Goal: Transaction & Acquisition: Purchase product/service

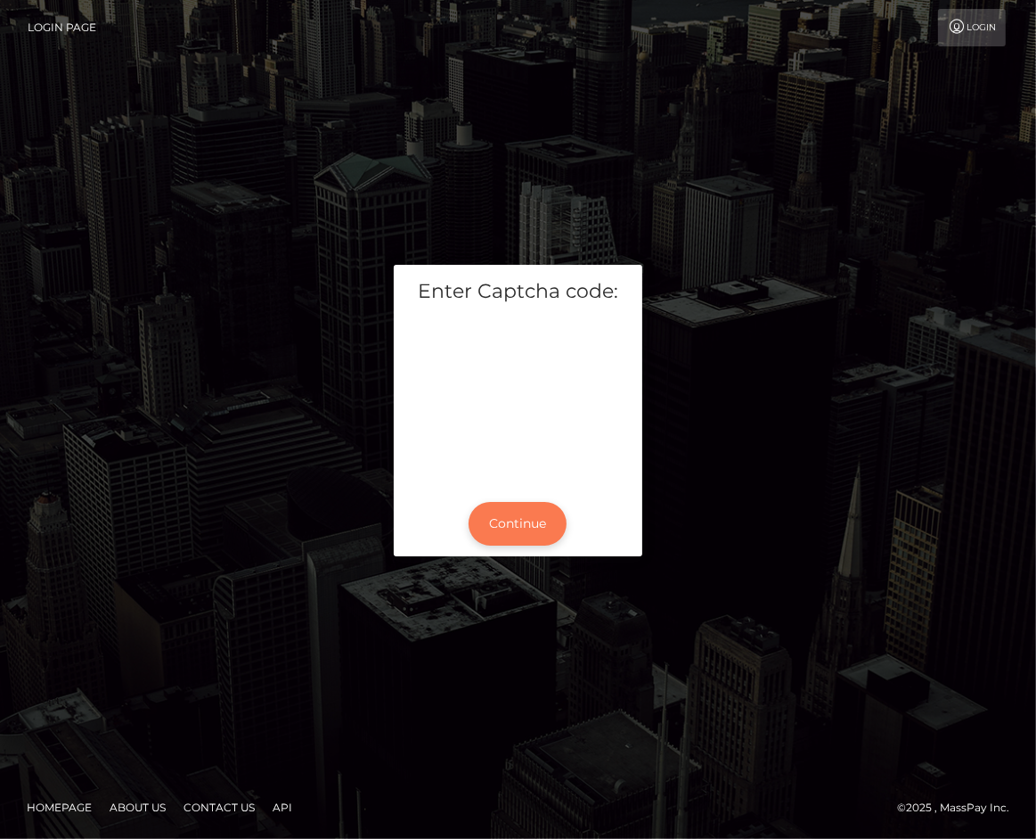
click at [502, 519] on button "Continue" at bounding box center [518, 524] width 98 height 44
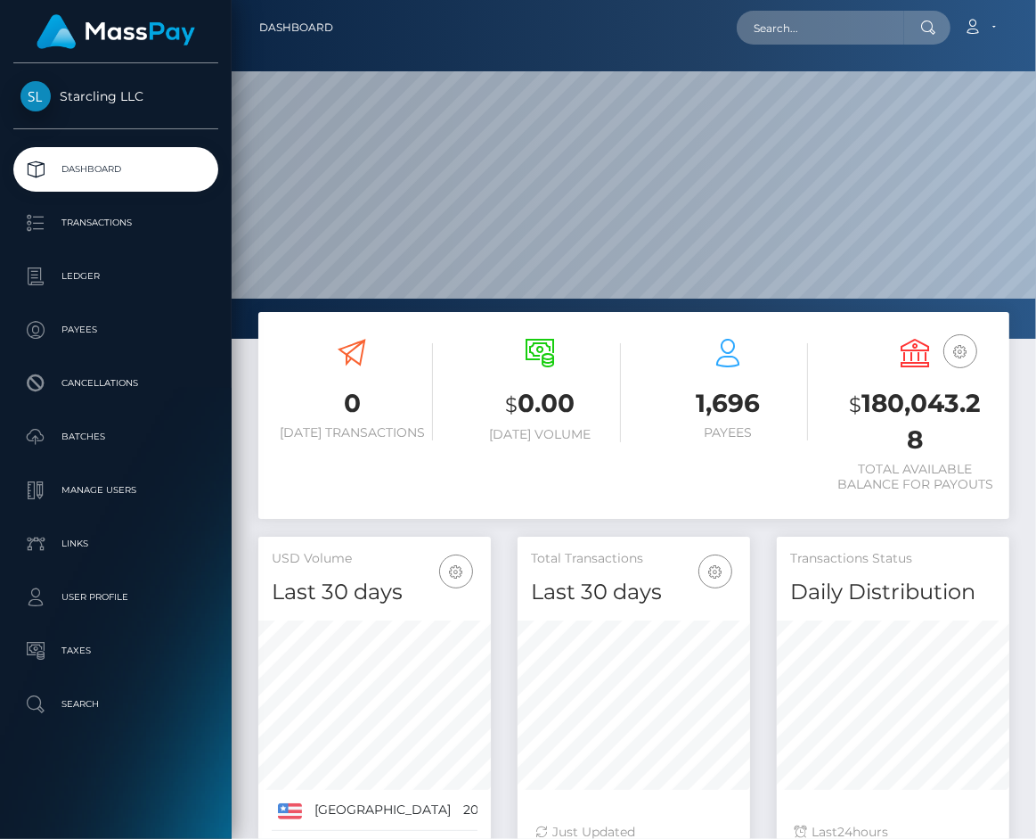
scroll to position [315, 232]
click at [433, 56] on div at bounding box center [634, 169] width 805 height 339
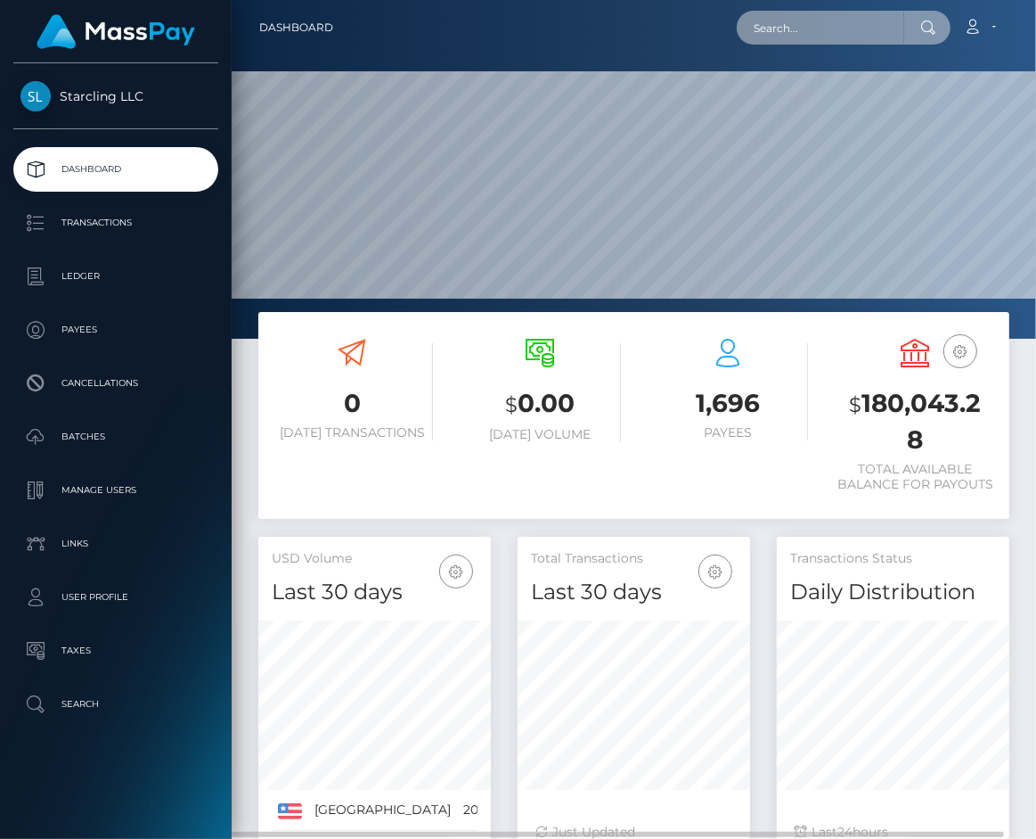
click at [798, 23] on input "text" at bounding box center [821, 28] width 168 height 34
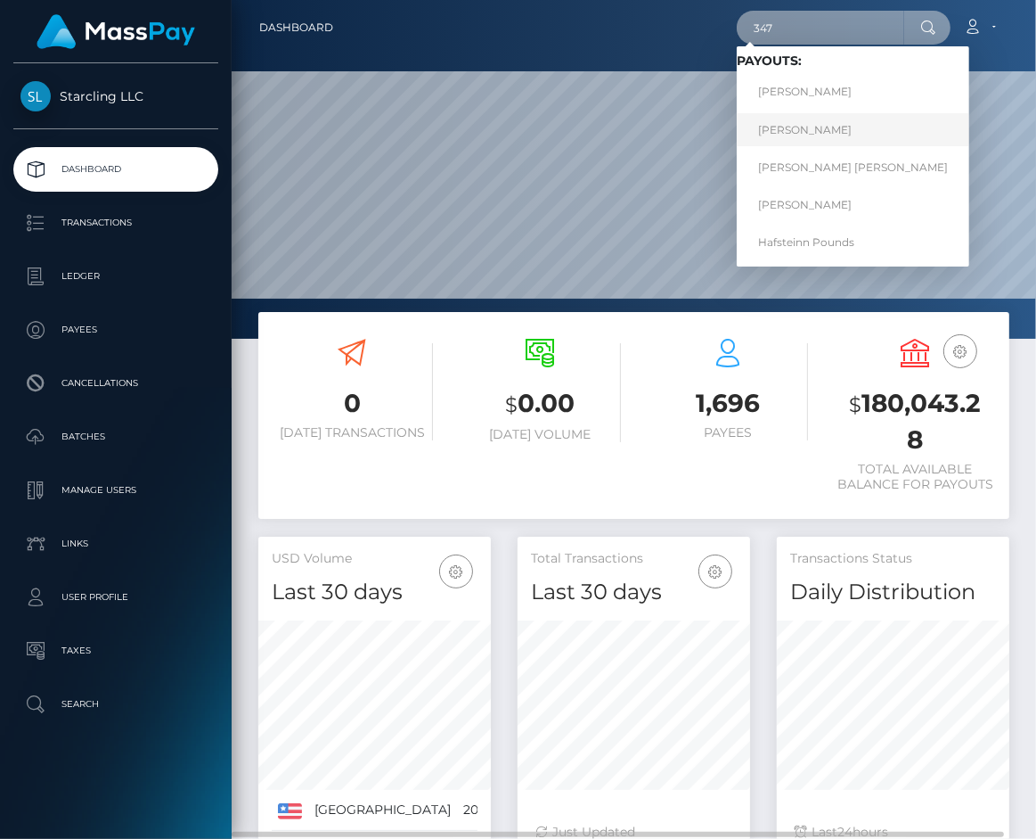
type input "347"
click at [816, 123] on link "Kendel Tabosa" at bounding box center [853, 129] width 233 height 33
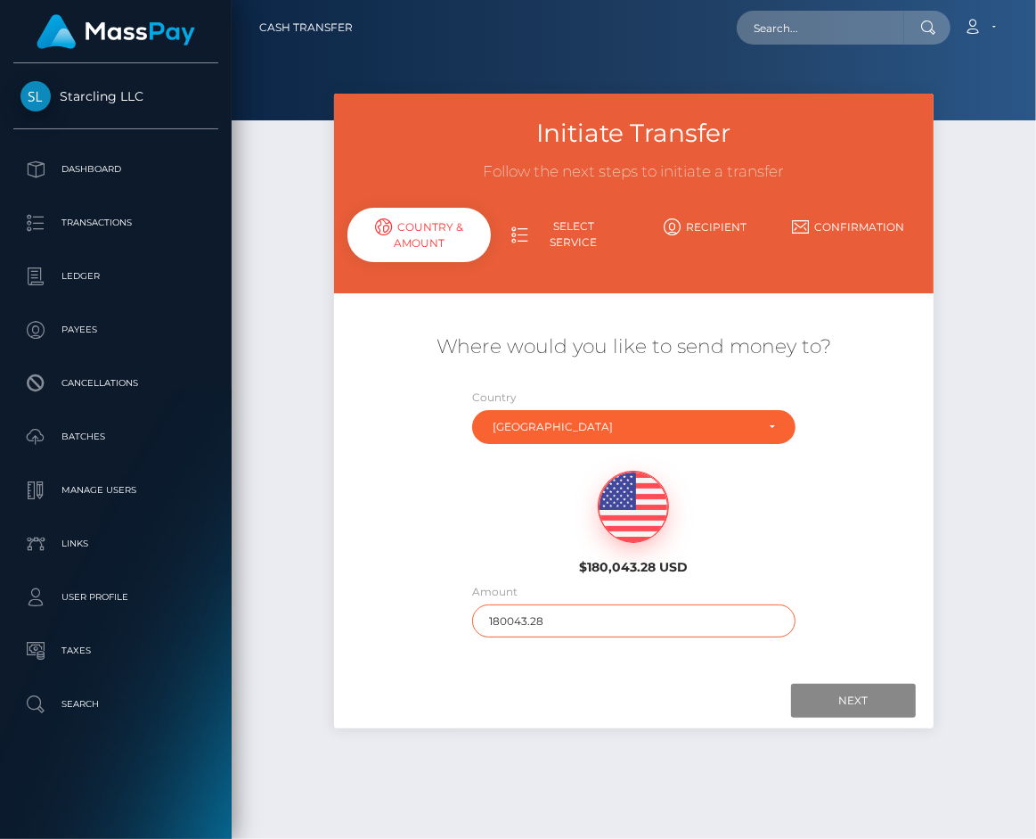
click at [548, 624] on input "180043.28" at bounding box center [633, 620] width 323 height 33
type input "1030"
click at [633, 691] on div at bounding box center [634, 701] width 564 height 34
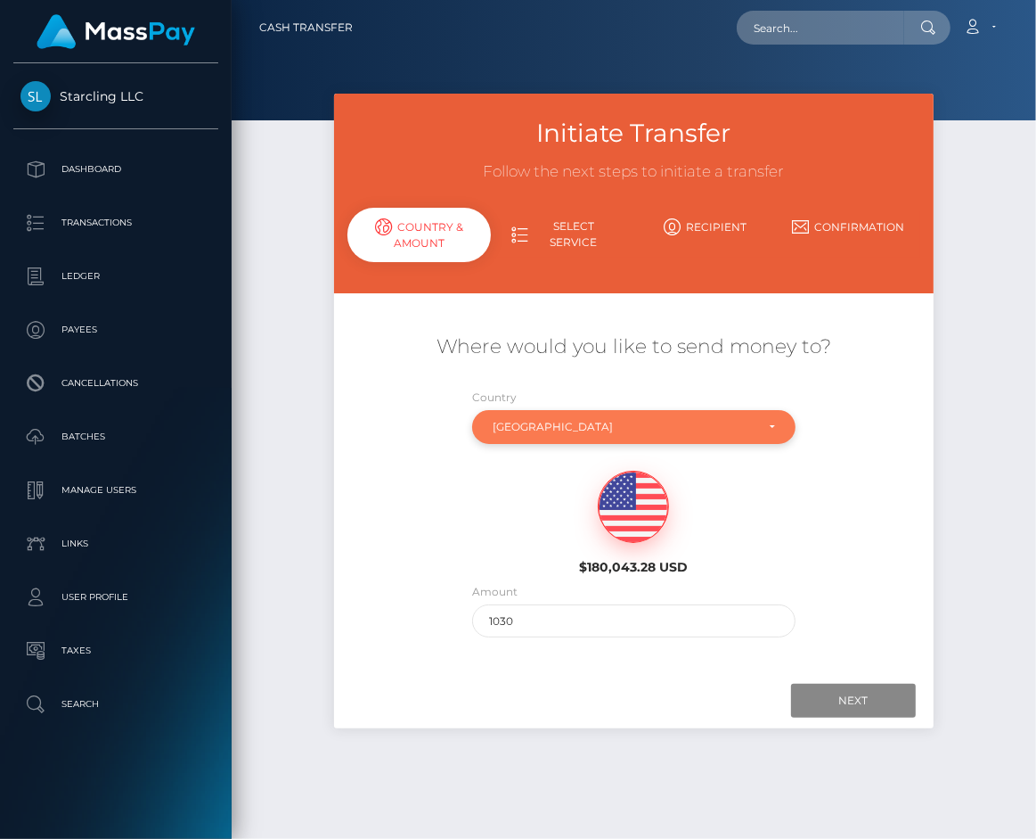
click at [575, 431] on div "Brazil" at bounding box center [623, 427] width 261 height 14
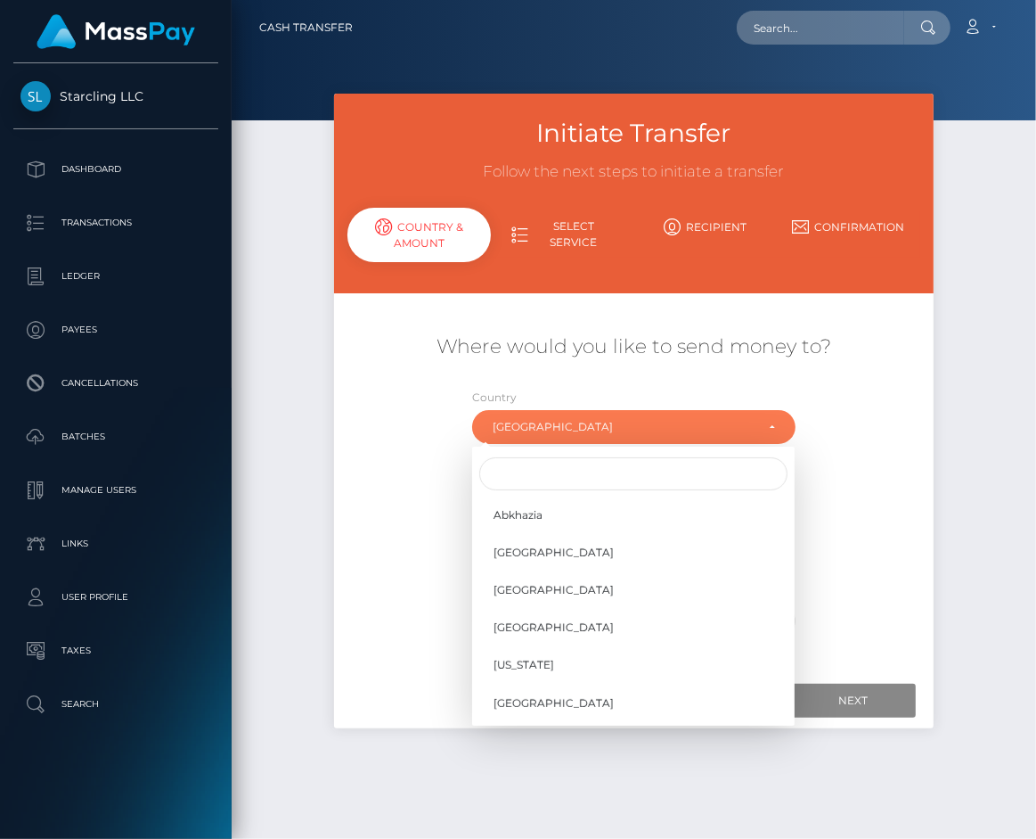
scroll to position [857, 0]
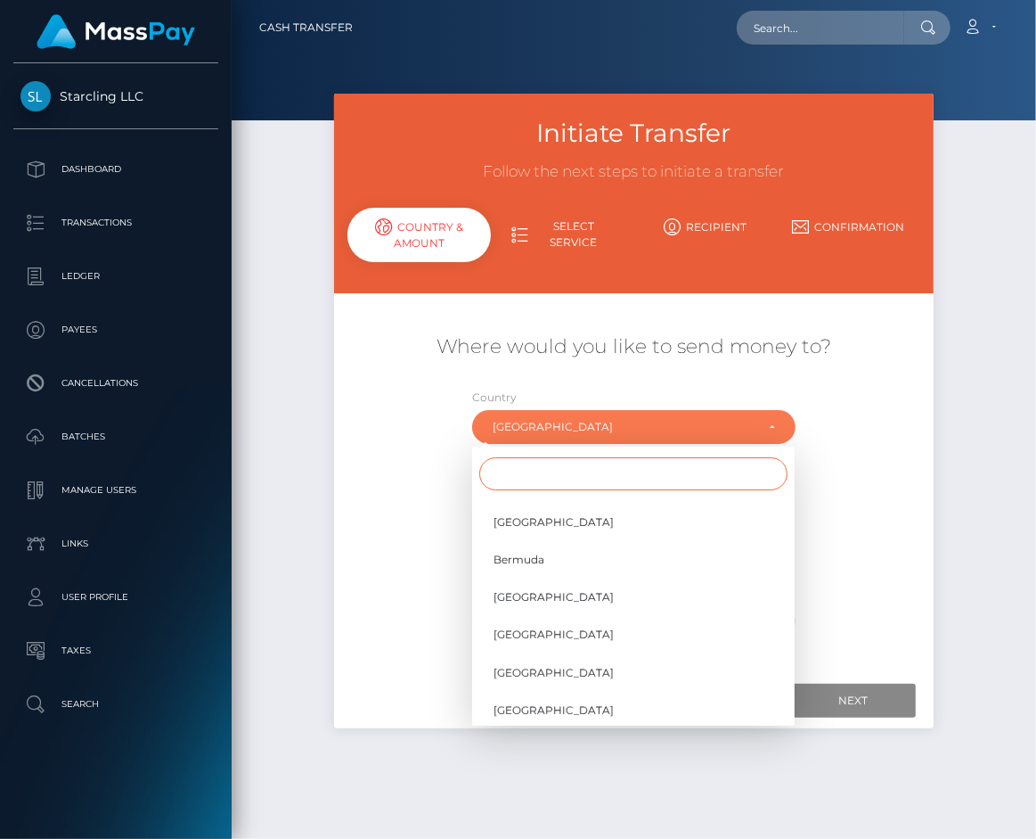
click at [552, 467] on input "Search" at bounding box center [633, 473] width 308 height 33
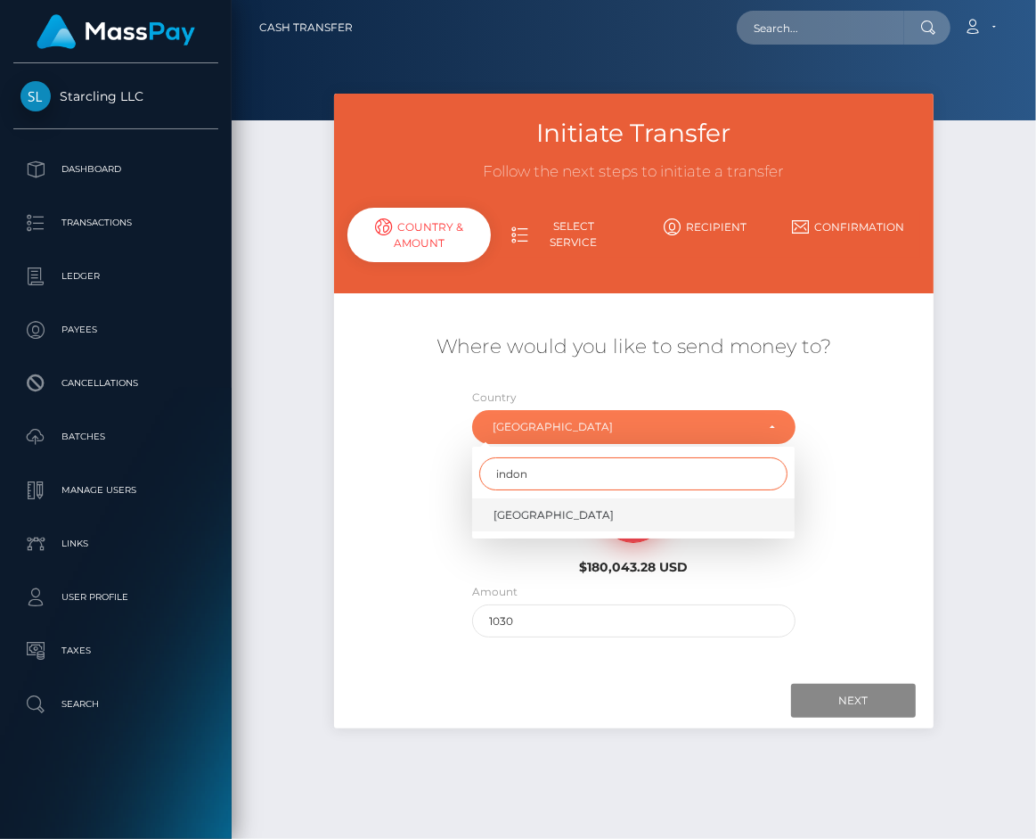
type input "indon"
click at [548, 516] on link "Indonesia" at bounding box center [633, 514] width 323 height 33
select select "IDN"
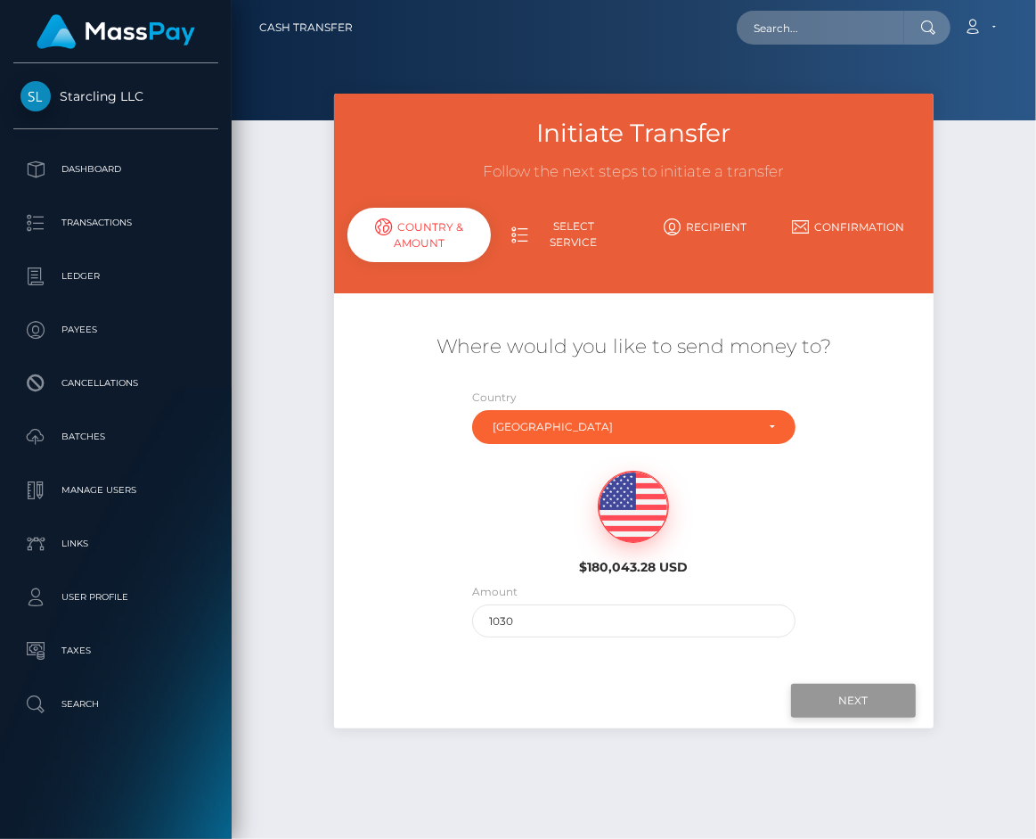
click at [859, 692] on input "Next" at bounding box center [853, 701] width 125 height 34
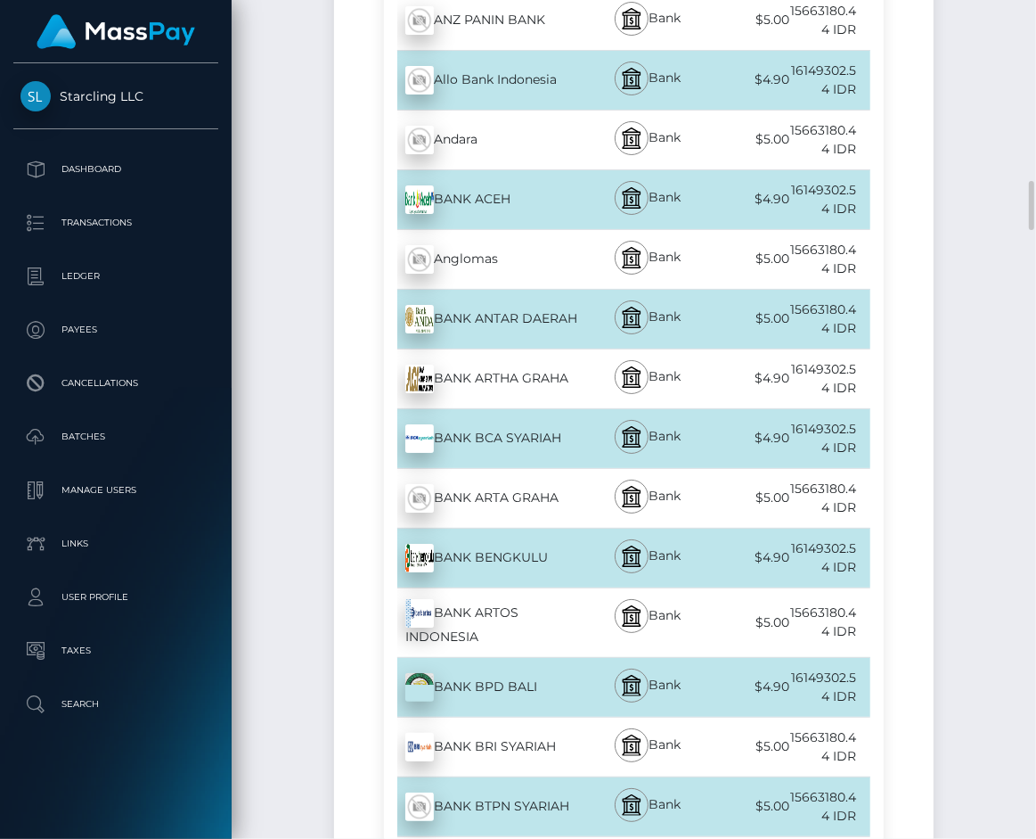
scroll to position [804, 0]
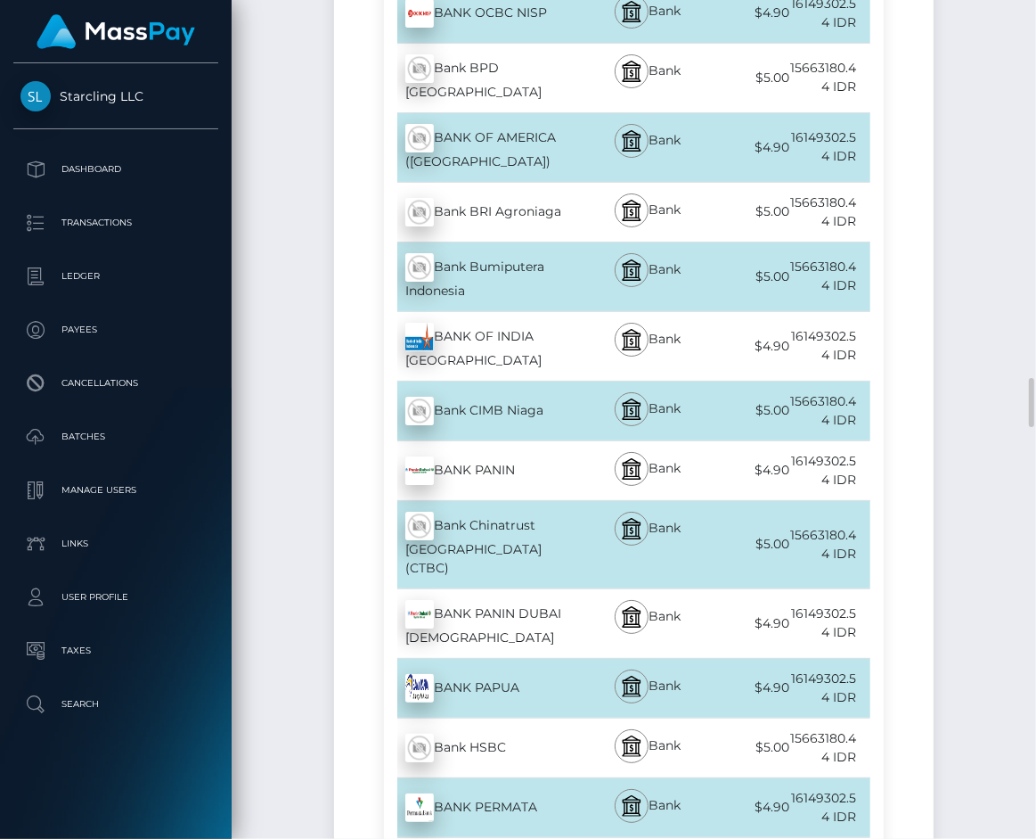
scroll to position [6384, 0]
click at [41, 172] on p "Dashboard" at bounding box center [115, 169] width 191 height 27
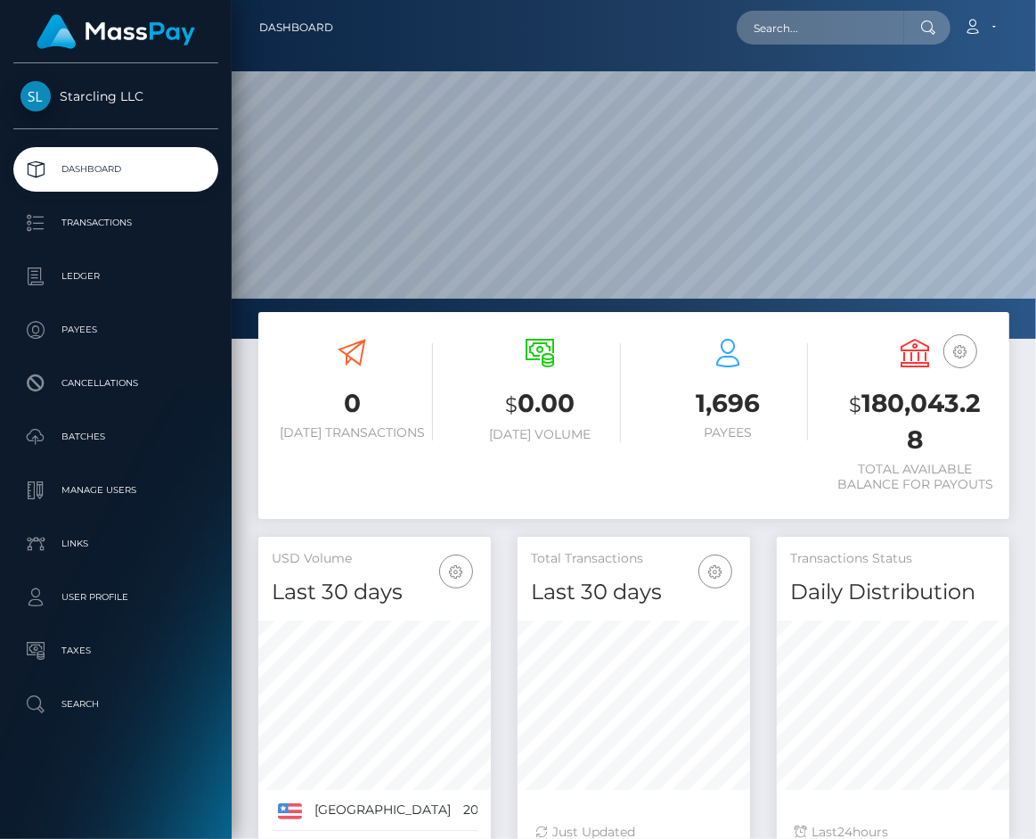
scroll to position [315, 232]
click at [114, 225] on p "Transactions" at bounding box center [115, 222] width 191 height 27
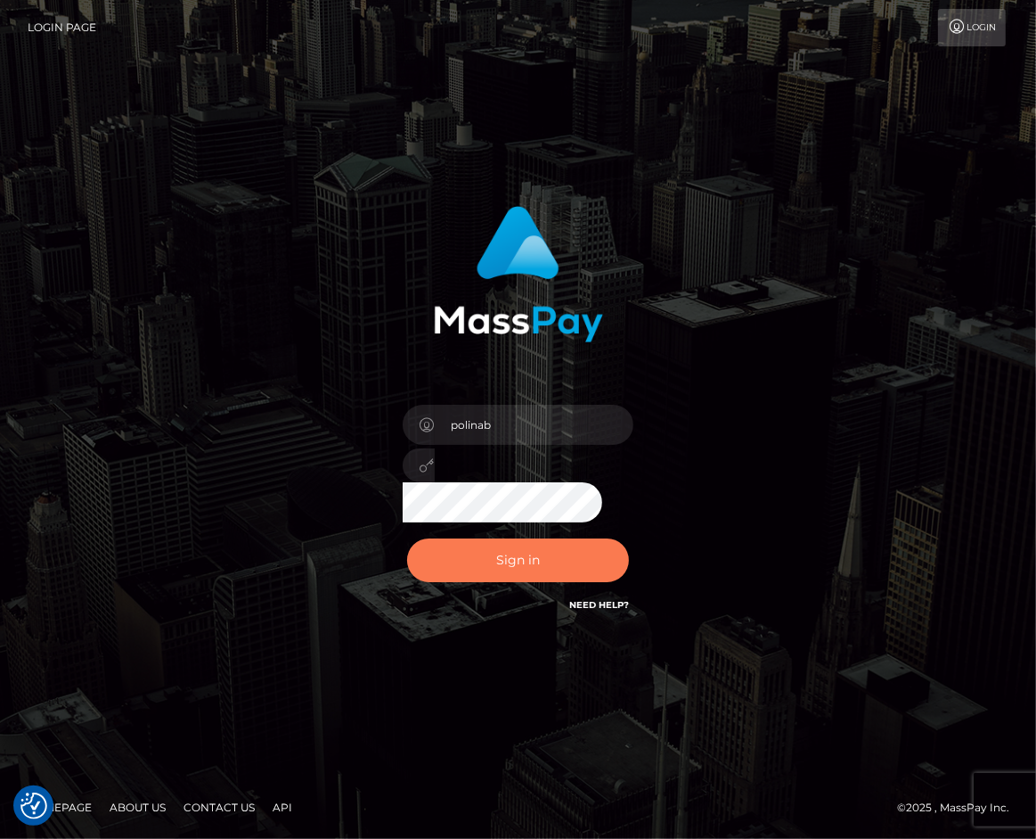
click at [475, 562] on button "Sign in" at bounding box center [518, 560] width 223 height 44
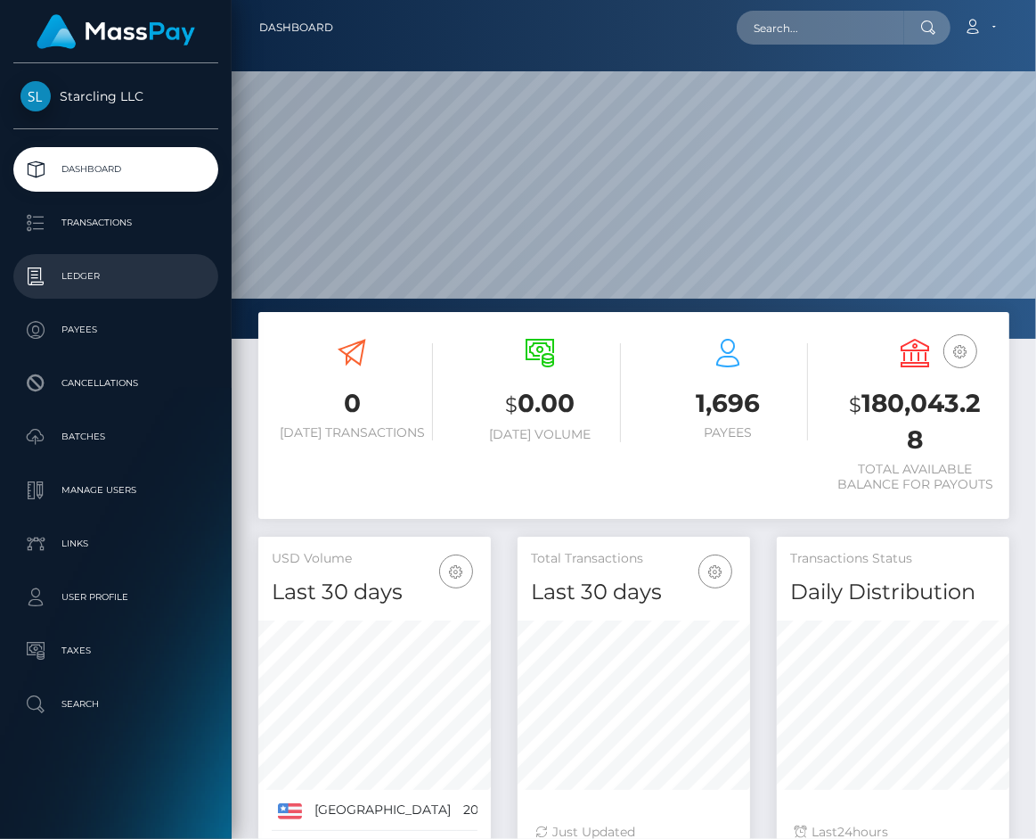
scroll to position [315, 232]
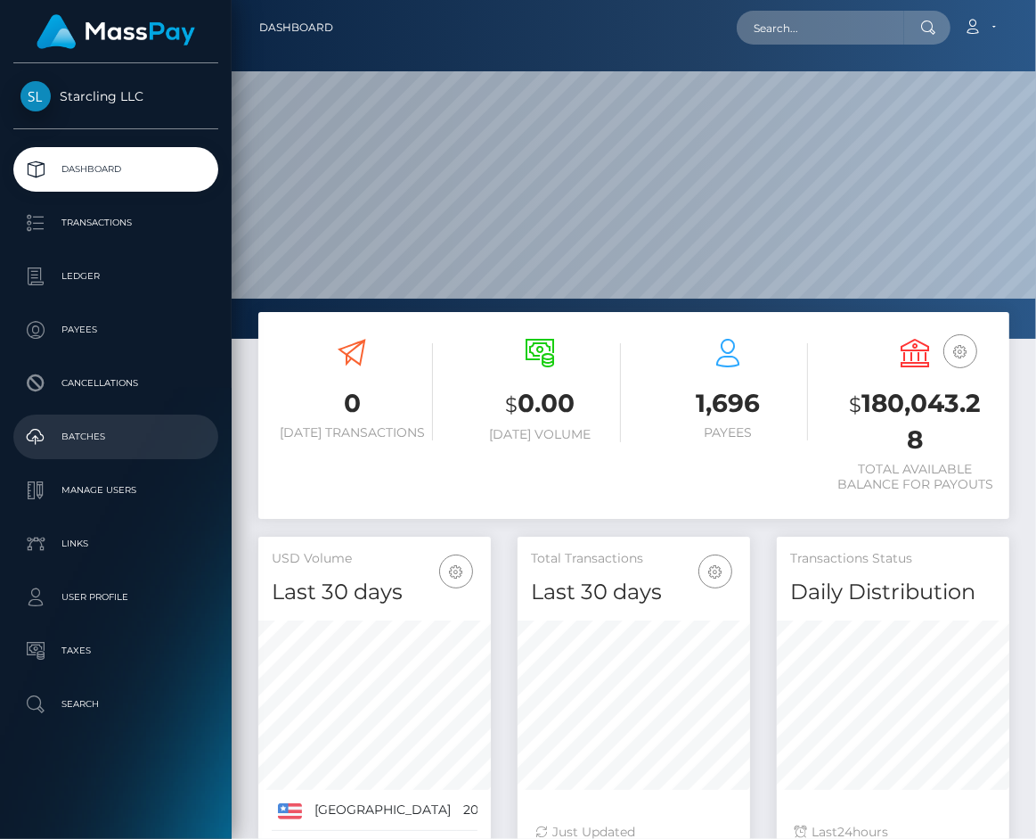
click at [94, 451] on link "Batches" at bounding box center [115, 436] width 205 height 45
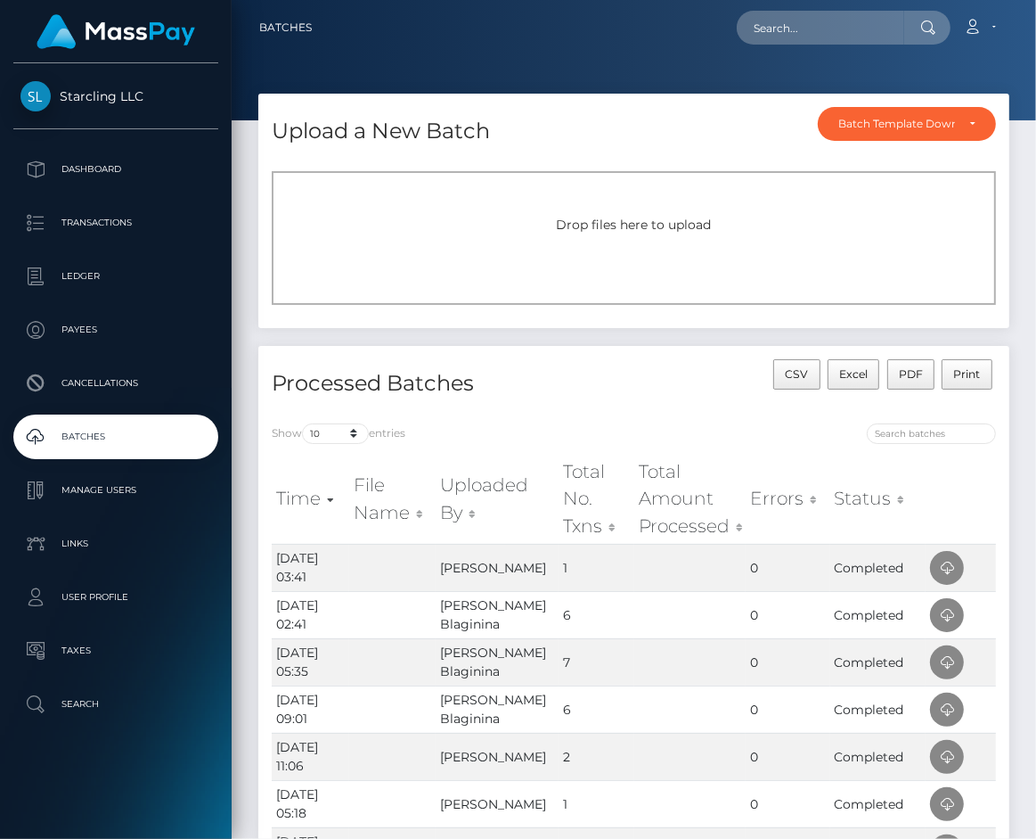
click at [553, 225] on div "Drop files here to upload" at bounding box center [633, 225] width 685 height 19
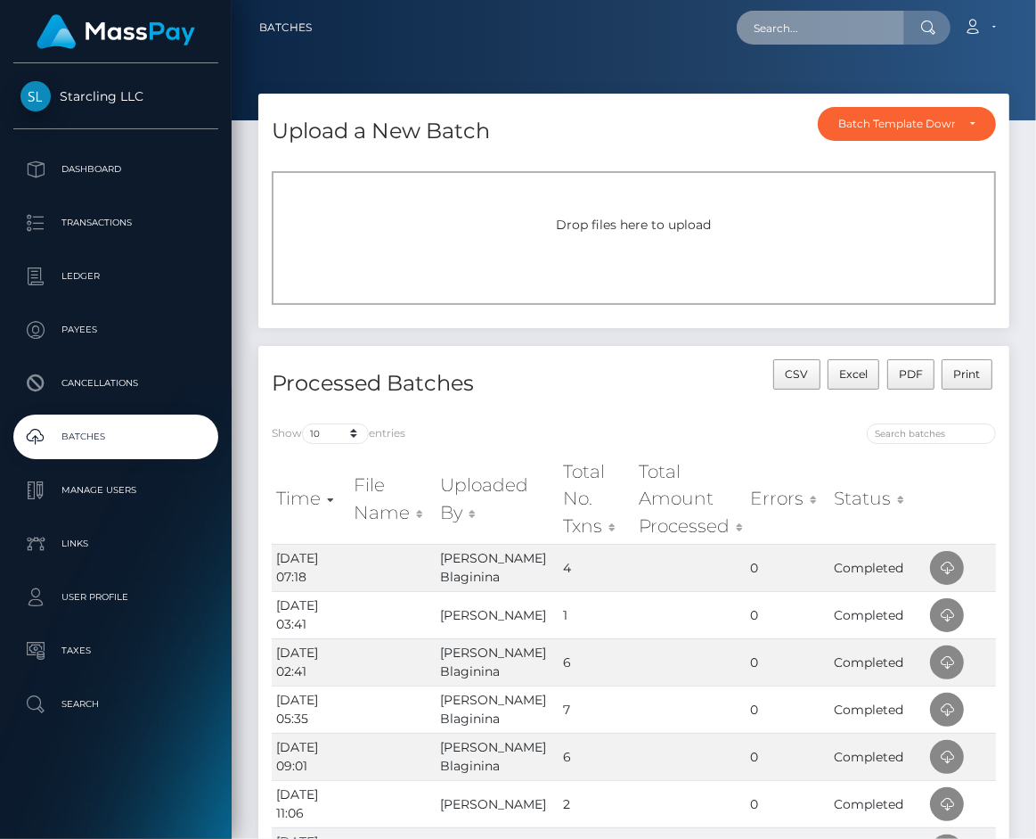
click at [813, 20] on input "text" at bounding box center [821, 28] width 168 height 34
paste input "148115"
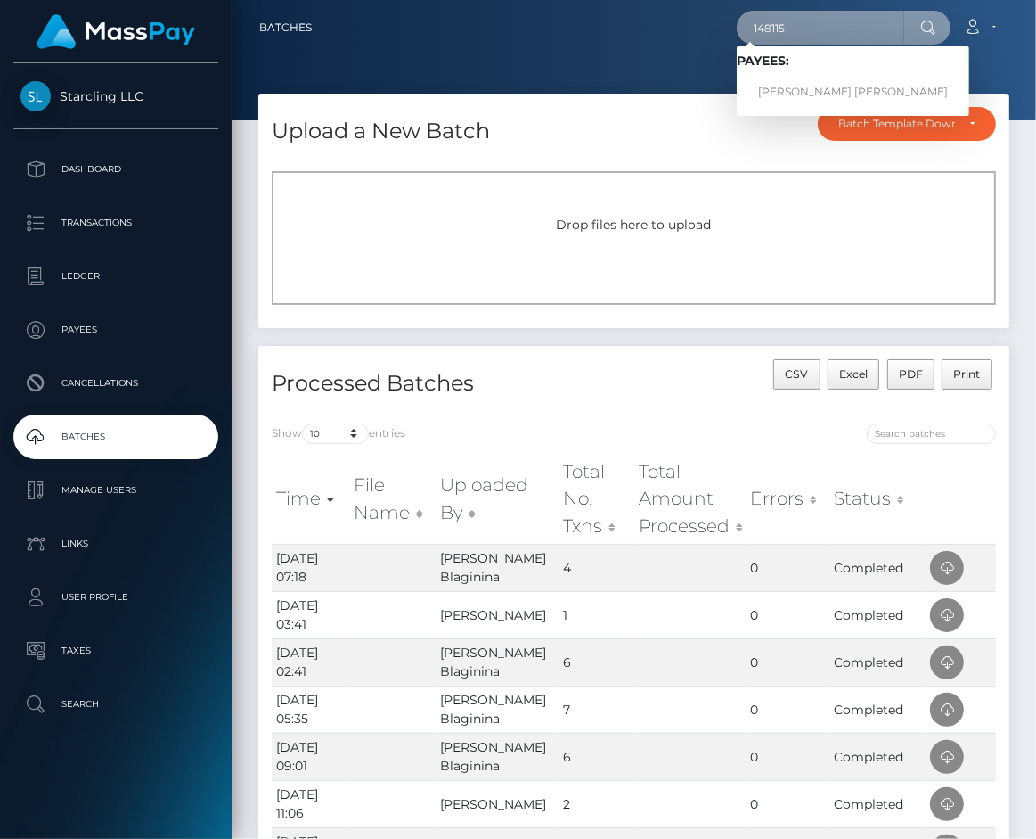
type input "148115"
click at [809, 83] on link "[PERSON_NAME] [PERSON_NAME]" at bounding box center [853, 92] width 233 height 33
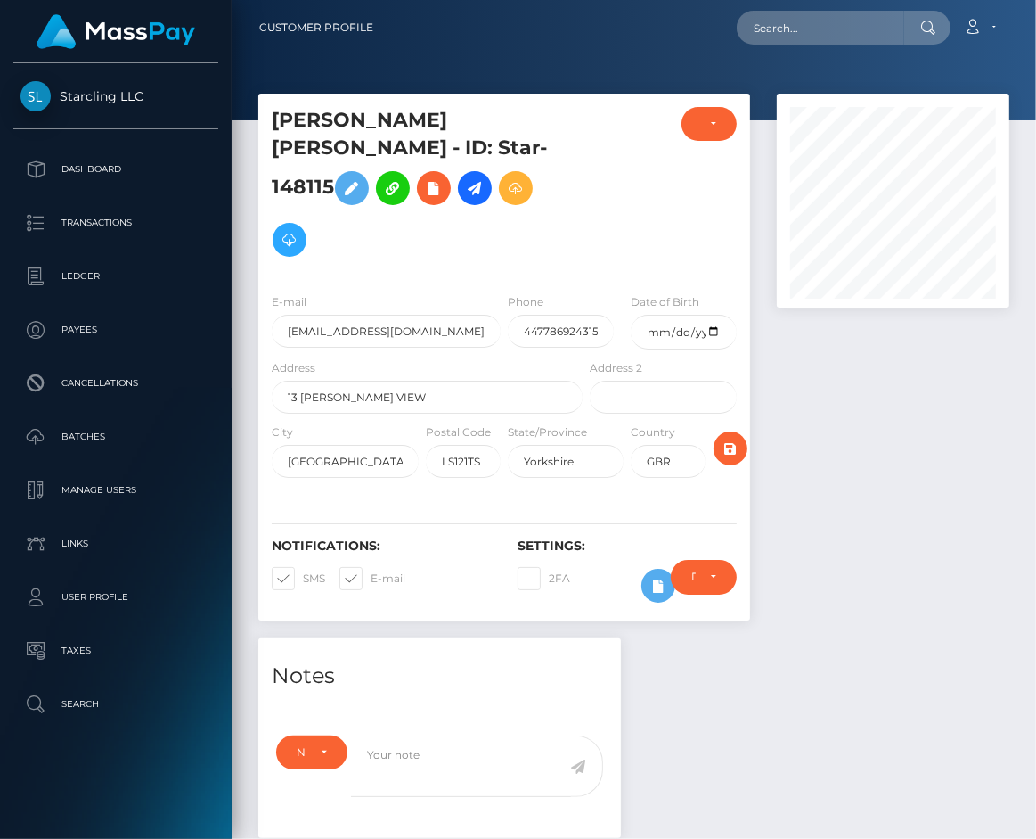
scroll to position [214, 232]
click at [371, 571] on span at bounding box center [371, 577] width 0 height 13
click at [371, 567] on input "E-mail" at bounding box center [377, 573] width 12 height 12
checkbox input "false"
click at [303, 571] on span at bounding box center [303, 577] width 0 height 13
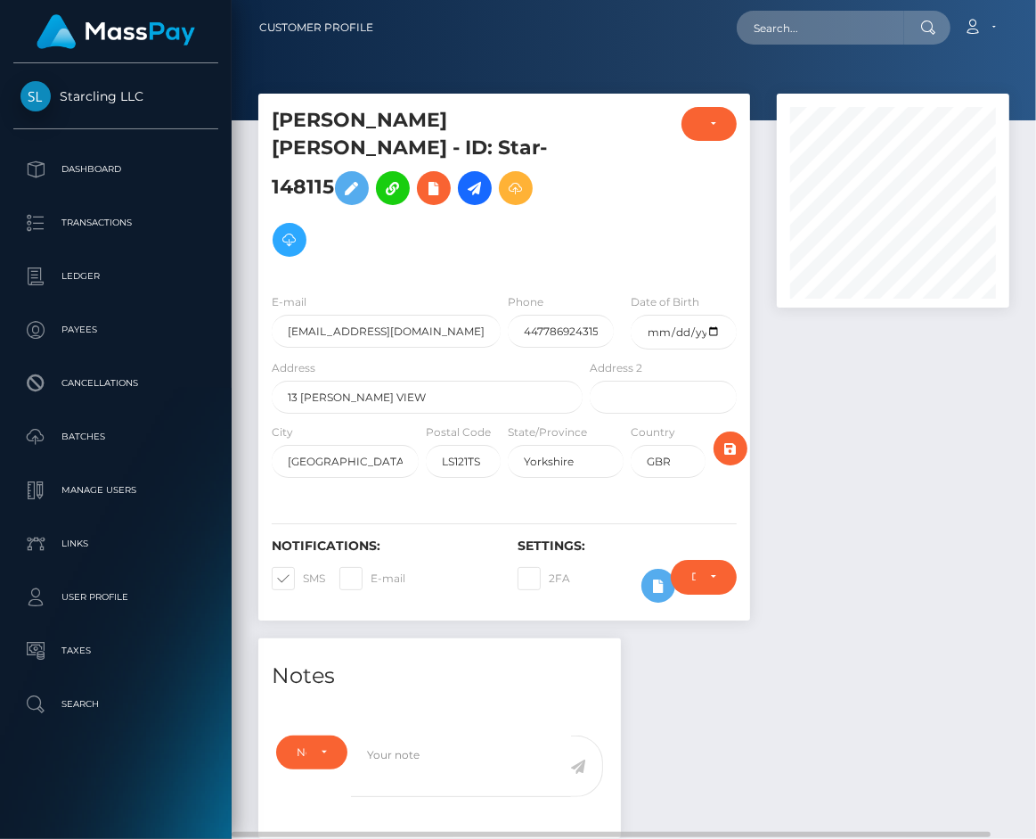
click at [303, 567] on input "SMS" at bounding box center [309, 573] width 12 height 12
checkbox input "false"
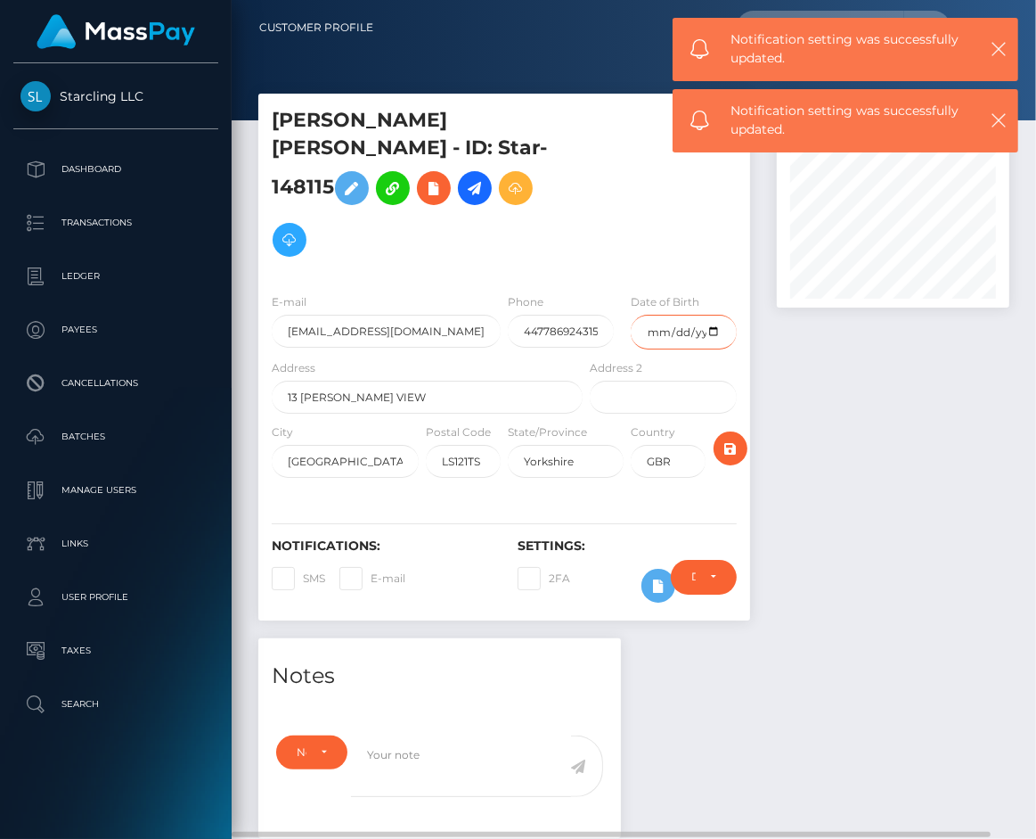
click at [664, 315] on input "date" at bounding box center [684, 332] width 106 height 35
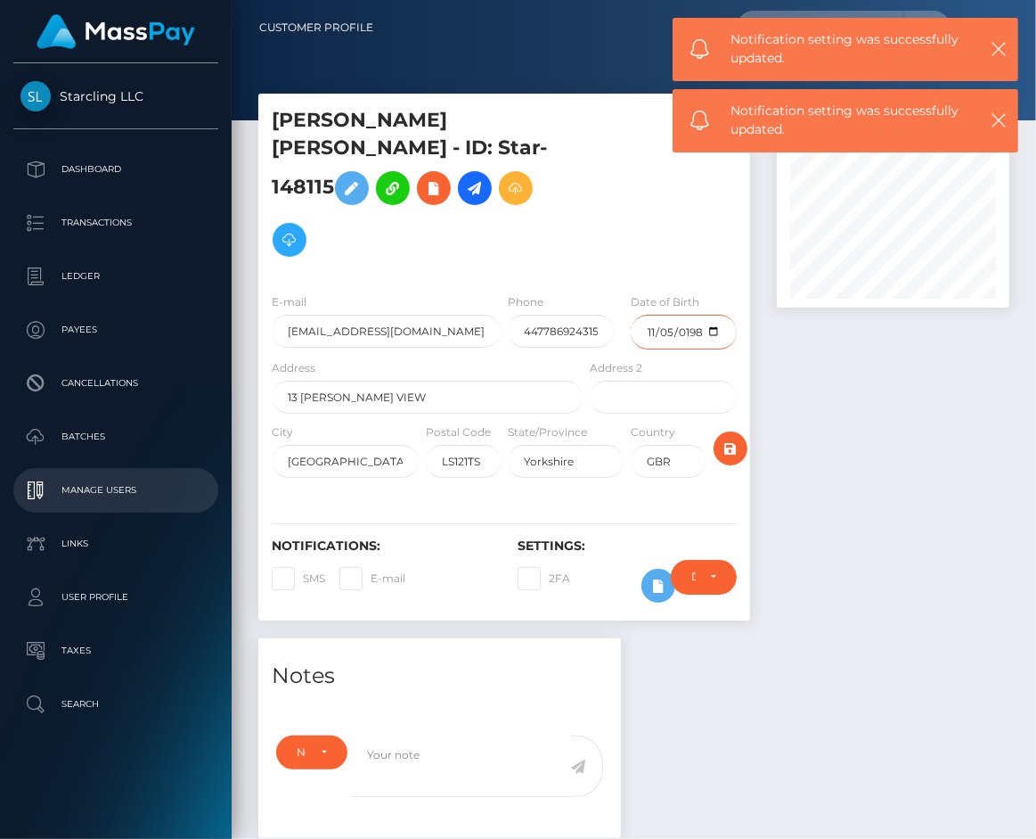
type input "1986-11-05"
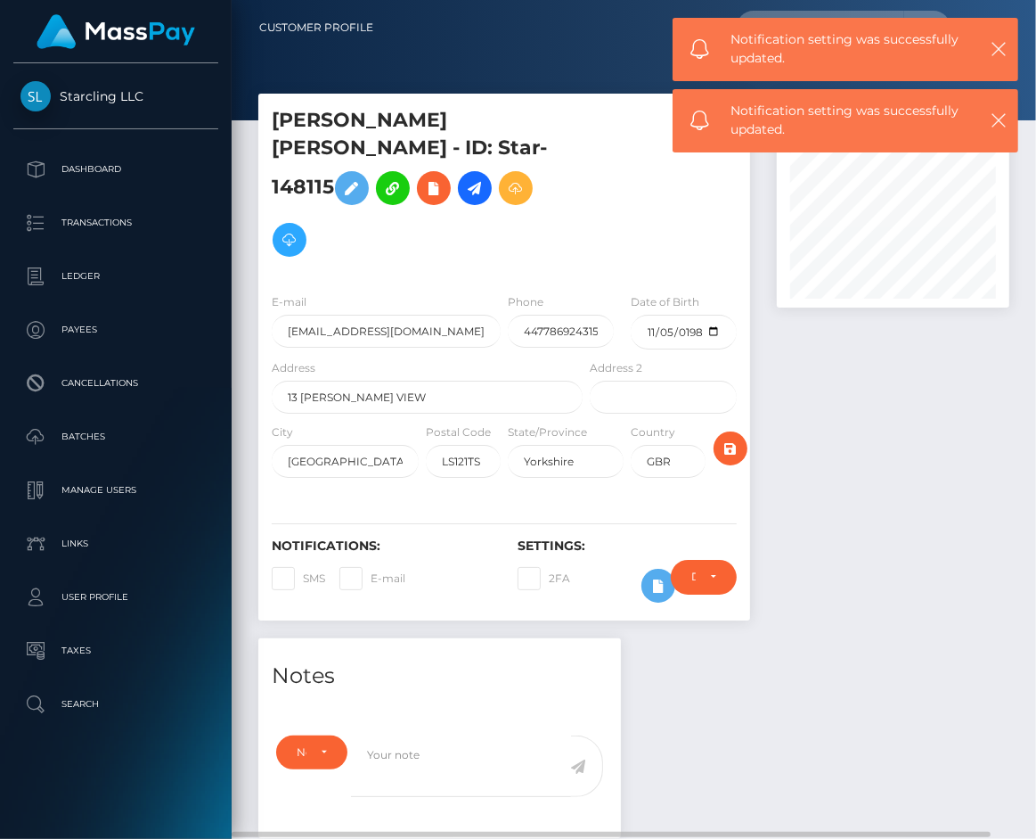
click at [833, 392] on div at bounding box center [893, 366] width 259 height 545
click at [732, 438] on icon "submit" at bounding box center [730, 449] width 21 height 22
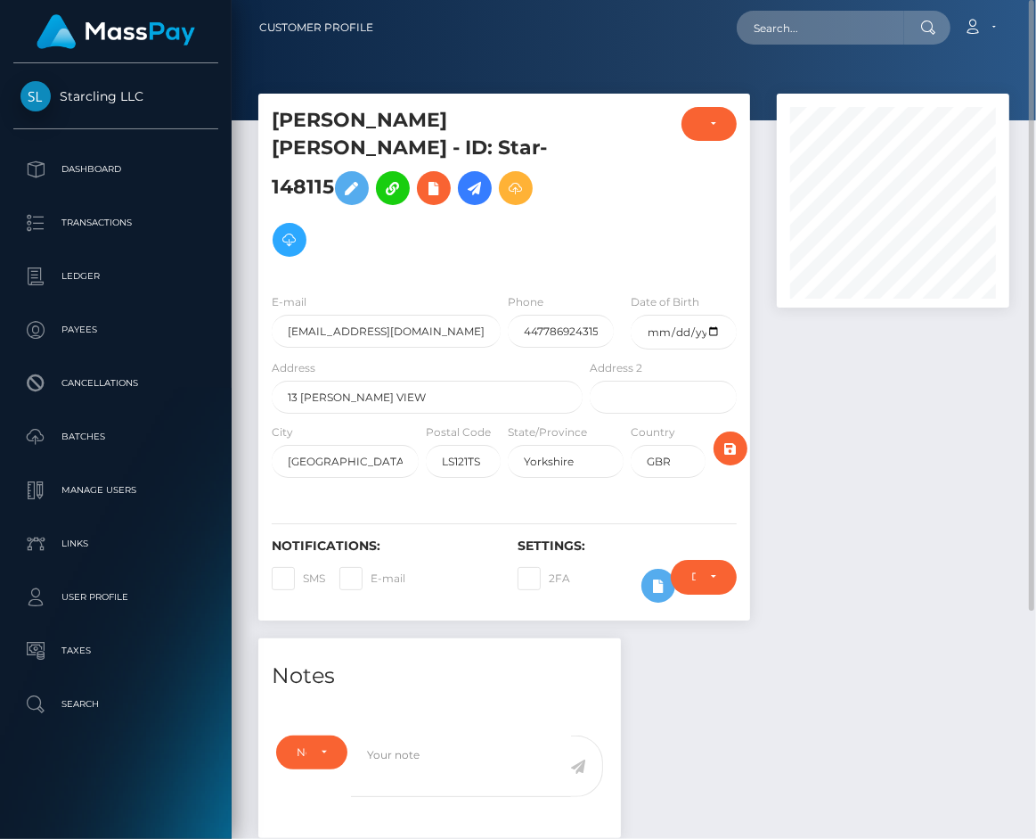
click at [464, 200] on icon at bounding box center [474, 188] width 21 height 22
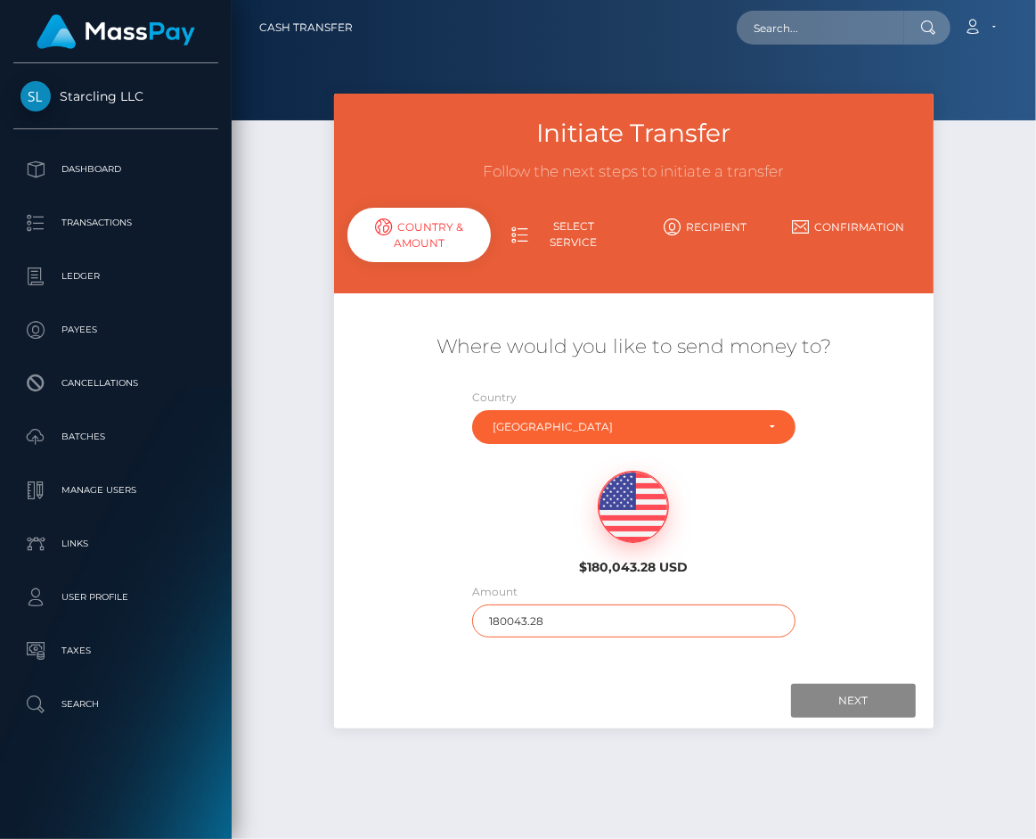
click at [585, 626] on input "180043.28" at bounding box center [633, 620] width 323 height 33
type input "500"
click at [585, 667] on div "Where would you like to send money to? Country Abkhazia Afghanistan Albania Alg…" at bounding box center [634, 483] width 600 height 380
click at [821, 697] on input "Next" at bounding box center [853, 701] width 125 height 34
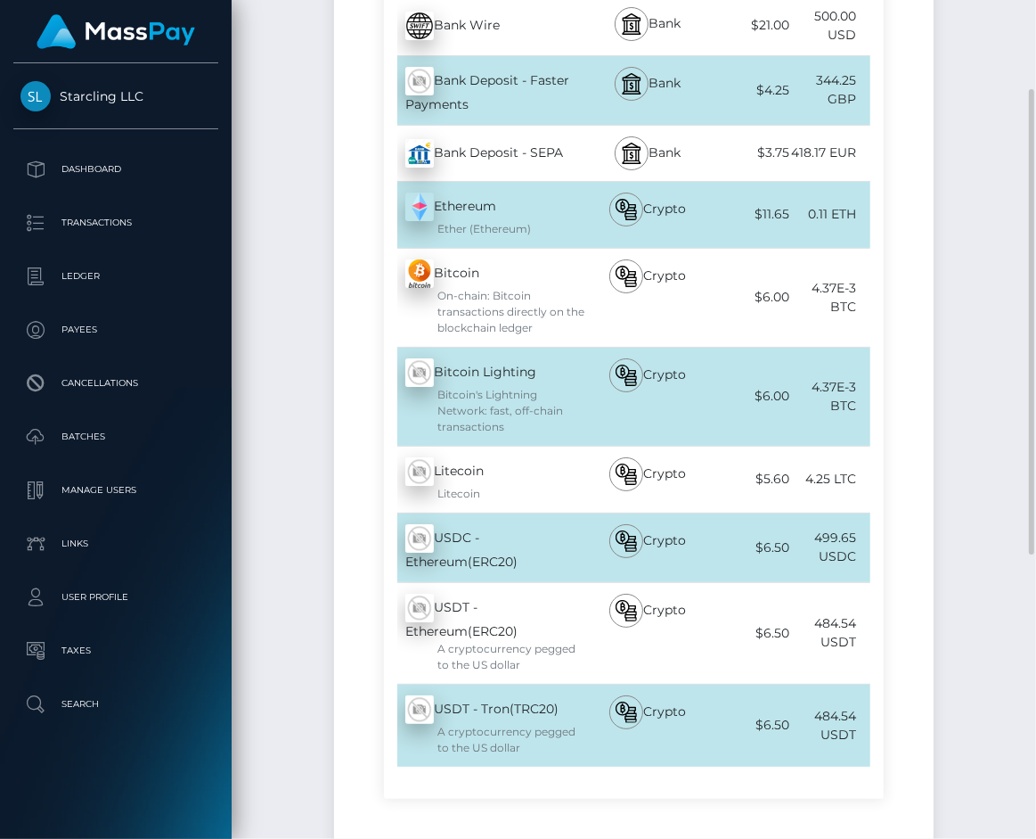
scroll to position [267, 0]
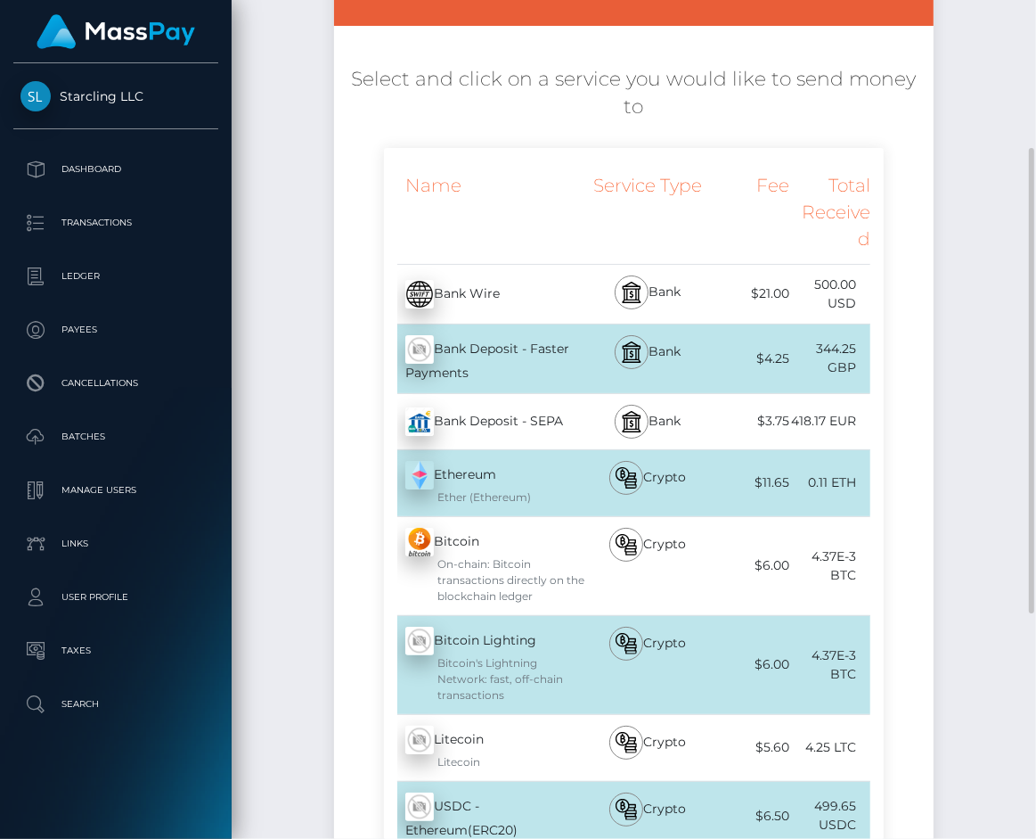
click at [479, 335] on div "Bank Deposit - Faster Payments - GBP" at bounding box center [485, 358] width 202 height 69
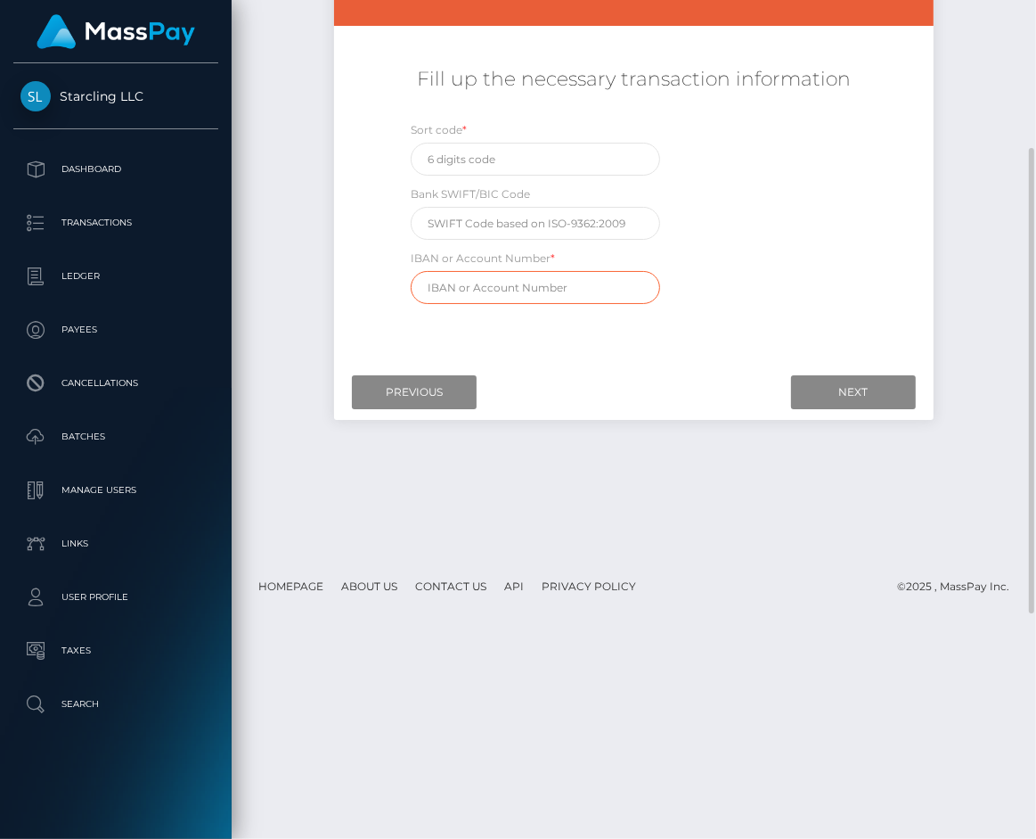
click at [486, 282] on input "text" at bounding box center [535, 287] width 249 height 33
paste input "GB61LOYD77762564025568"
type input "GB61LOYD77762564025568"
click at [364, 256] on div "Fill up the necessary transaction information Sort code * Bank SWIFT/BIC Code I…" at bounding box center [634, 185] width 600 height 256
click at [460, 159] on input "text" at bounding box center [535, 159] width 249 height 33
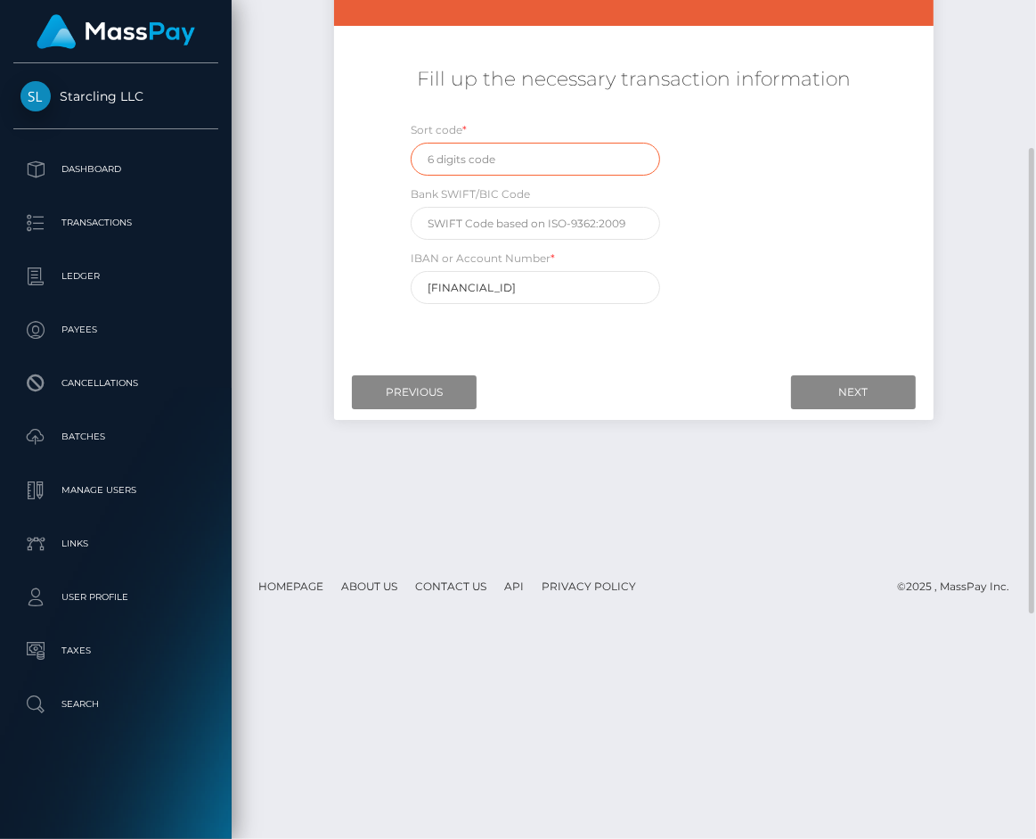
paste input "777625"
type input "777625"
click at [344, 200] on div "Fill up the necessary transaction information Sort code * 777625 Bank SWIFT/BIC…" at bounding box center [634, 185] width 600 height 256
drag, startPoint x: 494, startPoint y: 159, endPoint x: 381, endPoint y: 159, distance: 112.3
click at [381, 159] on div "Fill up the necessary transaction information Sort code * 777625 Bank SWIFT/BIC…" at bounding box center [634, 185] width 600 height 256
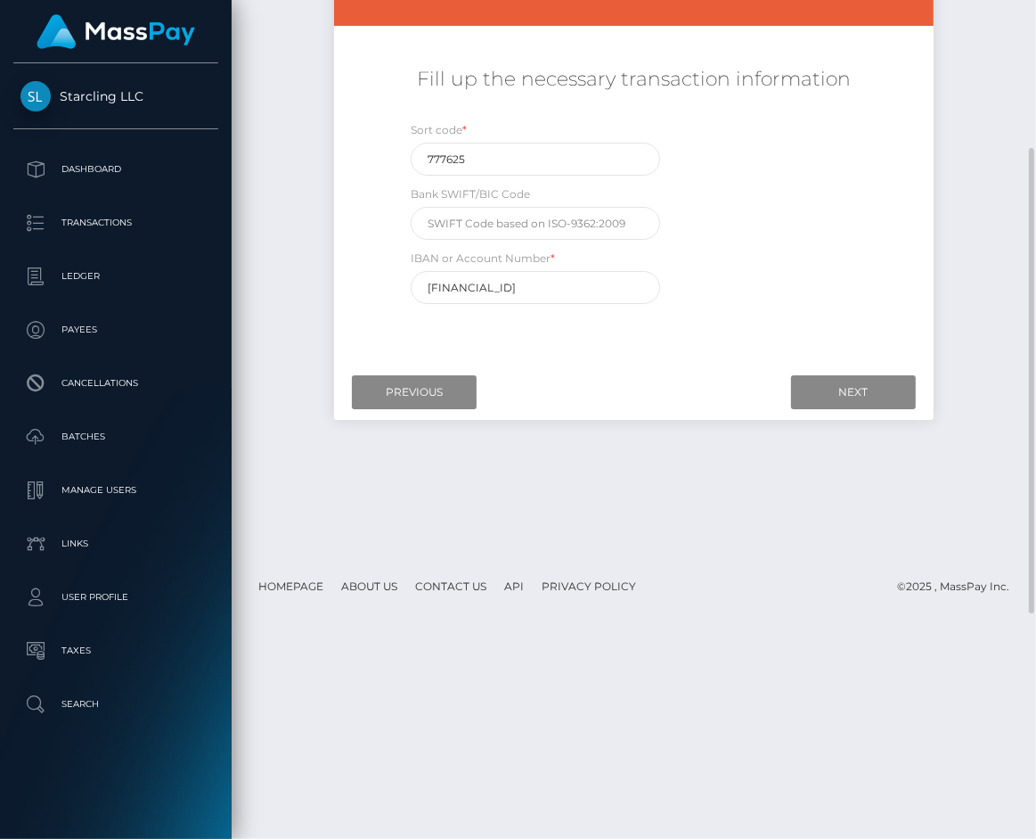
click at [393, 93] on div "Fill up the necessary transaction information" at bounding box center [634, 88] width 600 height 63
click at [536, 220] on input "text" at bounding box center [535, 223] width 249 height 33
paste input "LOYDGB21K73"
type input "LOYDGB21K73"
click at [789, 220] on div "Sort code * 777625 Bank SWIFT/BIC Code LOYDGB21K73 IBAN or Account Number * GB6…" at bounding box center [633, 216] width 499 height 192
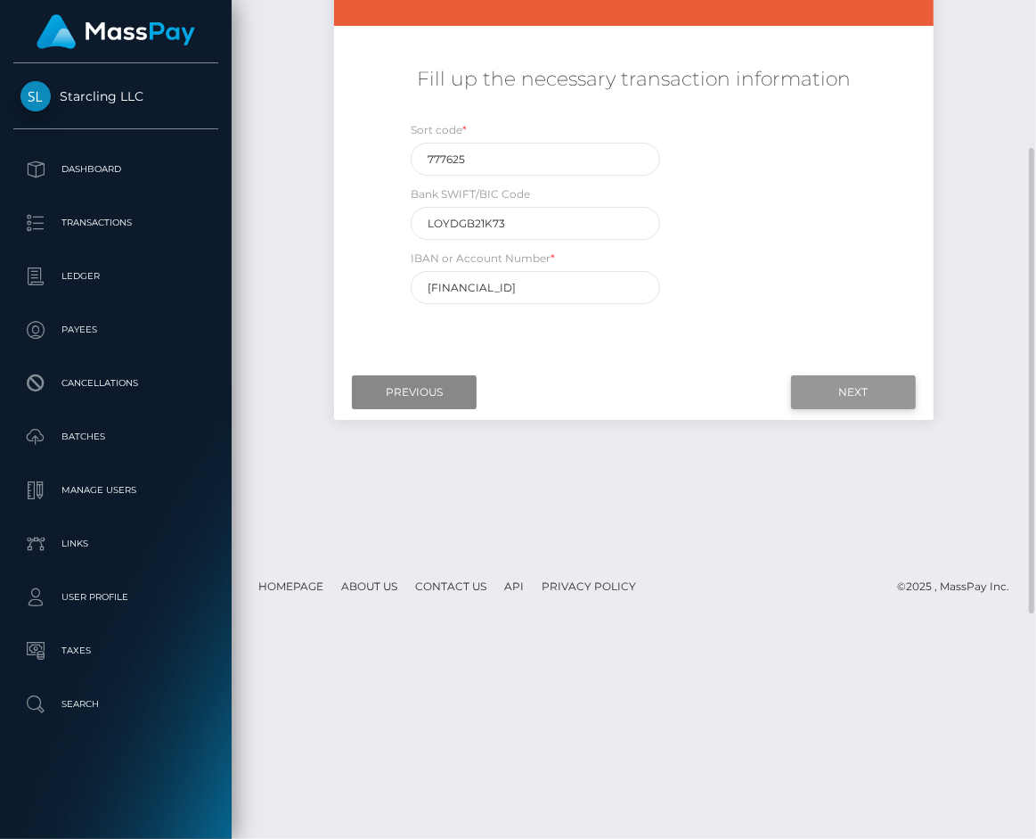
click at [841, 384] on input "Next" at bounding box center [853, 392] width 125 height 34
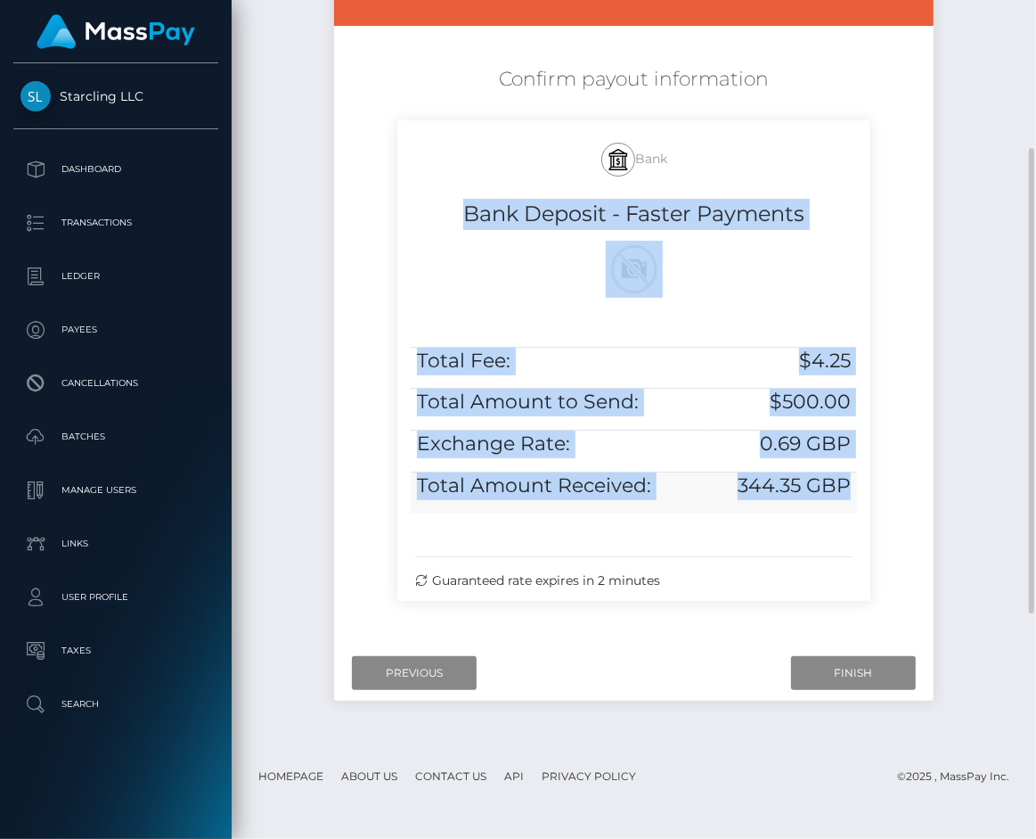
drag, startPoint x: 455, startPoint y: 207, endPoint x: 851, endPoint y: 490, distance: 486.7
click at [851, 490] on div "Bank Bank Deposit - Faster Payments Total Fee: $4.25 Total Amount to Send: $500…" at bounding box center [633, 360] width 472 height 480
copy div "Bank Deposit - Faster Payments Total Fee: $4.25 Total Amount to Send: $500.00 E…"
click at [717, 473] on h5 "344.35 GBP" at bounding box center [782, 486] width 138 height 28
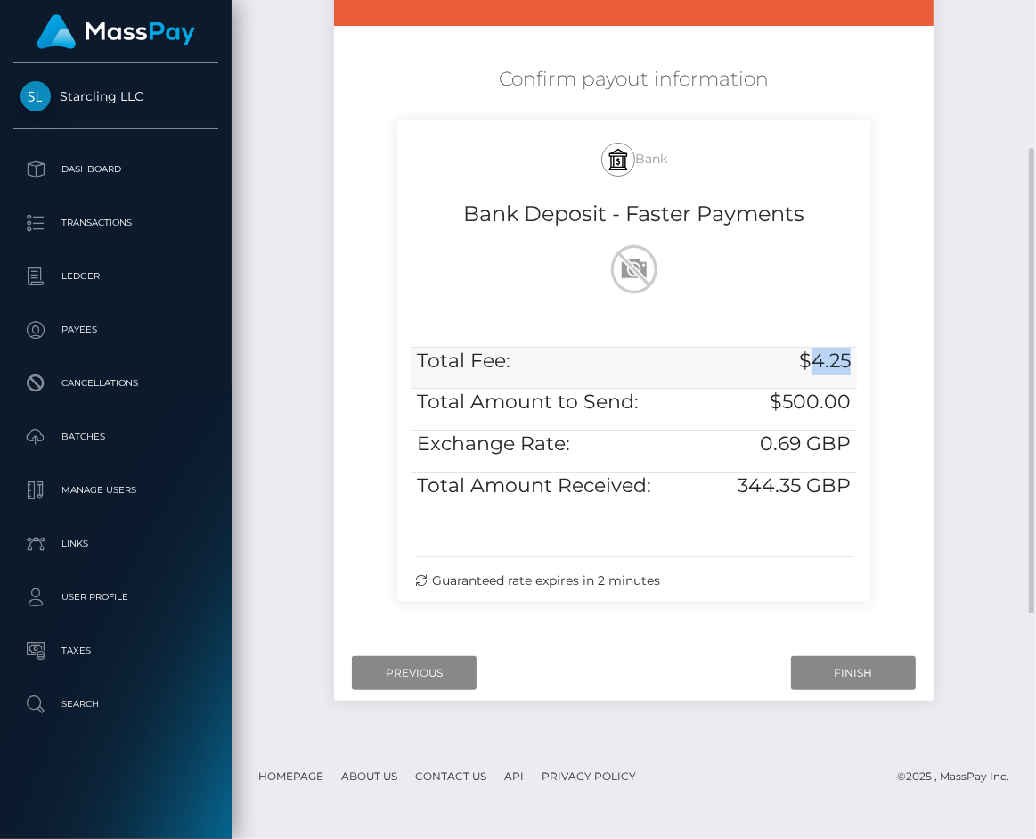
drag, startPoint x: 834, startPoint y: 363, endPoint x: 855, endPoint y: 363, distance: 20.5
click at [855, 363] on td "$4.25" at bounding box center [782, 368] width 151 height 42
copy h5 "4.25"
click at [828, 361] on h5 "$4.25" at bounding box center [782, 362] width 138 height 28
drag, startPoint x: 859, startPoint y: 665, endPoint x: 28, endPoint y: 572, distance: 836.6
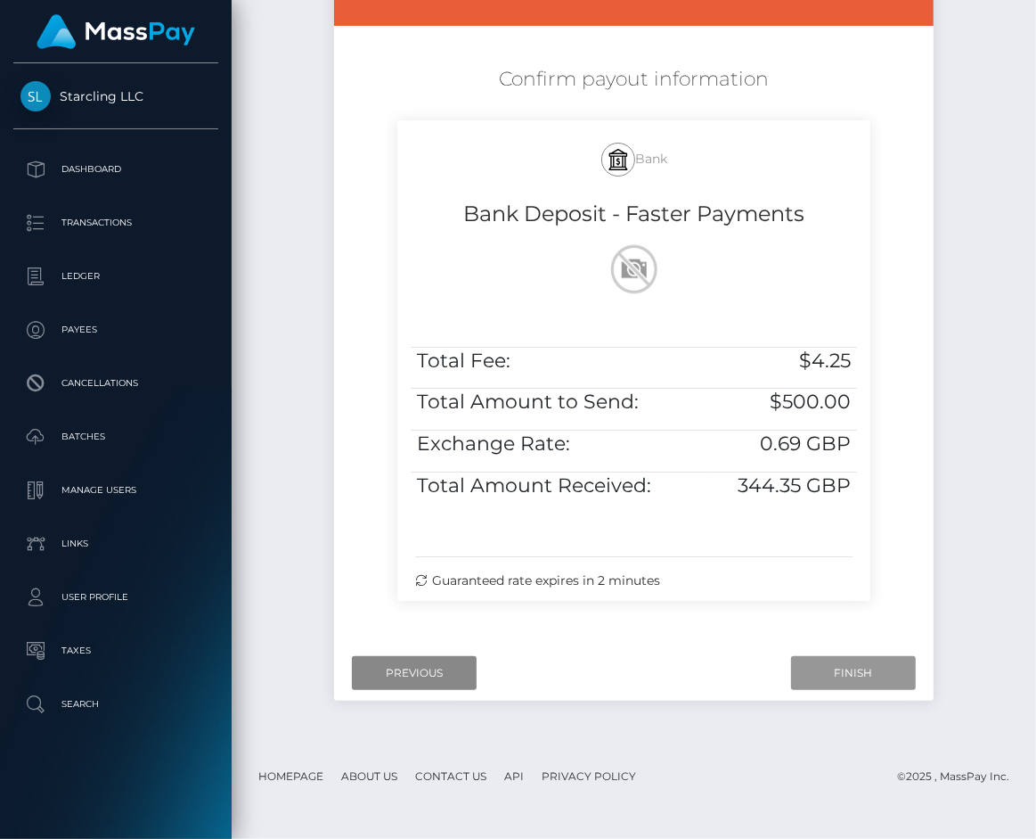
click at [859, 665] on input "Finish" at bounding box center [853, 673] width 125 height 34
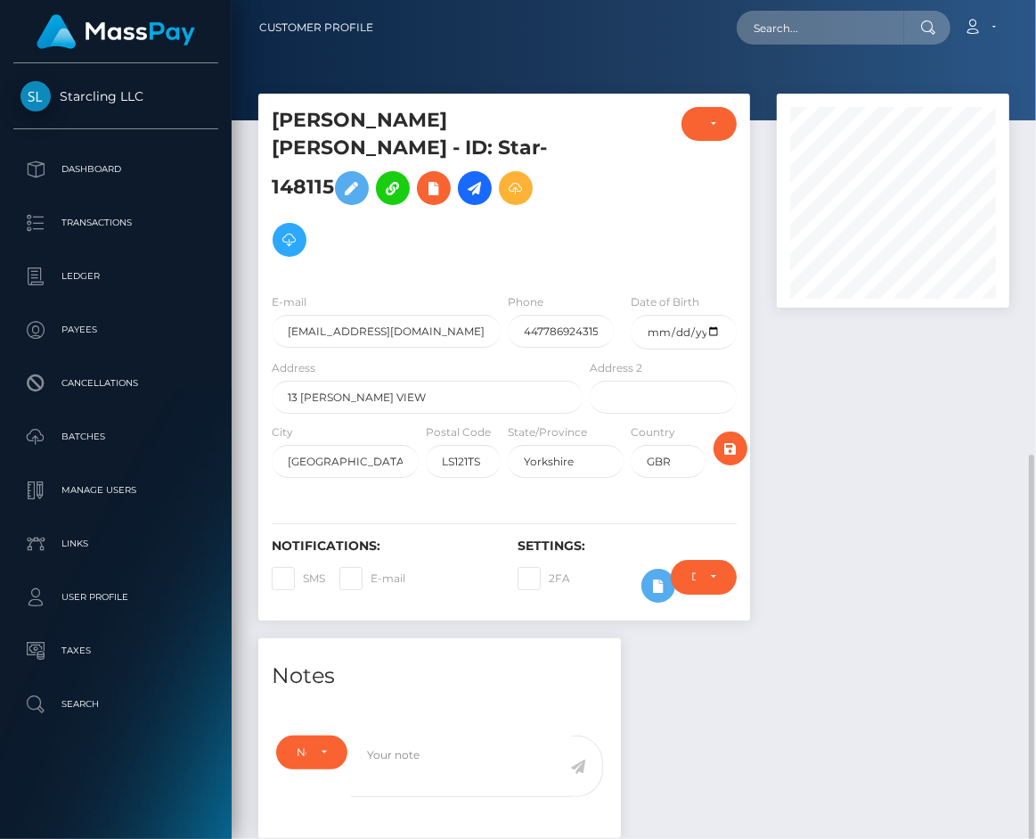
scroll to position [214, 232]
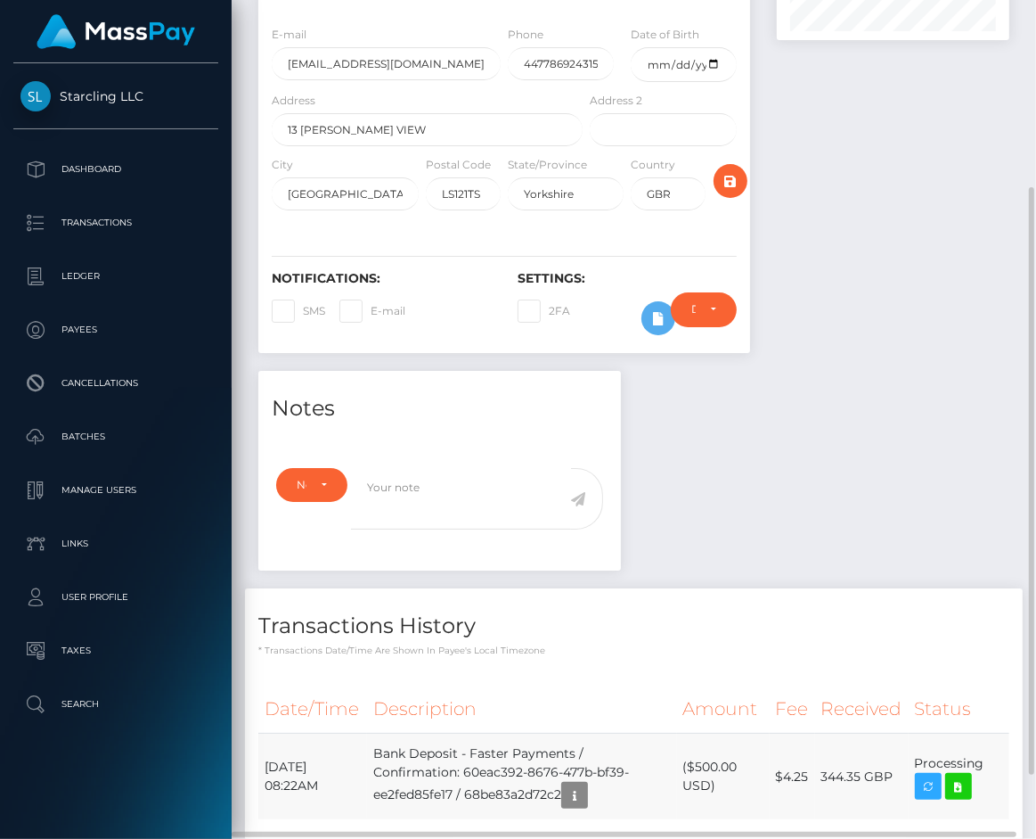
drag, startPoint x: 265, startPoint y: 742, endPoint x: 987, endPoint y: 742, distance: 721.9
click at [987, 742] on tr "September 8, 2025 08:22AM Bank Deposit - Faster Payments / Confirmation: 60eac3…" at bounding box center [633, 776] width 751 height 86
copy tr "September 8, 2025 08:22AM Bank Deposit - Faster Payments / Confirmation: 60eac3…"
click at [958, 775] on icon at bounding box center [958, 786] width 21 height 22
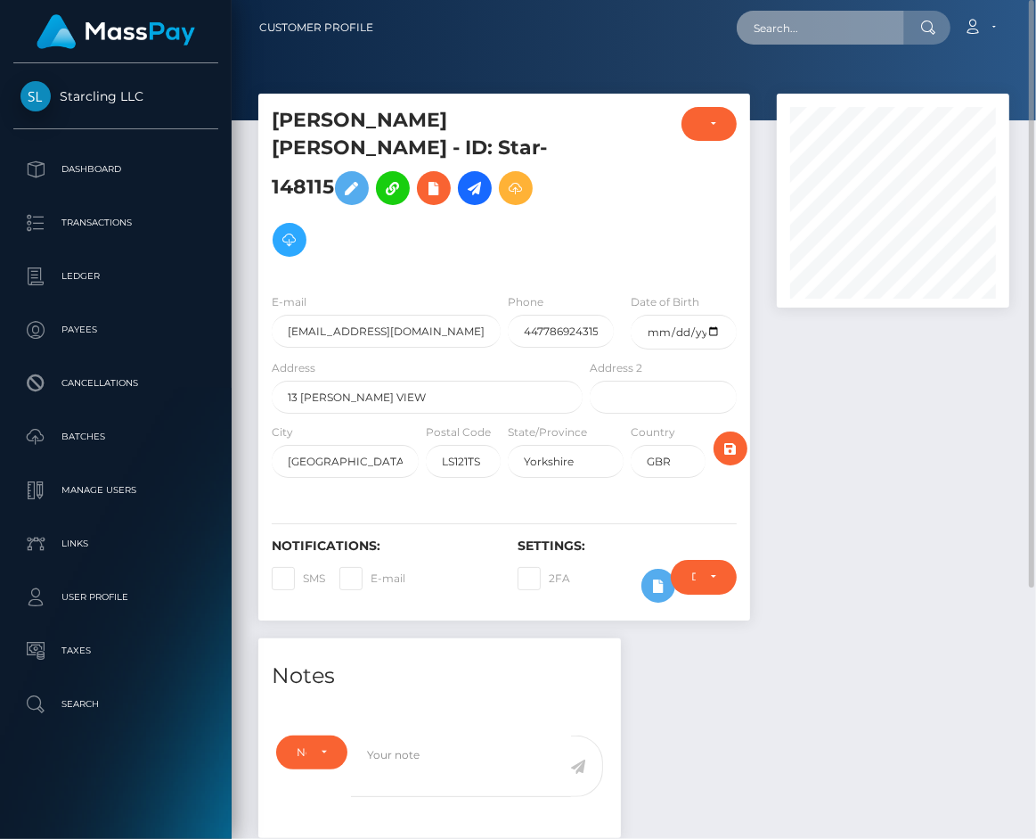
click at [844, 28] on input "text" at bounding box center [821, 28] width 168 height 34
paste input "1191314"
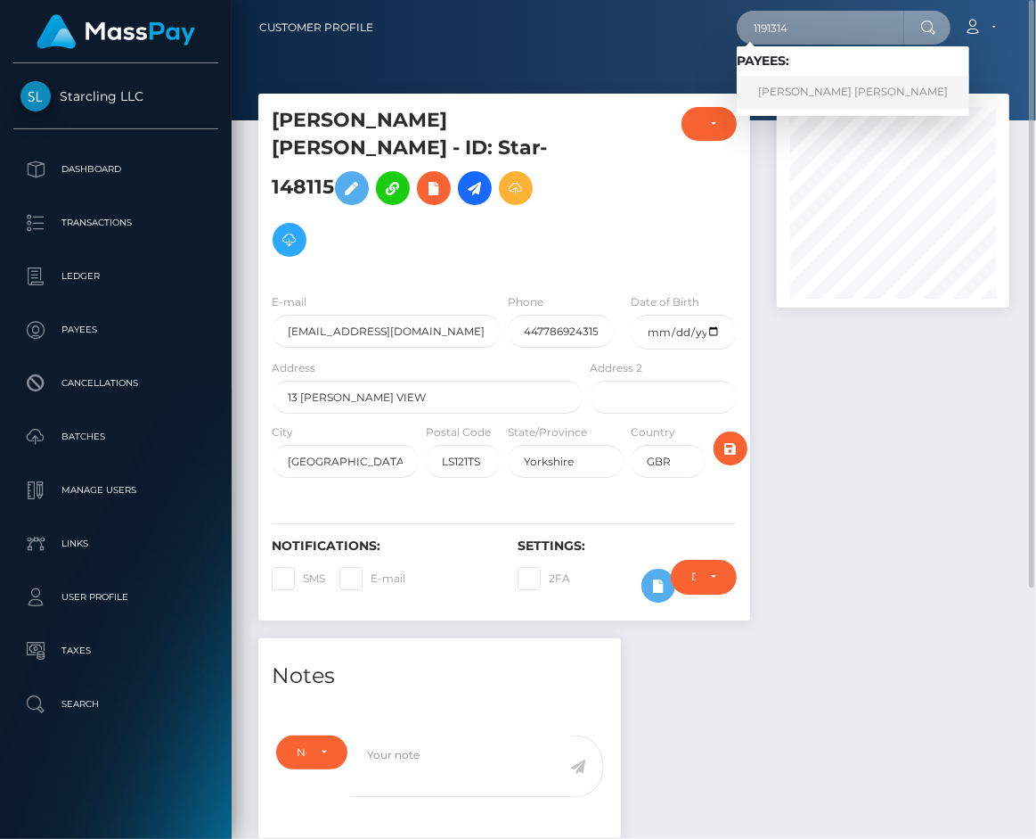
type input "1191314"
click at [817, 86] on link "Duncan William Allaway" at bounding box center [853, 92] width 233 height 33
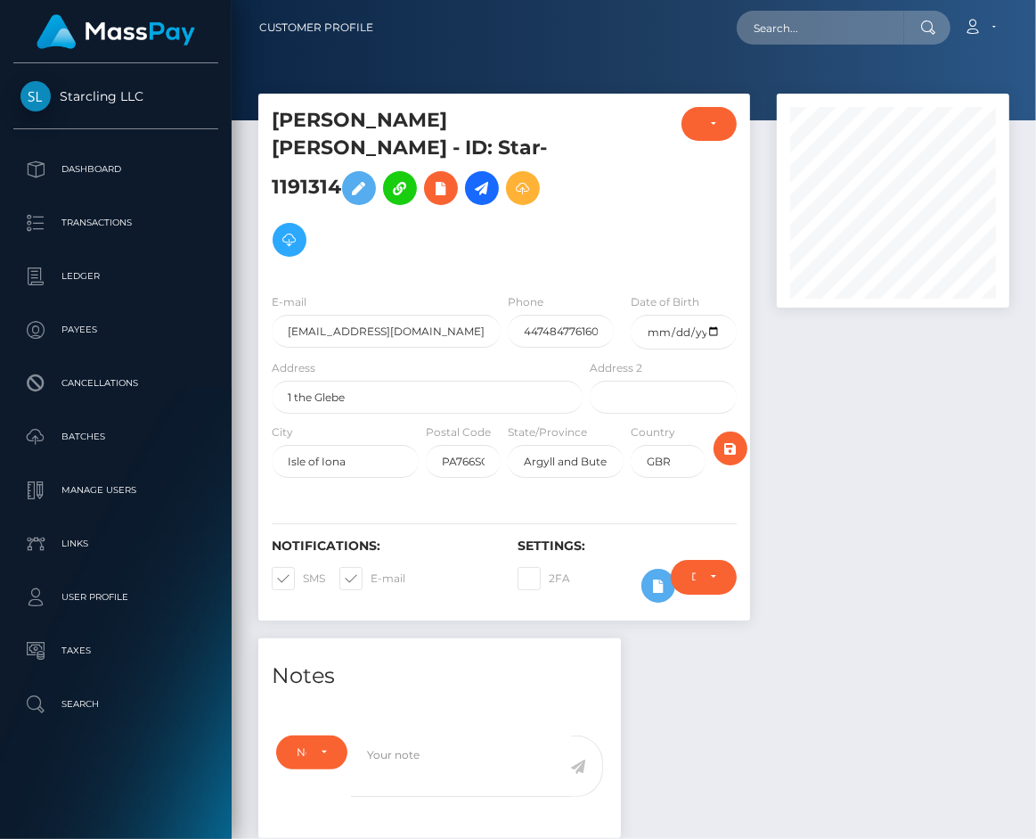
scroll to position [214, 232]
click at [371, 571] on span at bounding box center [371, 577] width 0 height 13
click at [371, 567] on input "E-mail" at bounding box center [377, 573] width 12 height 12
checkbox input "false"
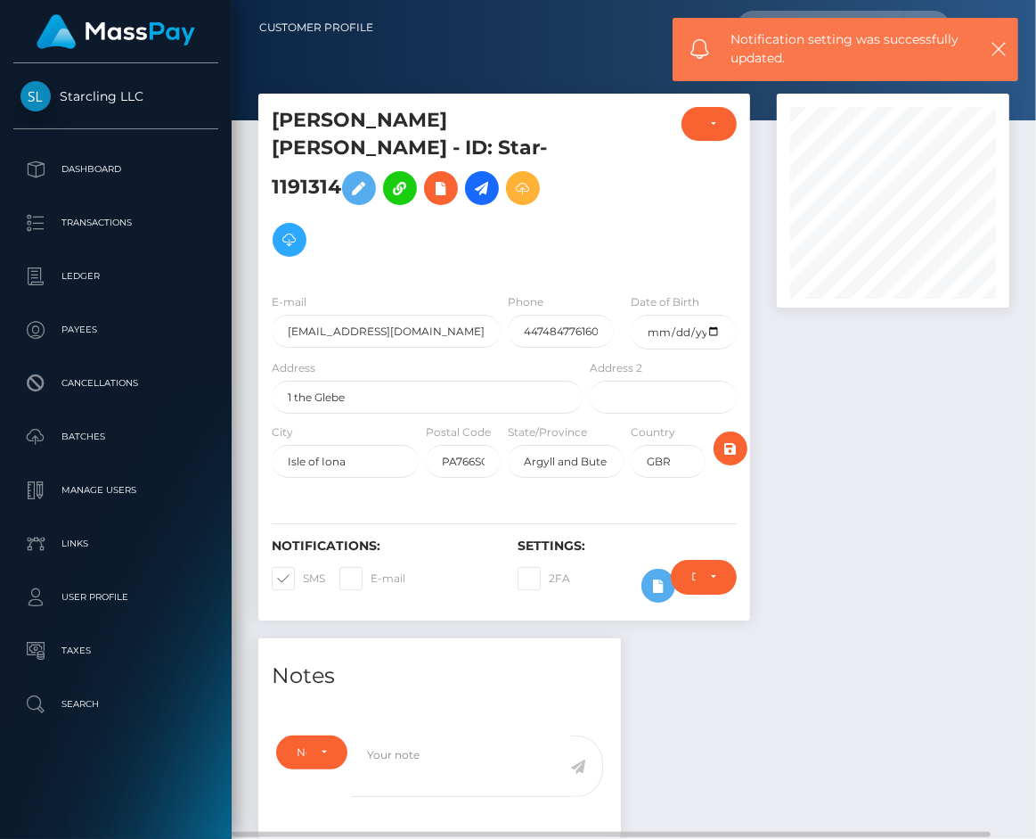
click at [303, 571] on span at bounding box center [303, 577] width 0 height 13
click at [303, 567] on input "SMS" at bounding box center [309, 573] width 12 height 12
checkbox input "false"
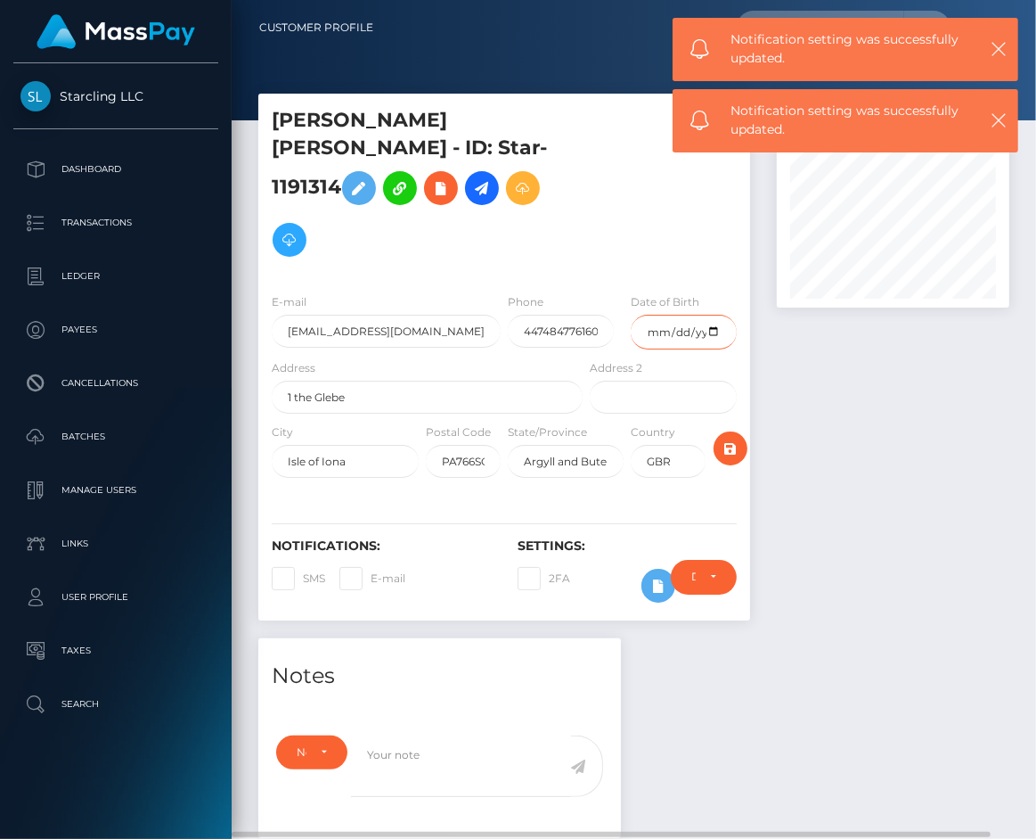
click at [667, 315] on input "date" at bounding box center [684, 332] width 106 height 35
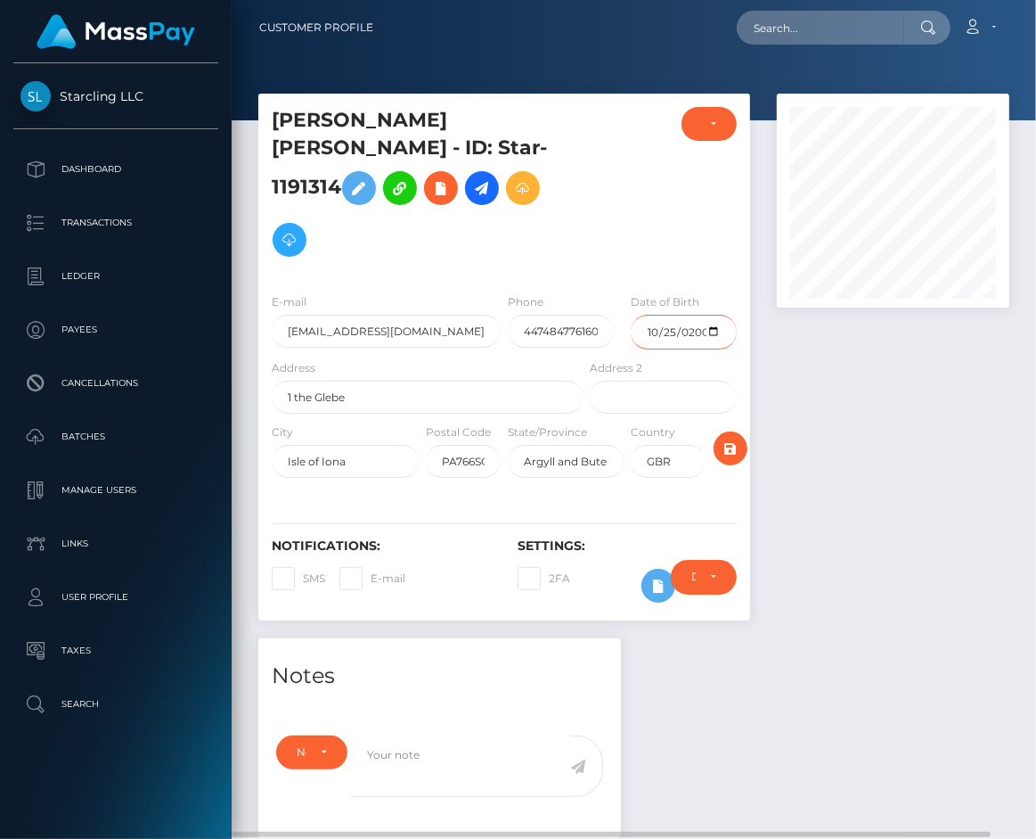
type input "2000-10-25"
click at [837, 387] on div at bounding box center [893, 366] width 259 height 545
click at [728, 438] on icon "submit" at bounding box center [730, 449] width 21 height 22
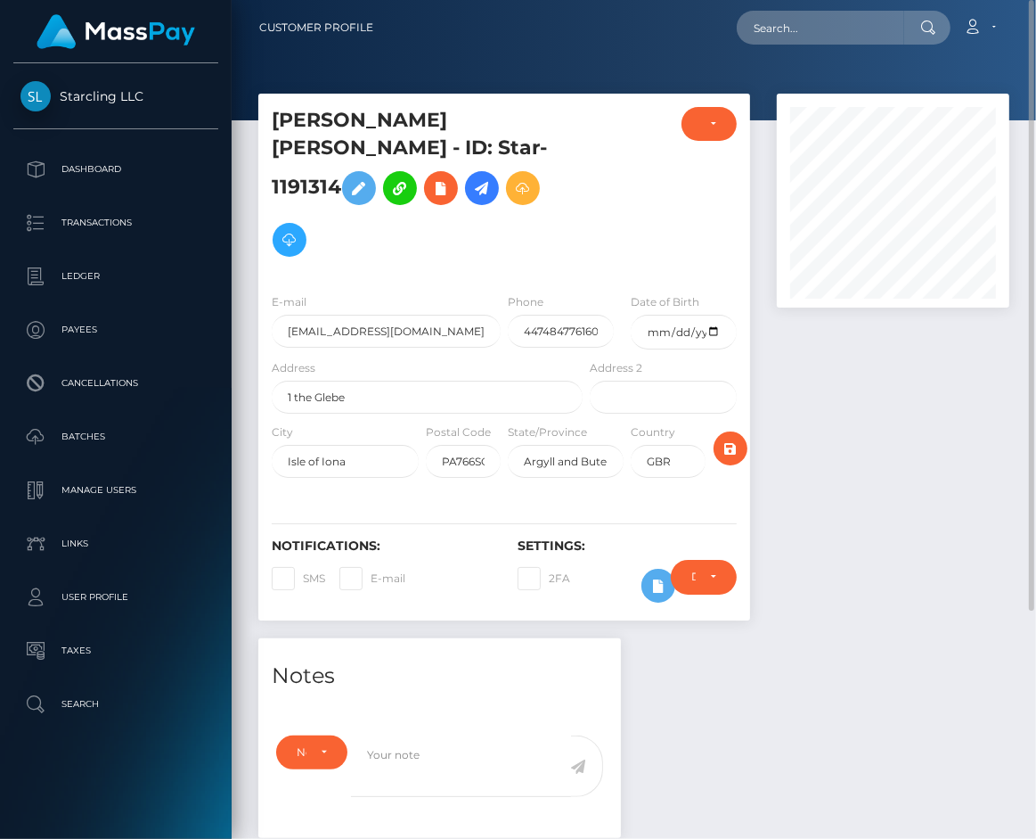
drag, startPoint x: 525, startPoint y: 155, endPoint x: 401, endPoint y: 197, distance: 130.8
click at [493, 177] on icon at bounding box center [481, 188] width 21 height 22
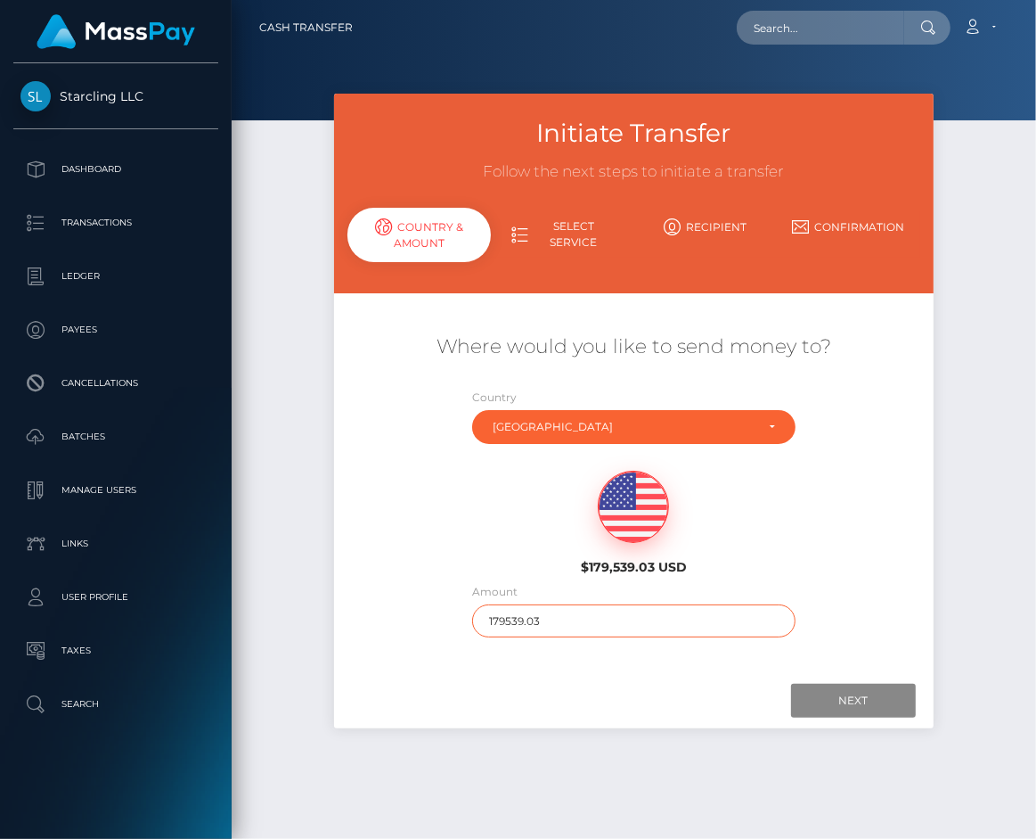
click at [568, 623] on input "179539.03" at bounding box center [633, 620] width 323 height 33
type input "420"
click at [559, 672] on div "Where would you like to send money to? Country Abkhazia [GEOGRAPHIC_DATA] [GEOG…" at bounding box center [634, 483] width 600 height 380
click at [813, 703] on input "Next" at bounding box center [853, 701] width 125 height 34
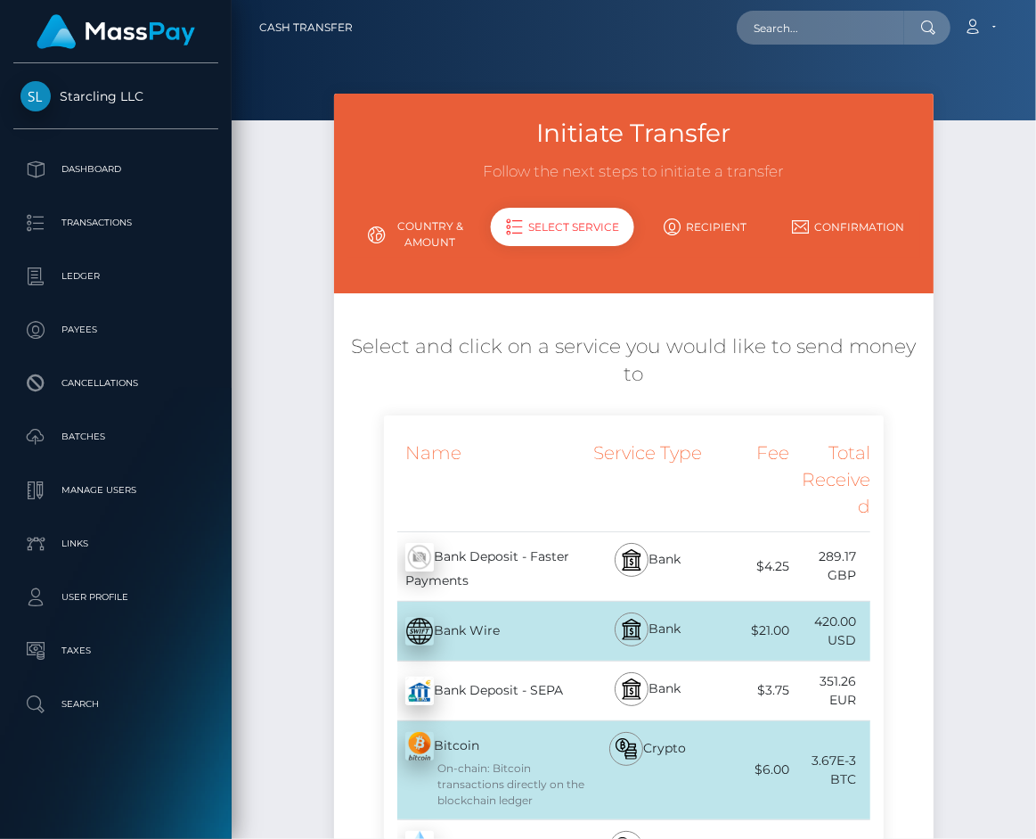
click at [494, 532] on div "Bank Deposit - Faster Payments - GBP" at bounding box center [485, 566] width 202 height 69
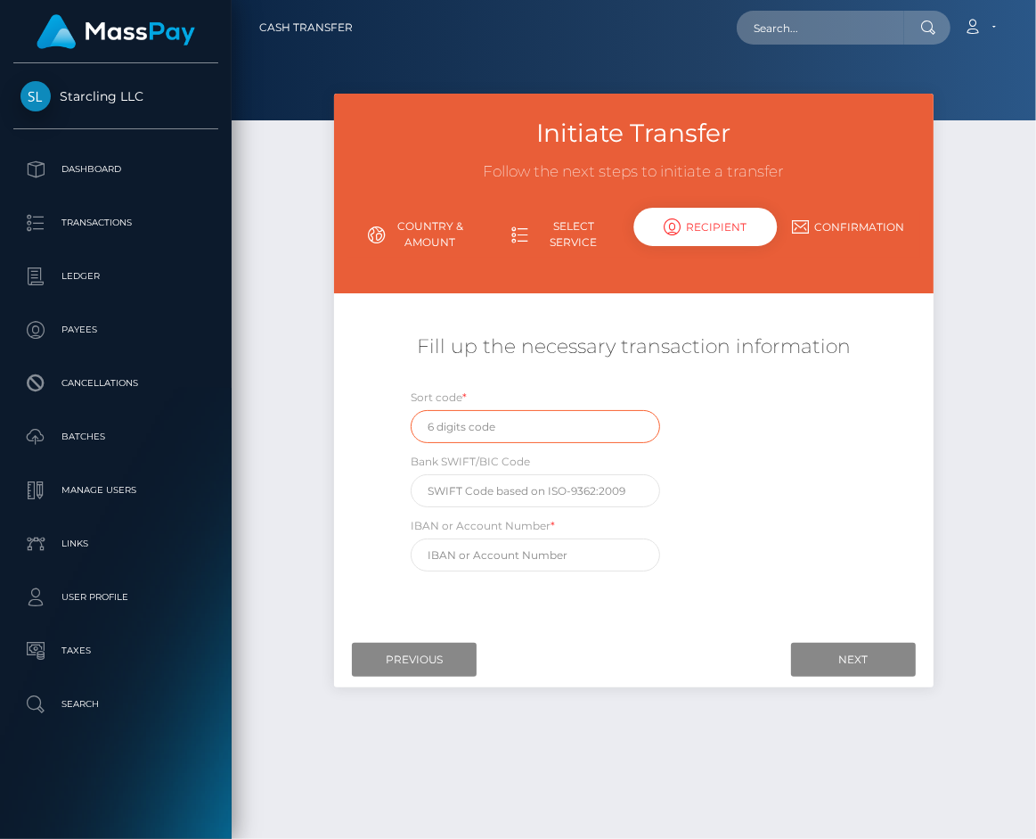
click at [553, 438] on input "text" at bounding box center [535, 426] width 249 height 33
paste input "83-26-04"
type input "832604"
click at [758, 435] on div "Sort code * 832604 Bank SWIFT/BIC Code IBAN or Account Number *" at bounding box center [633, 484] width 499 height 192
click at [510, 498] on input "text" at bounding box center [535, 490] width 249 height 33
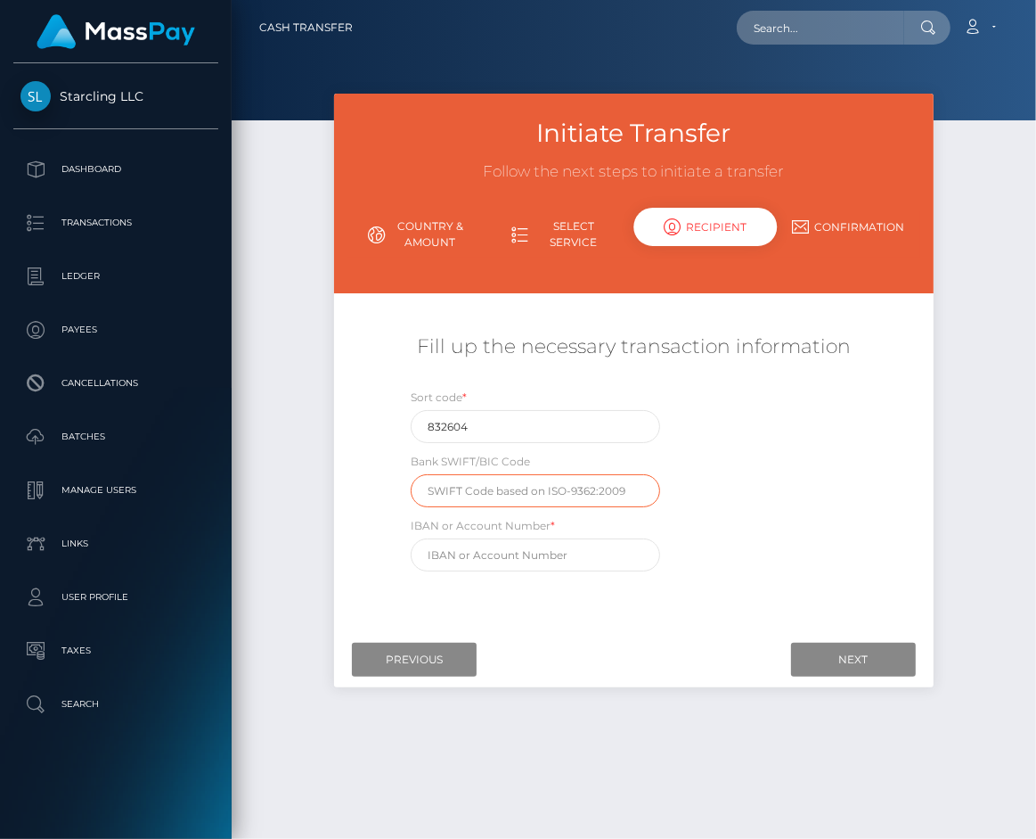
paste input "RBOSGB2L"
type input "RBOSGB2L"
click at [585, 566] on input "text" at bounding box center [535, 554] width 249 height 33
paste input "GB84RBOS83260400206653"
type input "GB84RBOS83260400206653"
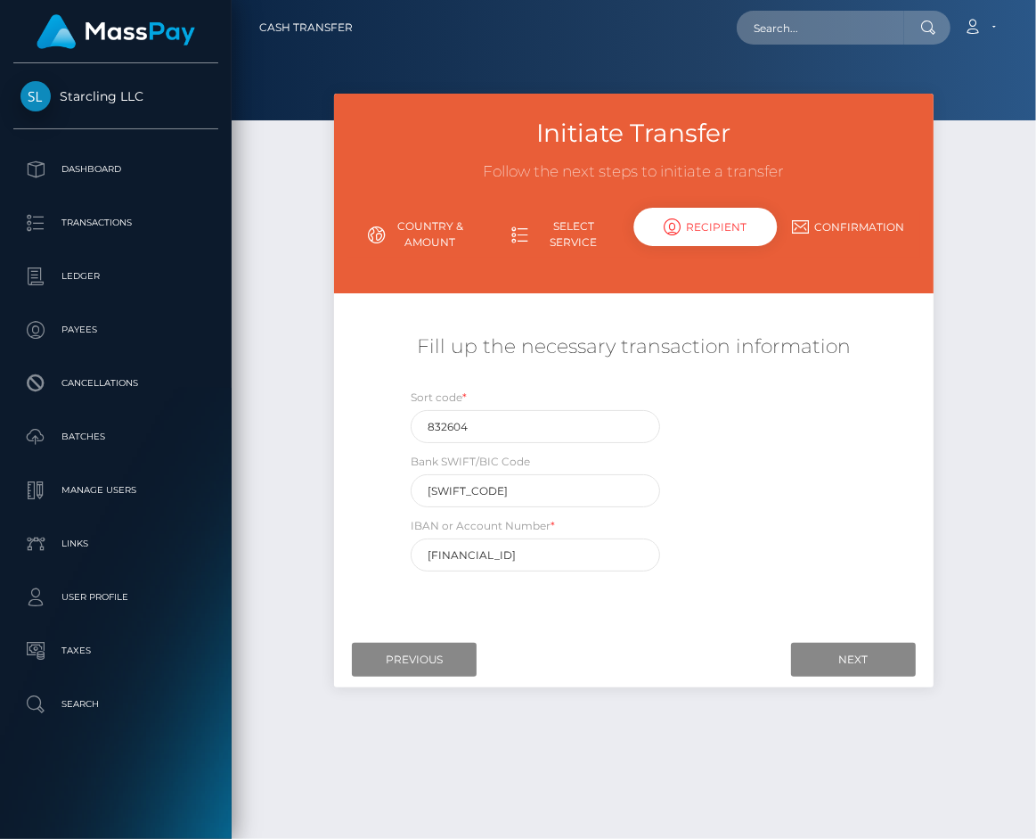
click at [769, 501] on div "Sort code * 832604 Bank SWIFT/BIC Code RBOSGB2L IBAN or Account Number * GB84RB…" at bounding box center [633, 484] width 499 height 192
click at [836, 652] on input "Next" at bounding box center [853, 660] width 125 height 34
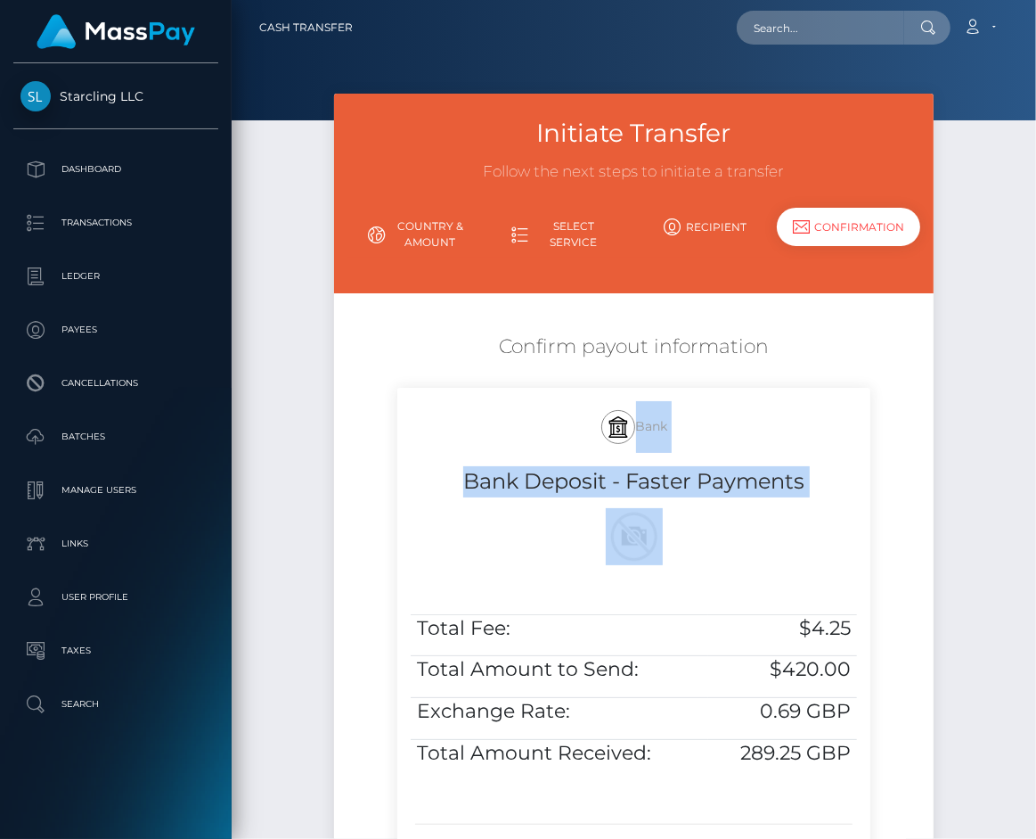
drag, startPoint x: 863, startPoint y: 752, endPoint x: 422, endPoint y: 446, distance: 537.2
click at [422, 446] on div "Bank Bank Deposit - Faster Payments Total Fee: $4.25 Total Amount to Send: $420…" at bounding box center [633, 628] width 472 height 480
copy div "Bank Bank Deposit - Faster Payments"
drag, startPoint x: 799, startPoint y: 596, endPoint x: 728, endPoint y: 596, distance: 70.4
click at [799, 596] on div "Bank Bank Deposit - Faster Payments" at bounding box center [633, 494] width 472 height 213
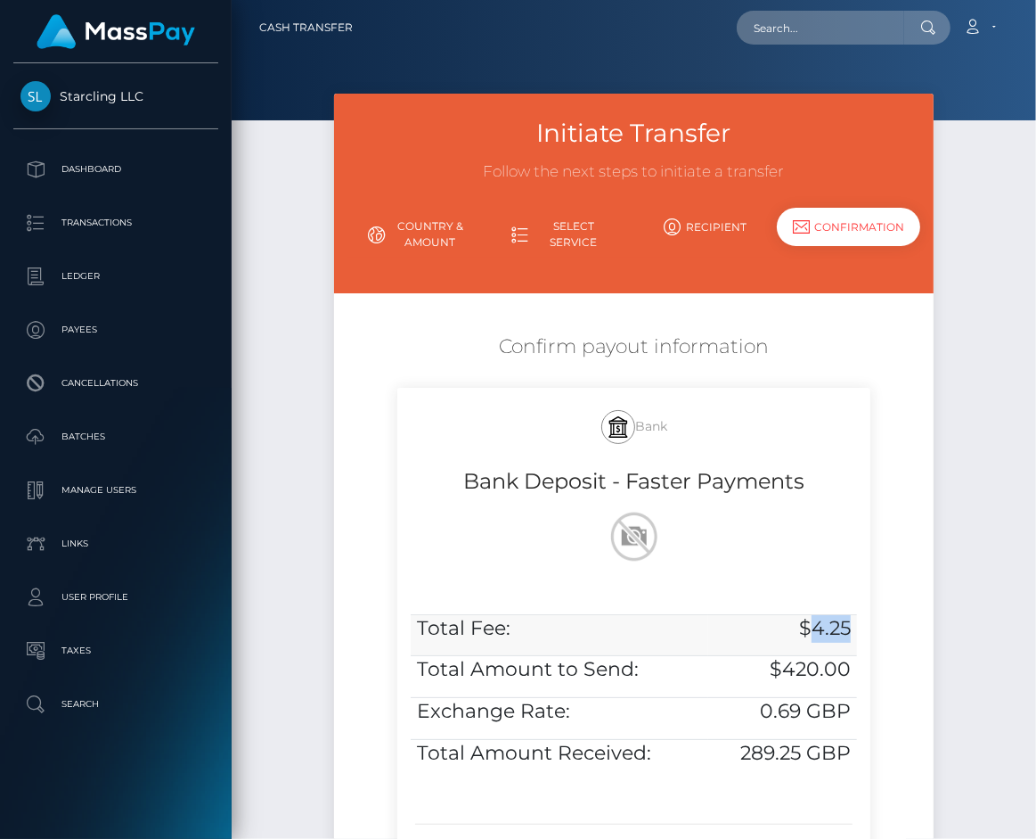
drag, startPoint x: 812, startPoint y: 631, endPoint x: 849, endPoint y: 631, distance: 37.4
click at [849, 631] on h5 "$4.25" at bounding box center [782, 629] width 135 height 28
copy h5 "4.25"
click at [849, 631] on h5 "$4.25" at bounding box center [782, 629] width 135 height 28
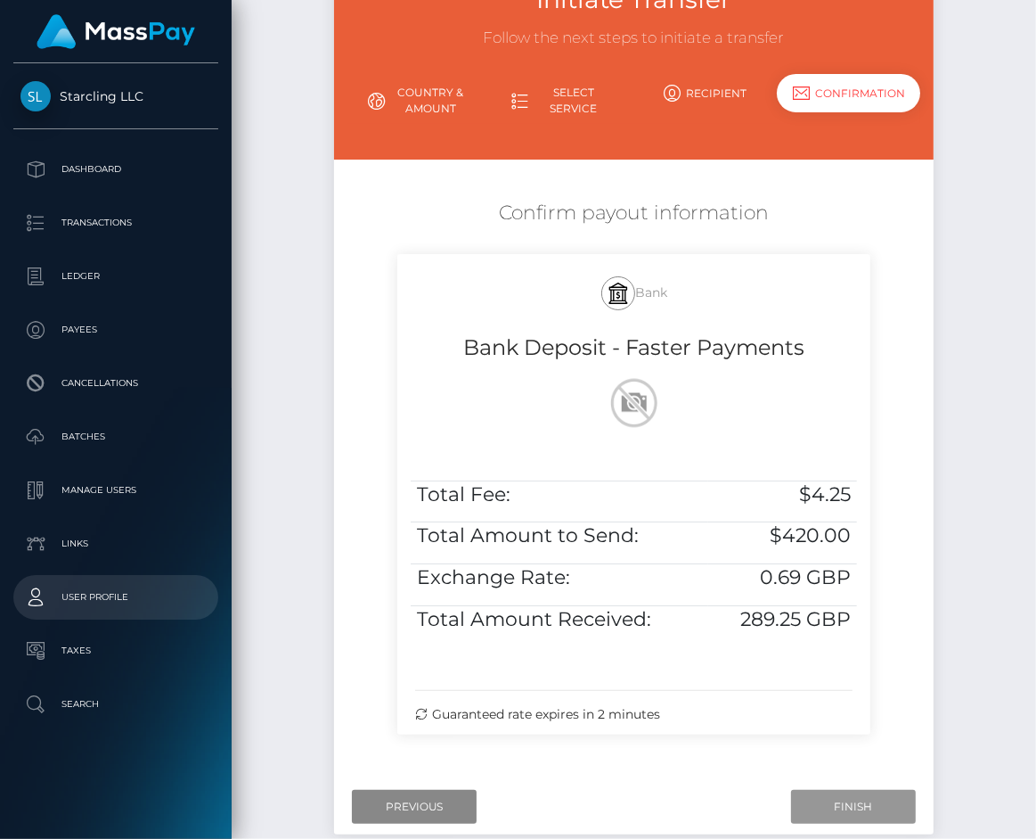
drag, startPoint x: 807, startPoint y: 799, endPoint x: 65, endPoint y: 584, distance: 773.0
click at [808, 800] on input "Finish" at bounding box center [853, 807] width 125 height 34
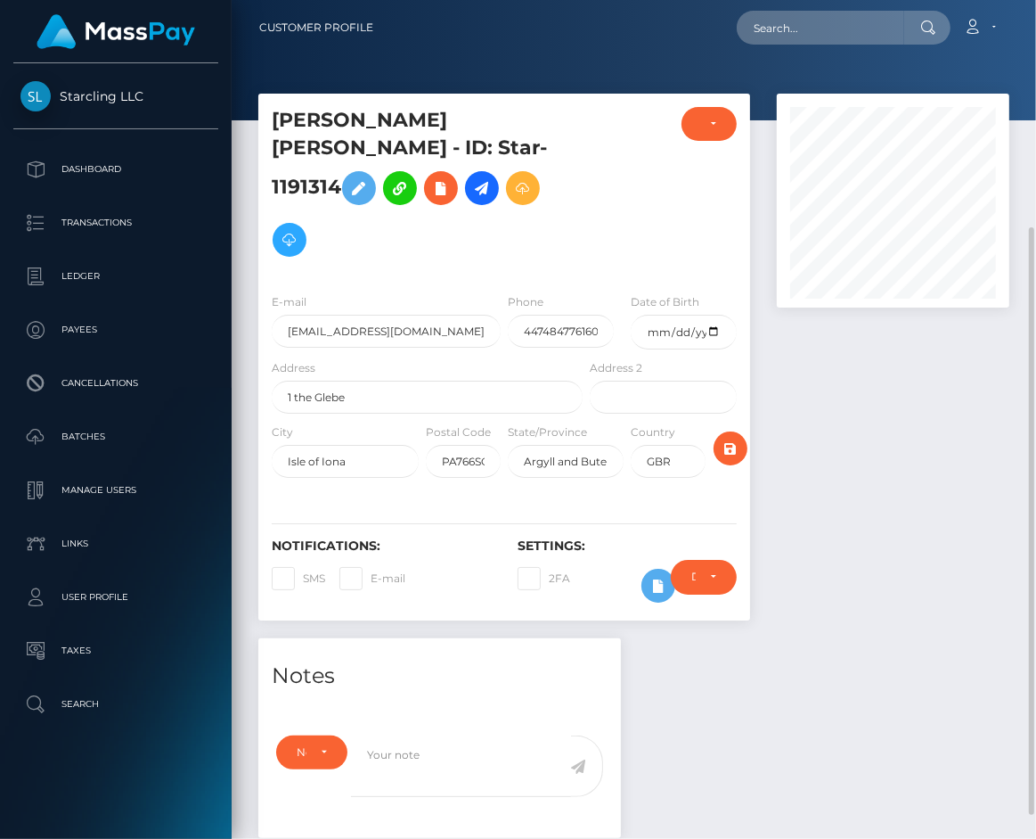
scroll to position [267, 0]
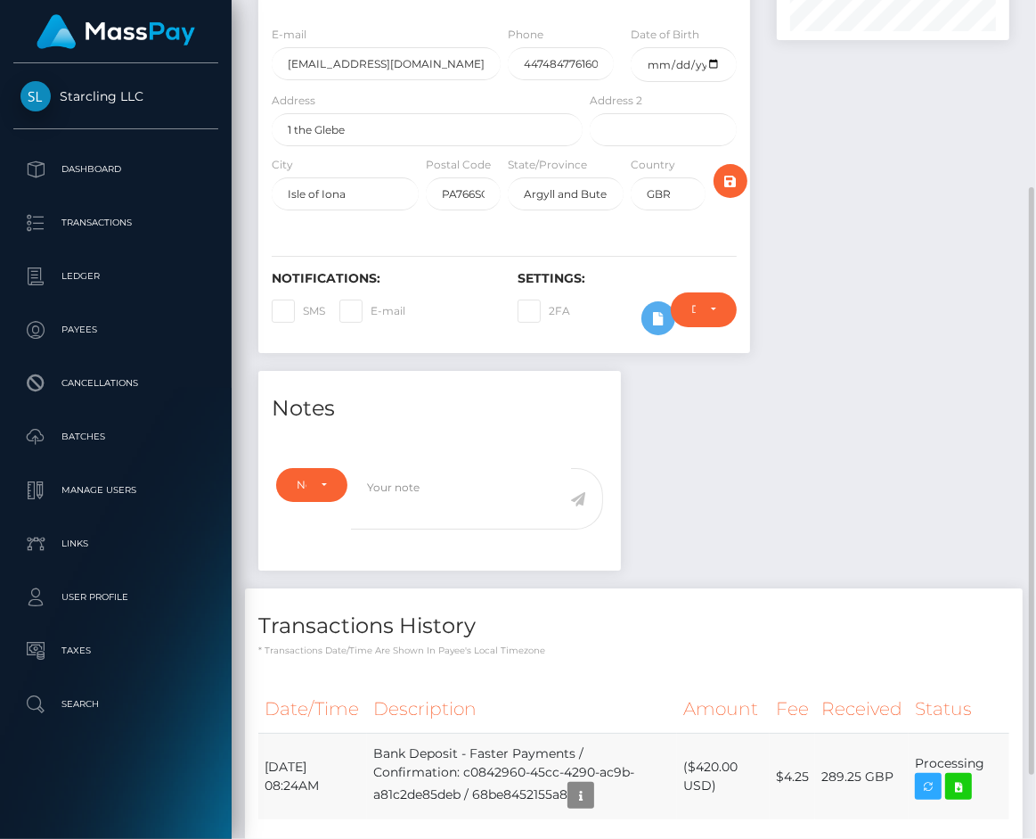
drag, startPoint x: 273, startPoint y: 740, endPoint x: 984, endPoint y: 740, distance: 711.2
click at [984, 740] on tr "September 8, 2025 08:24AM Bank Deposit - Faster Payments / Confirmation: c08429…" at bounding box center [633, 776] width 751 height 86
click at [961, 775] on icon at bounding box center [958, 786] width 21 height 22
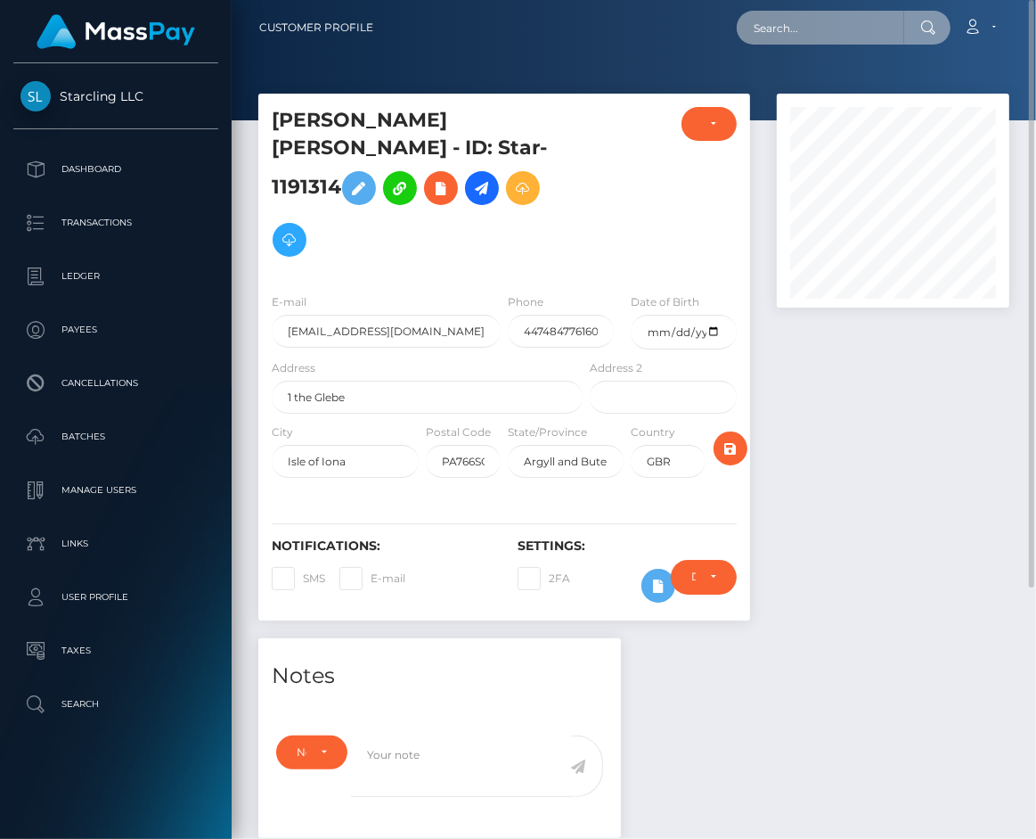
click at [776, 43] on input "text" at bounding box center [821, 28] width 168 height 34
paste input "3354913"
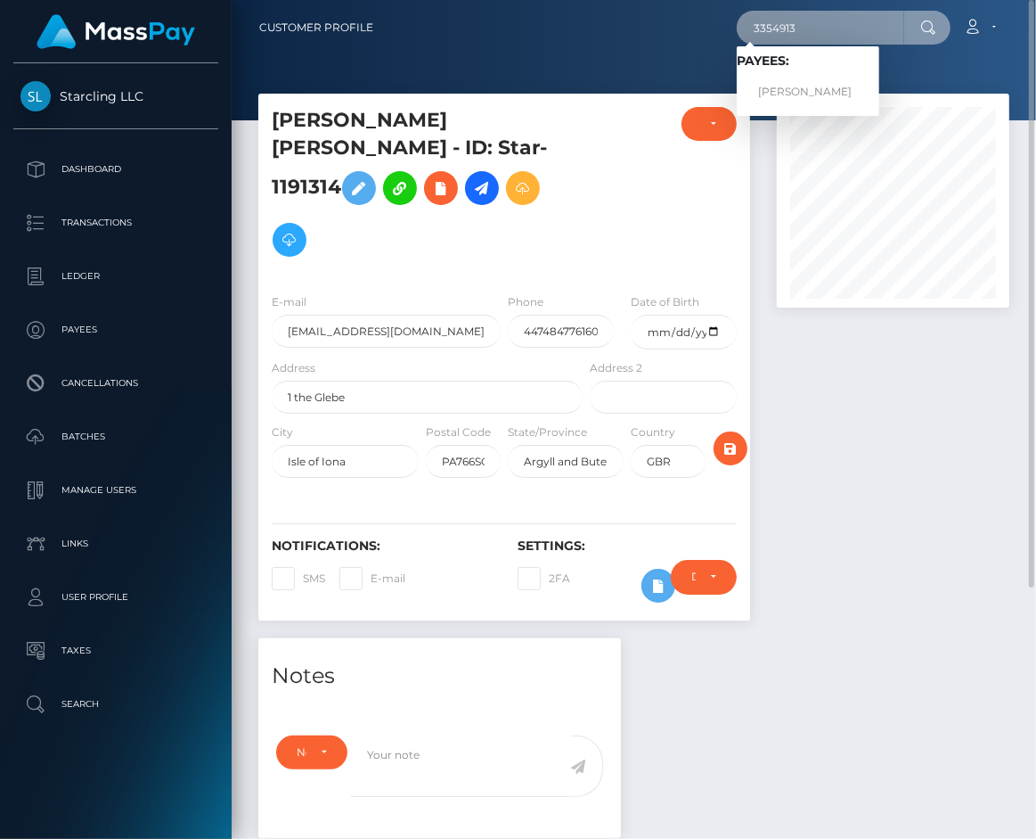
type input "3354913"
drag, startPoint x: 799, startPoint y: 97, endPoint x: 777, endPoint y: 102, distance: 22.0
click at [799, 97] on link "AKBAR ZUDANE" at bounding box center [808, 92] width 143 height 33
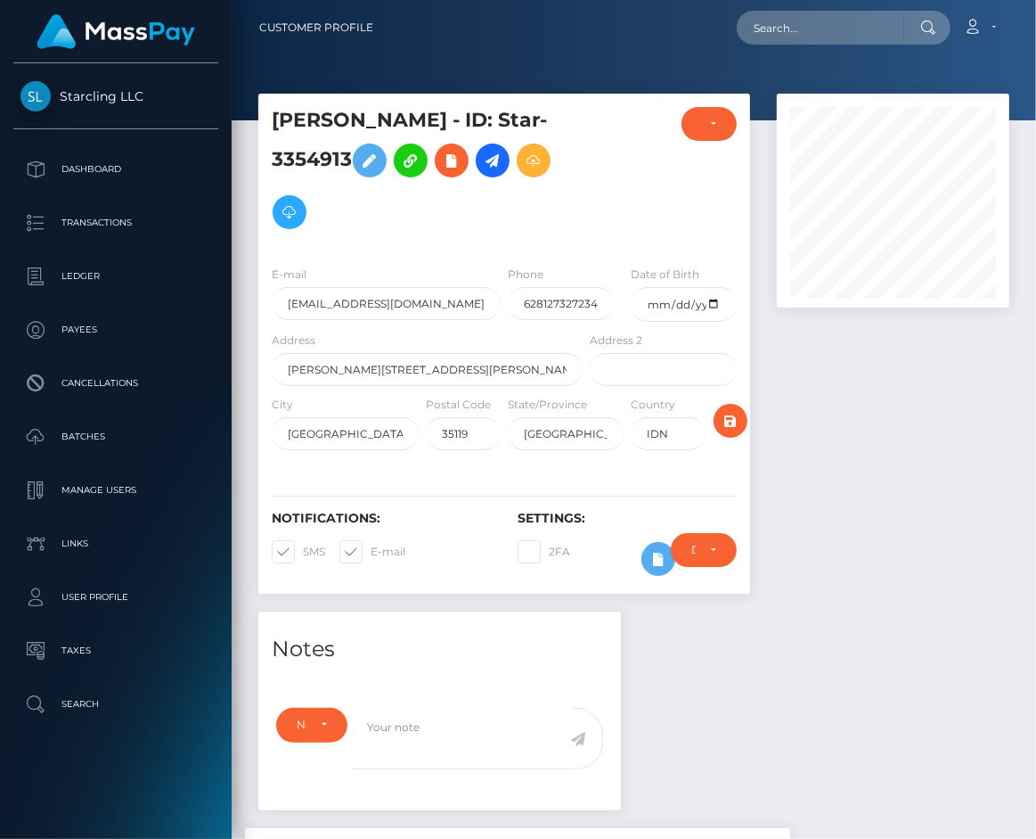
scroll to position [214, 232]
drag, startPoint x: 351, startPoint y: 553, endPoint x: 294, endPoint y: 552, distance: 57.0
click at [371, 553] on span at bounding box center [371, 551] width 0 height 13
click at [371, 552] on input "E-mail" at bounding box center [377, 546] width 12 height 12
checkbox input "false"
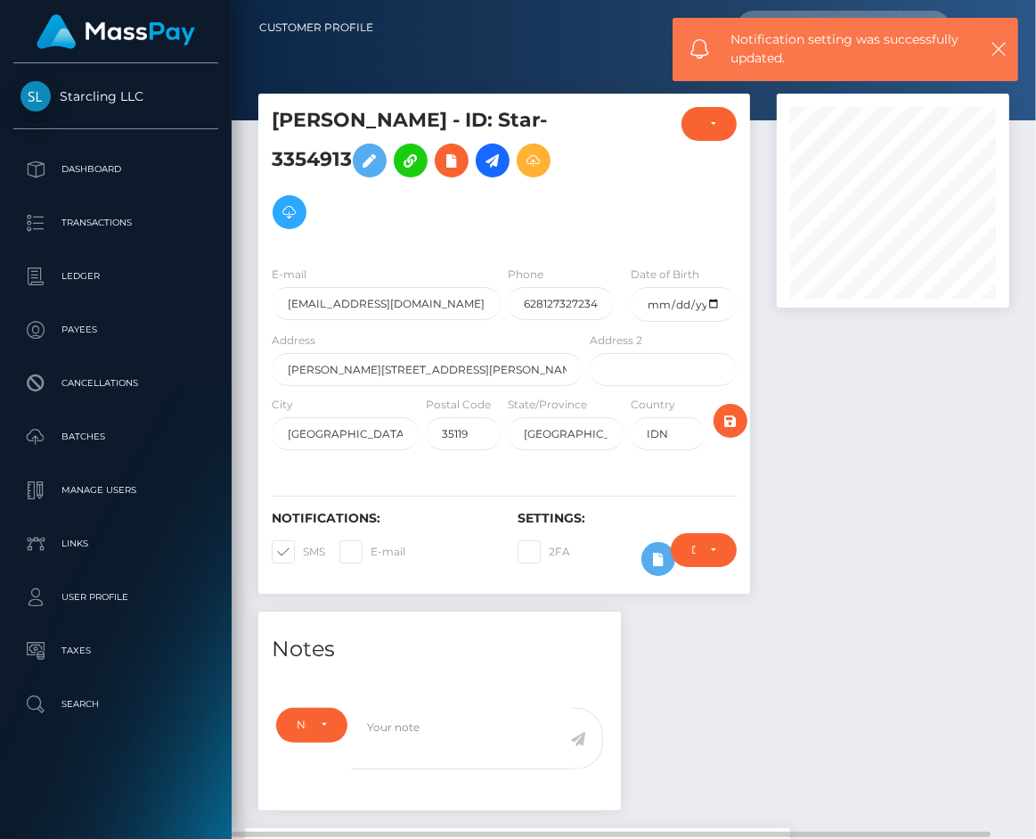
click at [303, 552] on span at bounding box center [303, 551] width 0 height 13
click at [303, 552] on input "SMS" at bounding box center [309, 546] width 12 height 12
checkbox input "false"
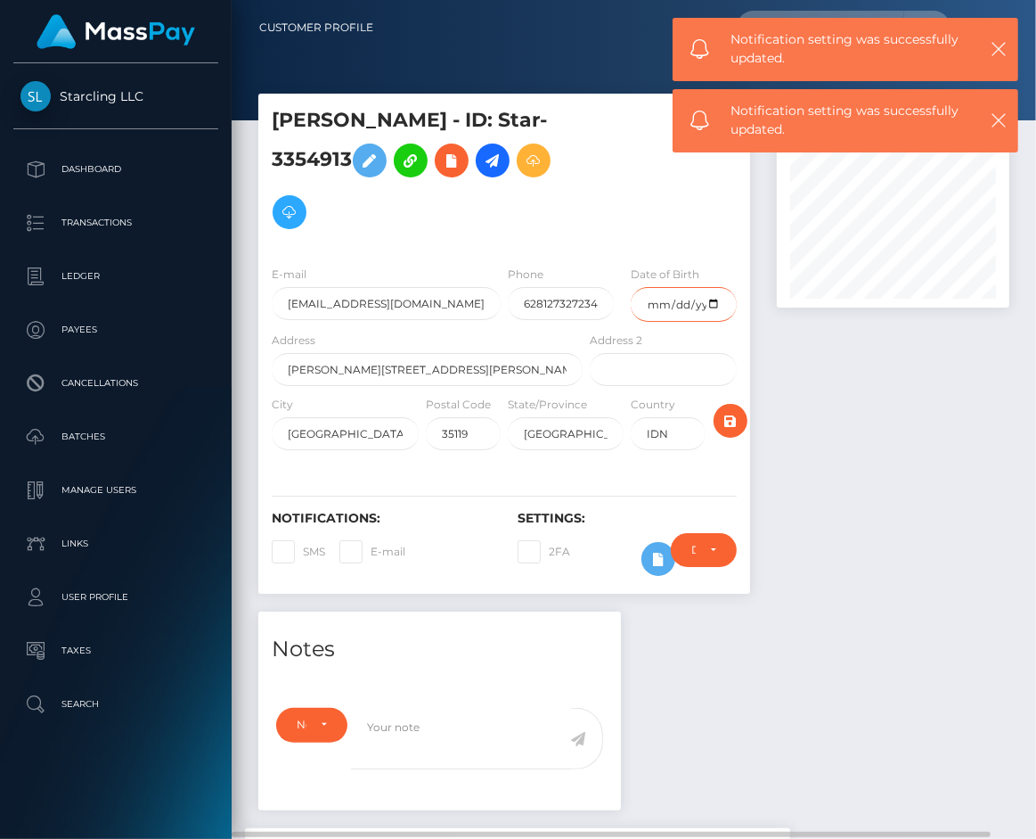
click at [651, 302] on input "date" at bounding box center [684, 304] width 106 height 35
type input "[DATE]"
click at [881, 394] on div at bounding box center [893, 353] width 259 height 518
click at [726, 418] on icon "submit" at bounding box center [730, 421] width 21 height 22
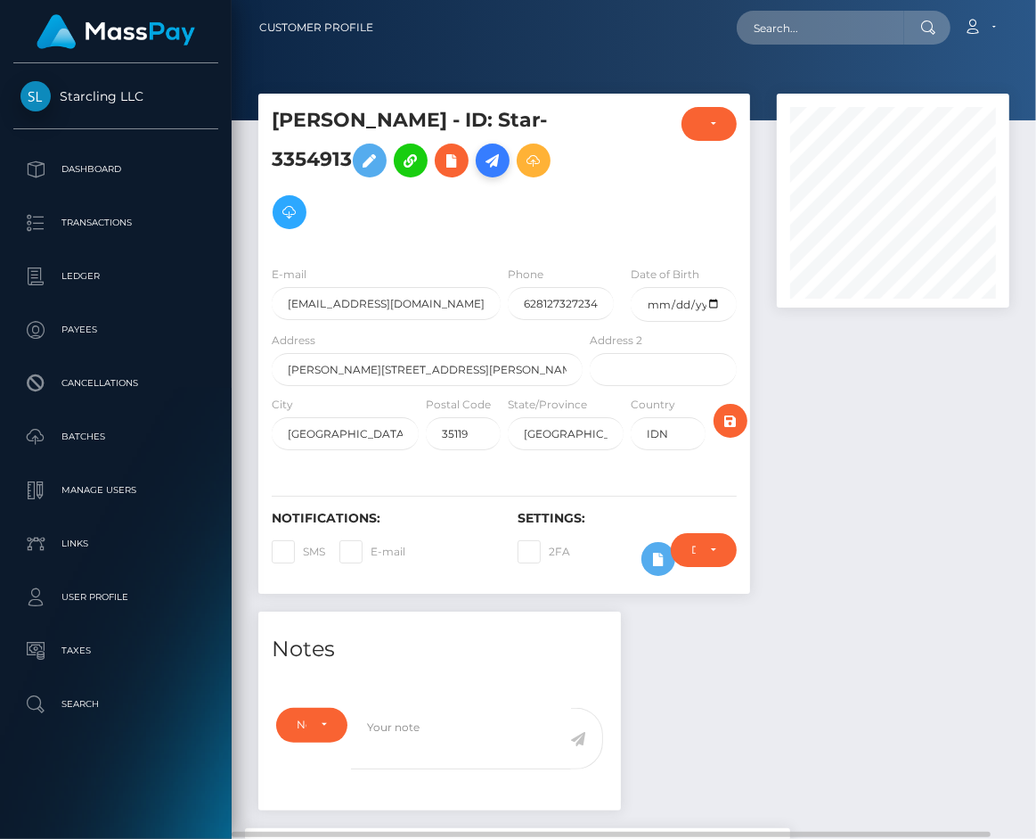
scroll to position [214, 232]
click at [503, 166] on icon at bounding box center [492, 161] width 21 height 22
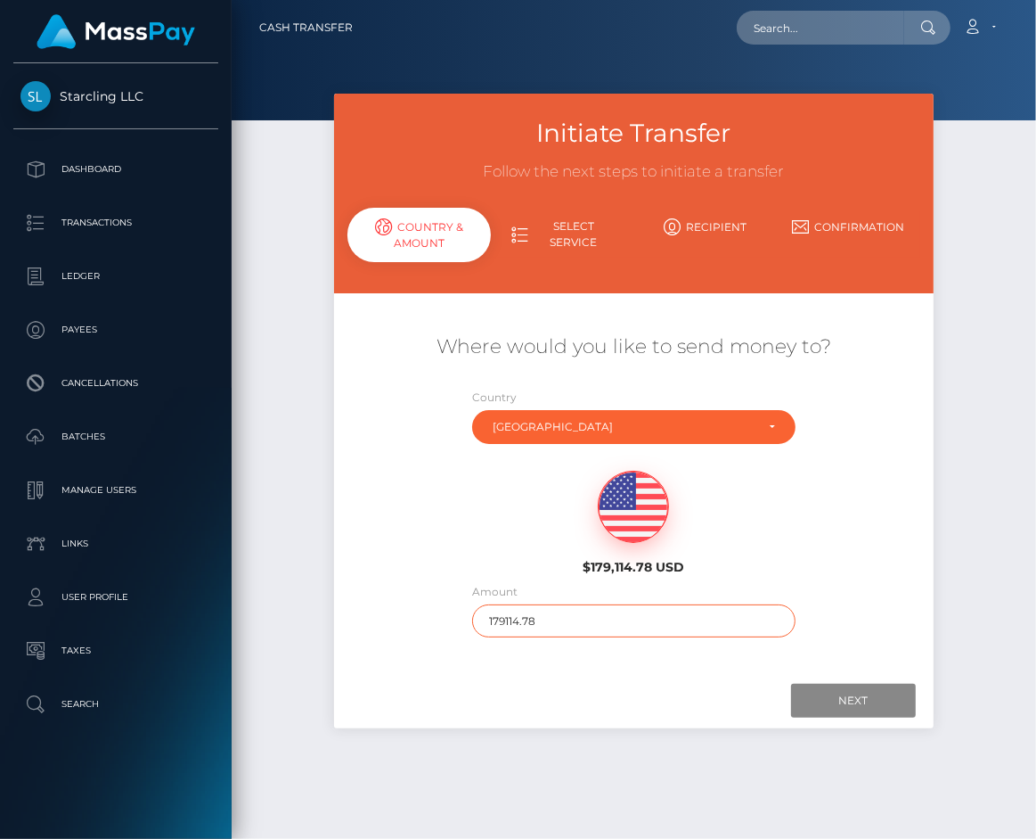
click at [602, 625] on input "179114.78" at bounding box center [633, 620] width 323 height 33
drag, startPoint x: 643, startPoint y: 667, endPoint x: 791, endPoint y: 667, distance: 147.9
click at [644, 667] on div "Where would you like to send money to? Country Abkhazia Afghanistan Albania Alg…" at bounding box center [634, 483] width 600 height 380
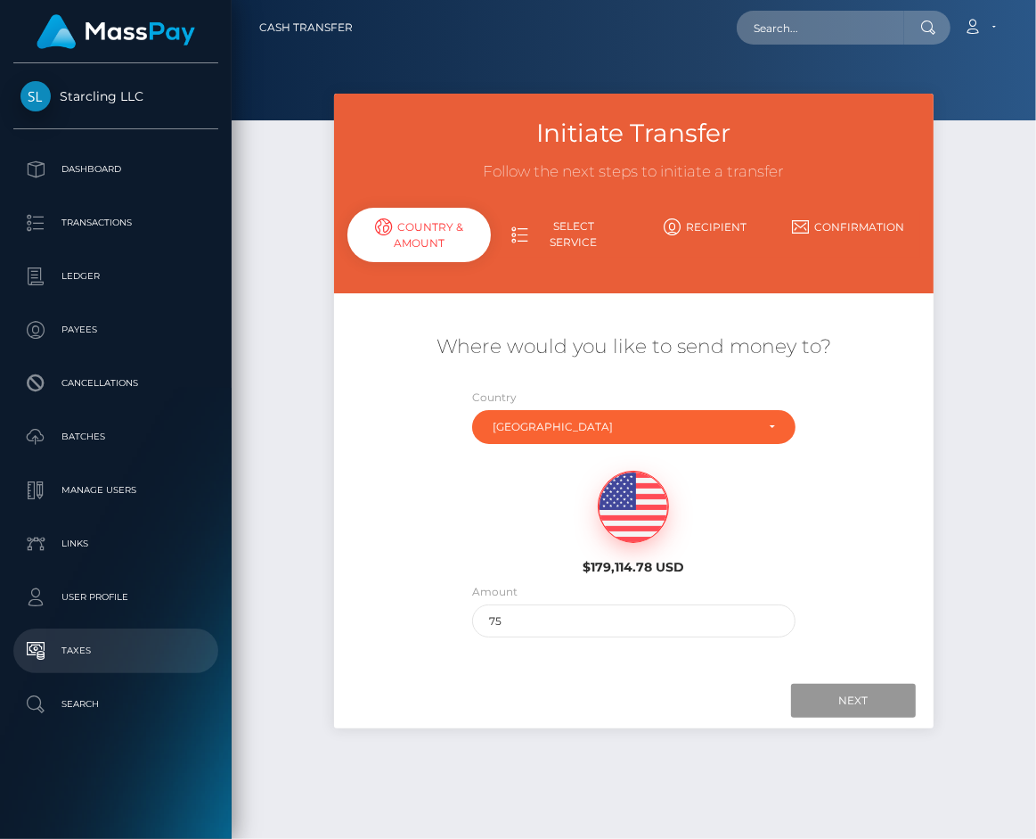
drag, startPoint x: 820, startPoint y: 687, endPoint x: 71, endPoint y: 648, distance: 749.6
click at [813, 692] on input "Next" at bounding box center [853, 701] width 125 height 34
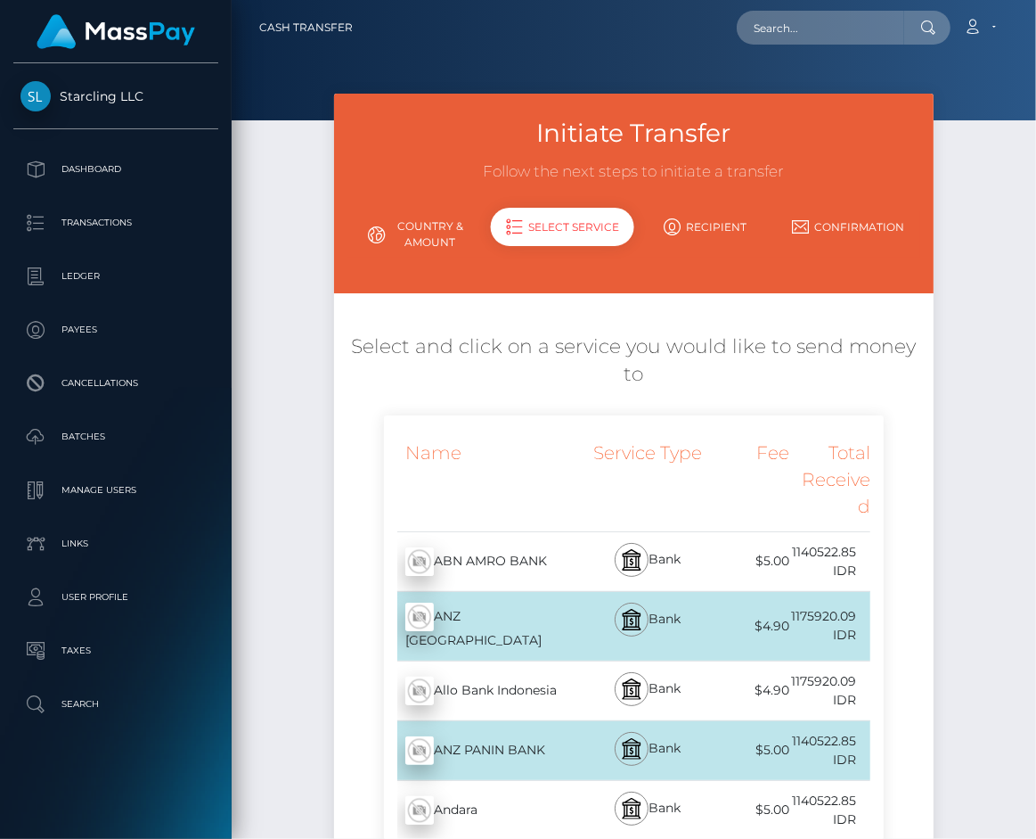
click at [421, 233] on link "Country & Amount" at bounding box center [419, 234] width 143 height 46
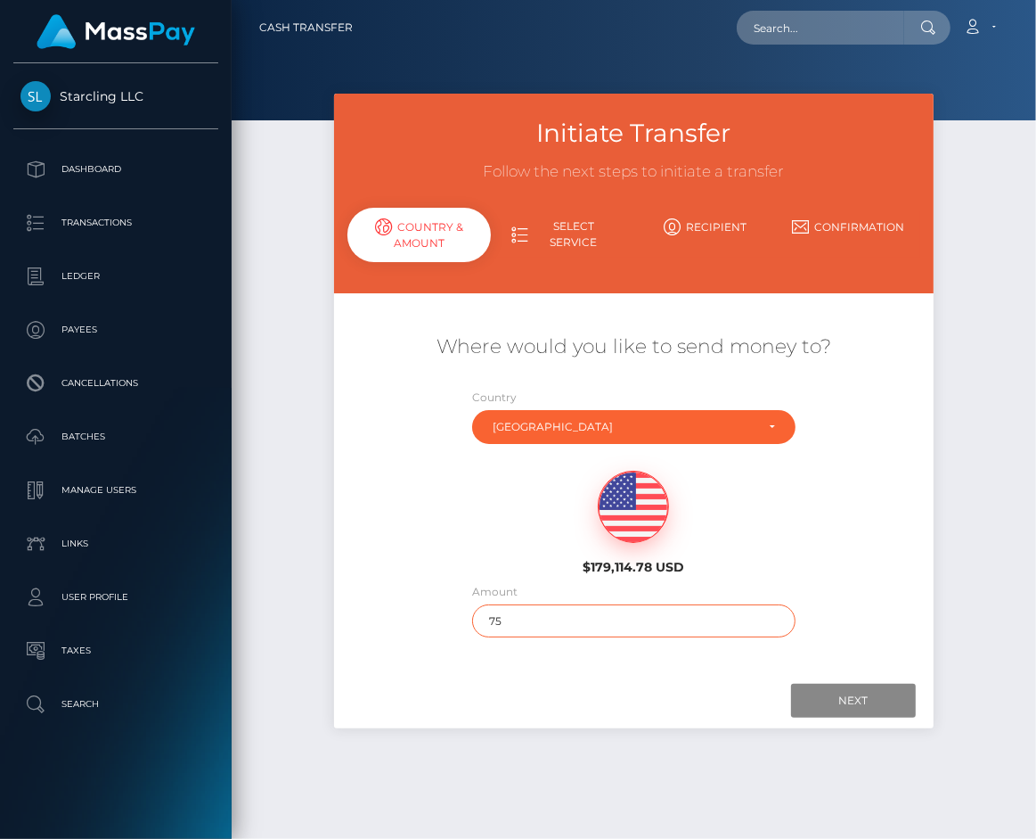
drag, startPoint x: 509, startPoint y: 626, endPoint x: 498, endPoint y: 627, distance: 10.8
click at [498, 627] on input "75" at bounding box center [633, 620] width 323 height 33
type input "73"
click at [571, 673] on div "Next Finish Previous" at bounding box center [634, 700] width 600 height 55
click at [770, 710] on div at bounding box center [634, 701] width 564 height 34
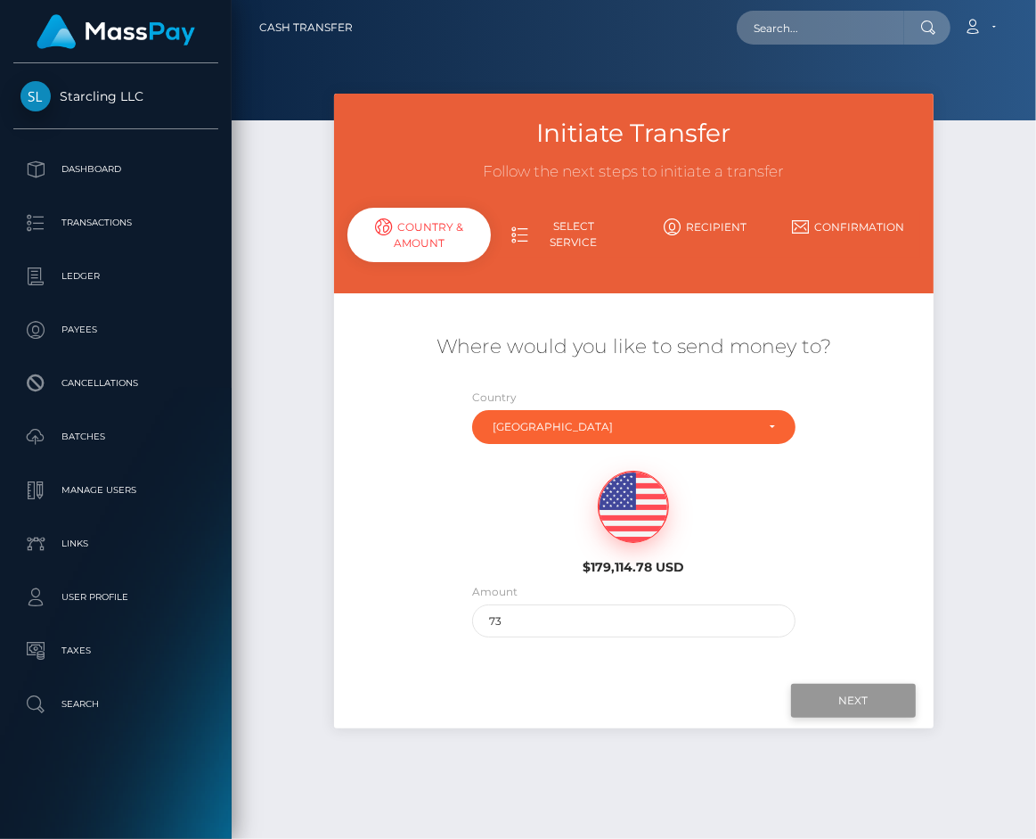
click at [839, 696] on input "Next" at bounding box center [853, 701] width 125 height 34
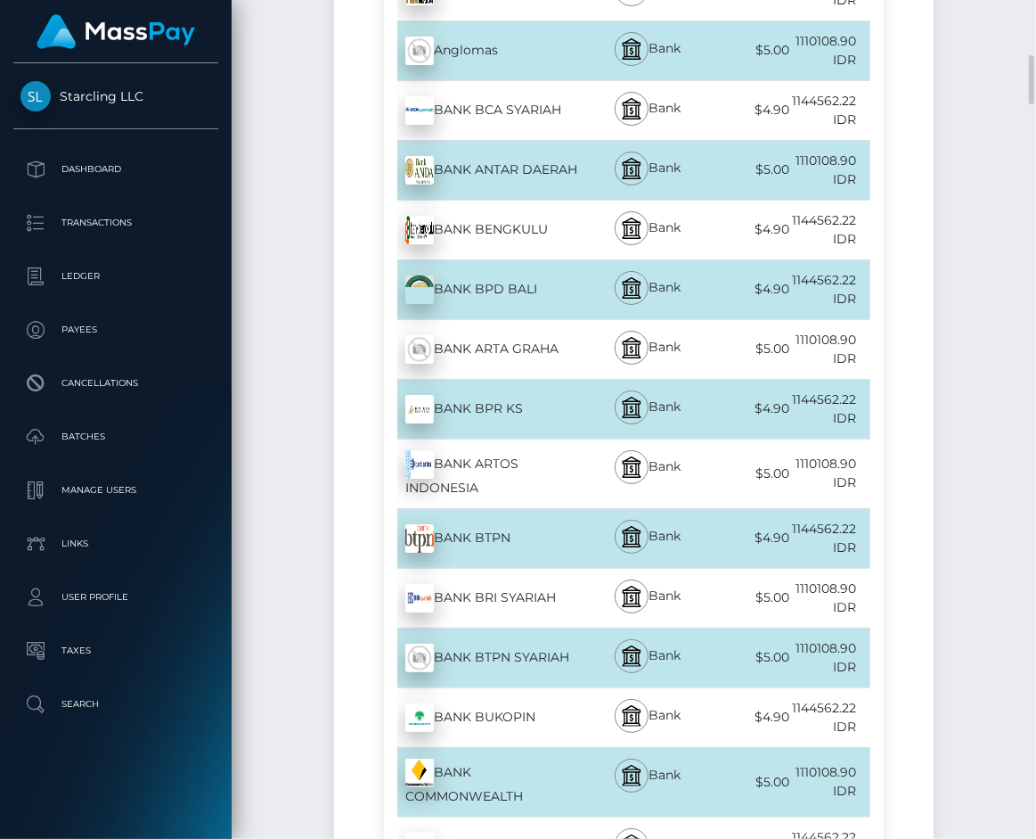
scroll to position [1475, 0]
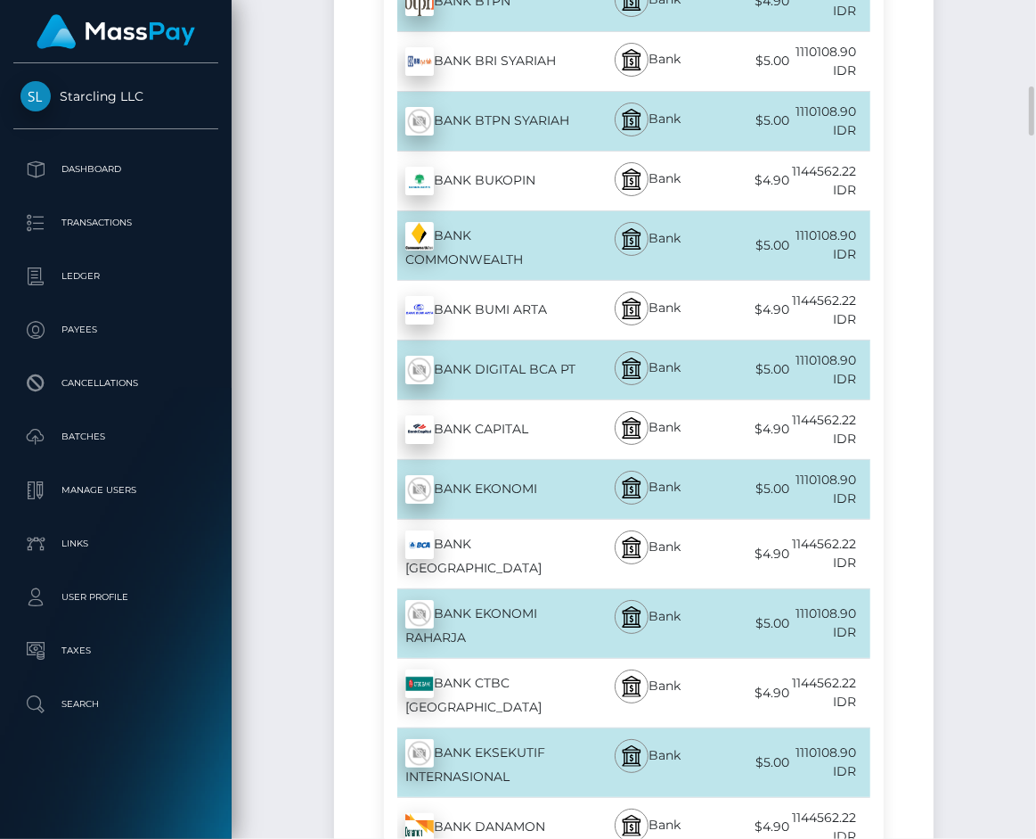
click at [422, 530] on img at bounding box center [419, 544] width 29 height 29
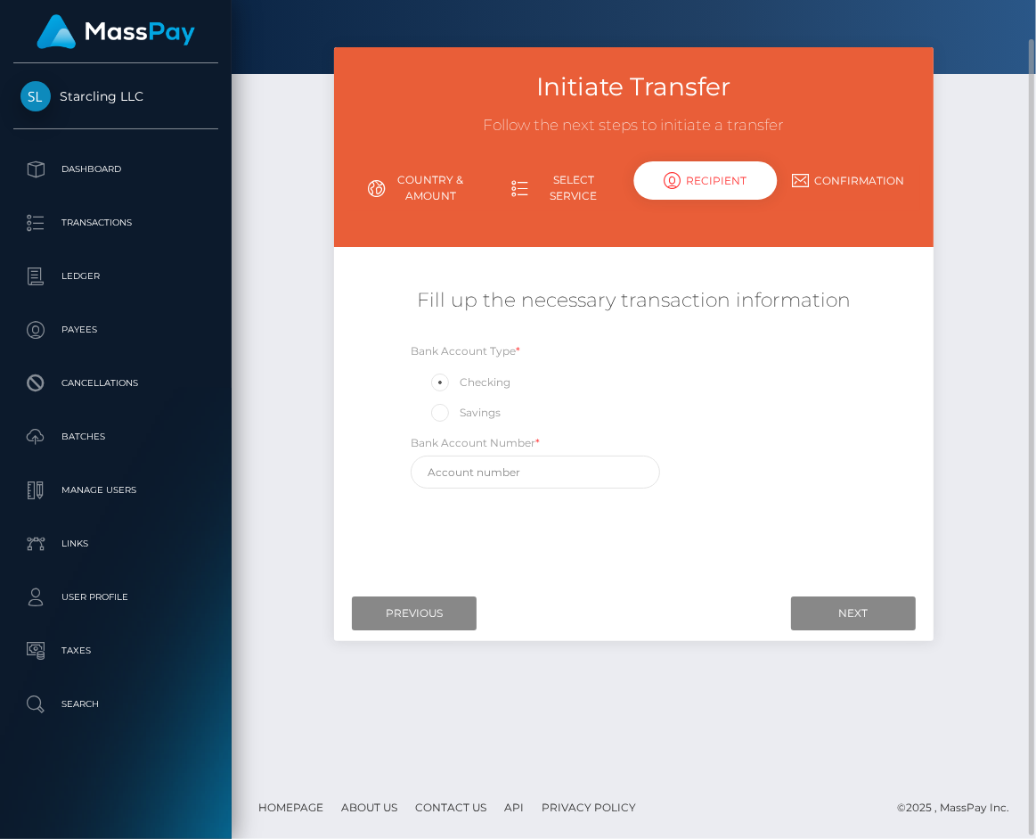
scroll to position [0, 0]
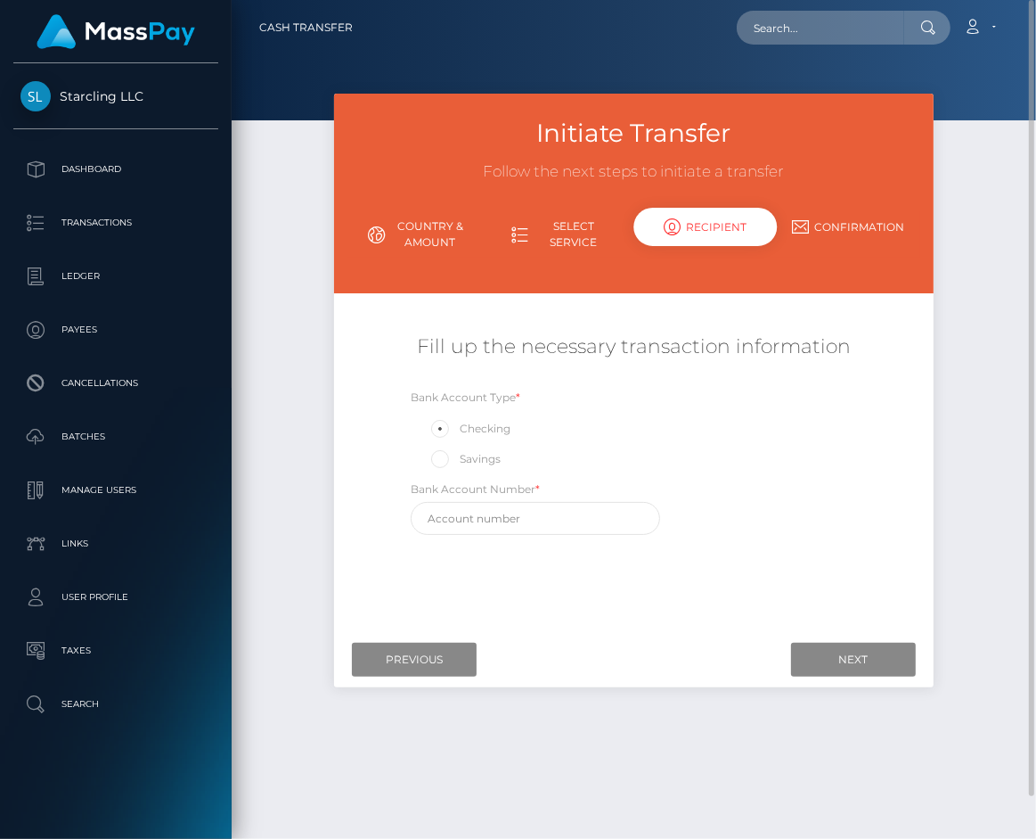
click at [490, 456] on label "Savings" at bounding box center [465, 458] width 72 height 23
click at [454, 456] on input "Savings" at bounding box center [448, 458] width 12 height 12
radio input "true"
click at [618, 520] on input "text" at bounding box center [535, 518] width 249 height 33
paste input "0231389503"
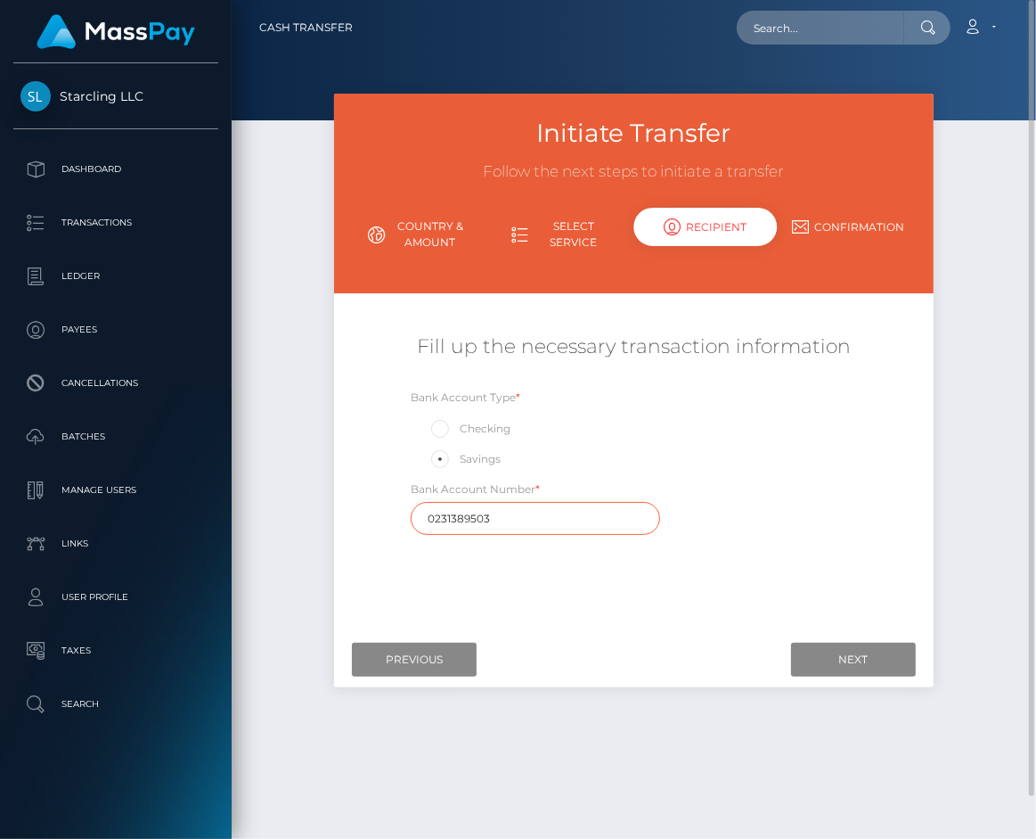
type input "0231389503"
click at [801, 459] on div "Bank Account Type * Checking Savings Bank Account Number * 0231389503" at bounding box center [633, 466] width 499 height 156
click at [839, 648] on input "Next" at bounding box center [853, 660] width 125 height 34
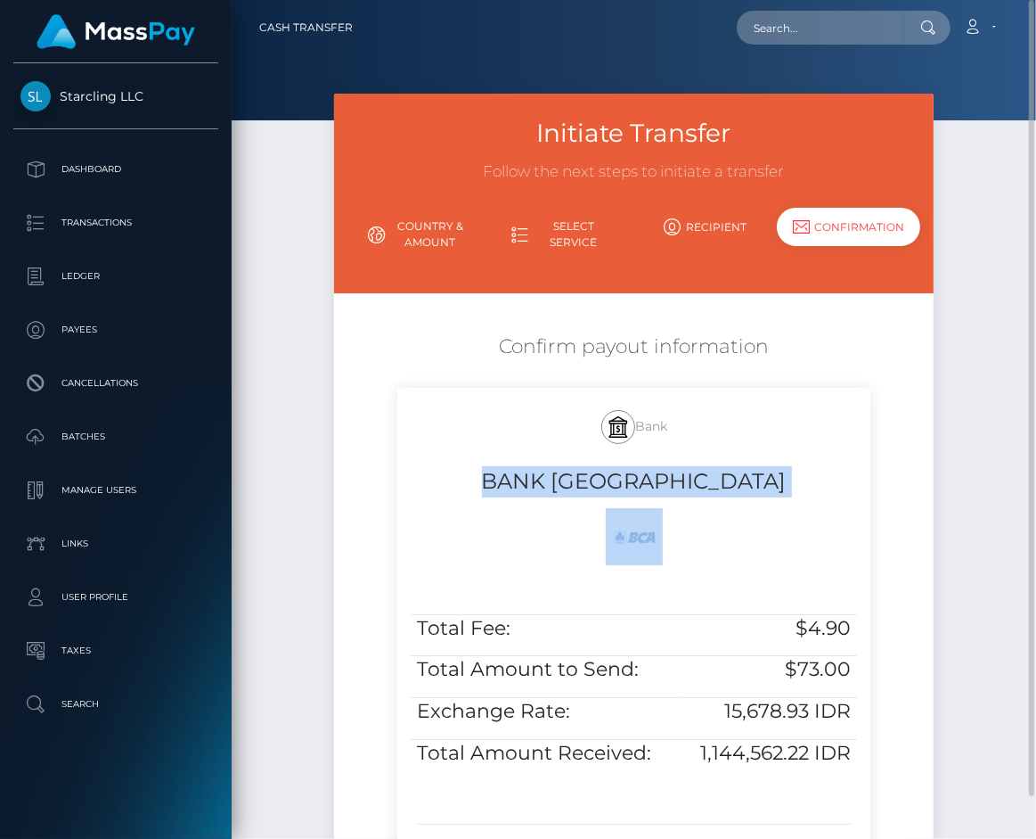
drag, startPoint x: 512, startPoint y: 468, endPoint x: 863, endPoint y: 754, distance: 452.2
click at [863, 754] on div "Bank BANK CENTRAL ASIA Total Fee: $4.90 Total Amount to Send: $73.00 Exchange R…" at bounding box center [633, 628] width 472 height 480
copy div "BANK [GEOGRAPHIC_DATA]"
click at [807, 637] on h5 "$4.90" at bounding box center [768, 629] width 165 height 28
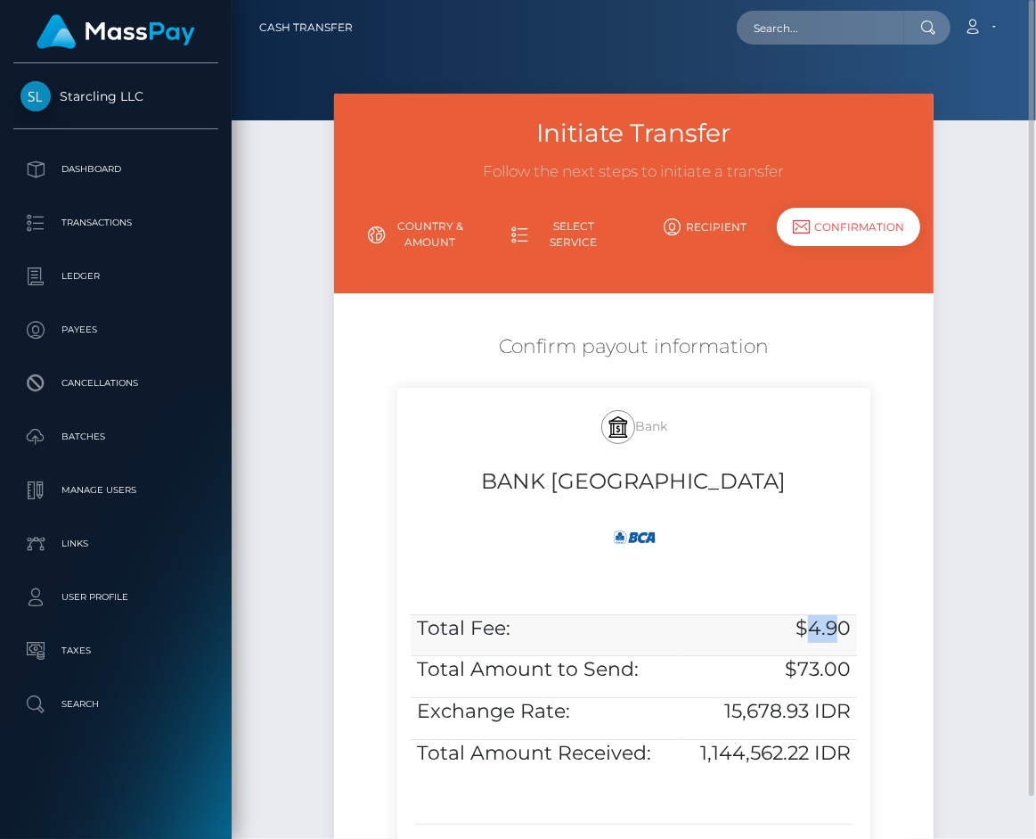
drag, startPoint x: 812, startPoint y: 627, endPoint x: 839, endPoint y: 631, distance: 27.9
click at [839, 631] on h5 "$4.90" at bounding box center [768, 629] width 165 height 28
copy h5 "4.9"
click at [839, 631] on h5 "$4.90" at bounding box center [768, 629] width 165 height 28
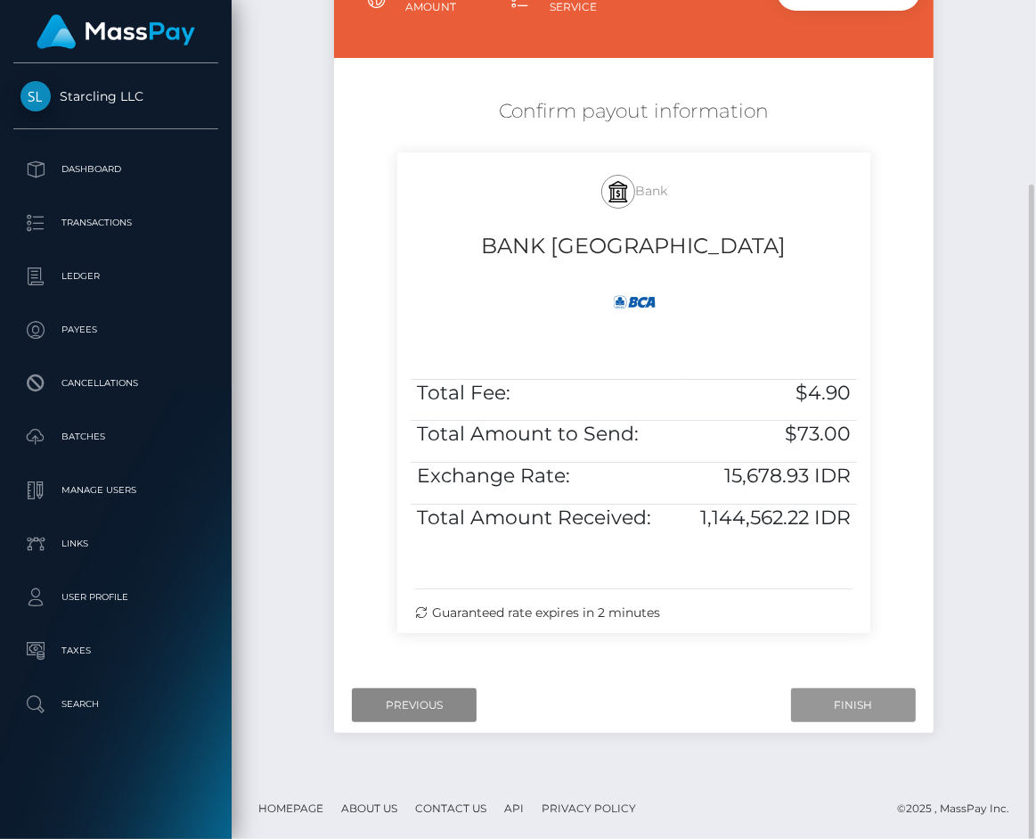
drag, startPoint x: 836, startPoint y: 689, endPoint x: 35, endPoint y: 518, distance: 819.2
click at [836, 689] on input "Finish" at bounding box center [853, 705] width 125 height 34
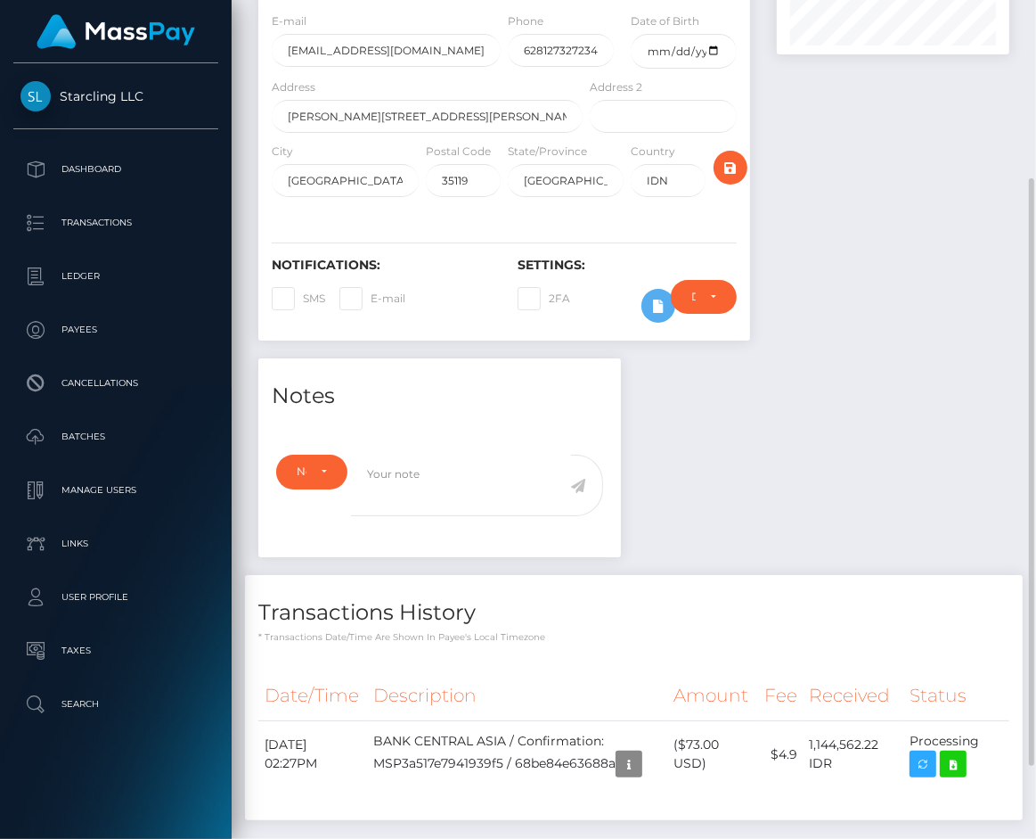
scroll to position [254, 0]
drag, startPoint x: 394, startPoint y: 749, endPoint x: 996, endPoint y: 749, distance: 602.4
click at [996, 749] on tr "September 8, 2025 02:27PM BANK CENTRAL ASIA / Confirmation: MSP3a517e7941939f5 …" at bounding box center [633, 753] width 751 height 68
copy tr "September 8, 2025 02:27PM BANK CENTRAL ASIA / Confirmation: MSP3a517e7941939f5 …"
click at [961, 767] on icon at bounding box center [953, 763] width 21 height 22
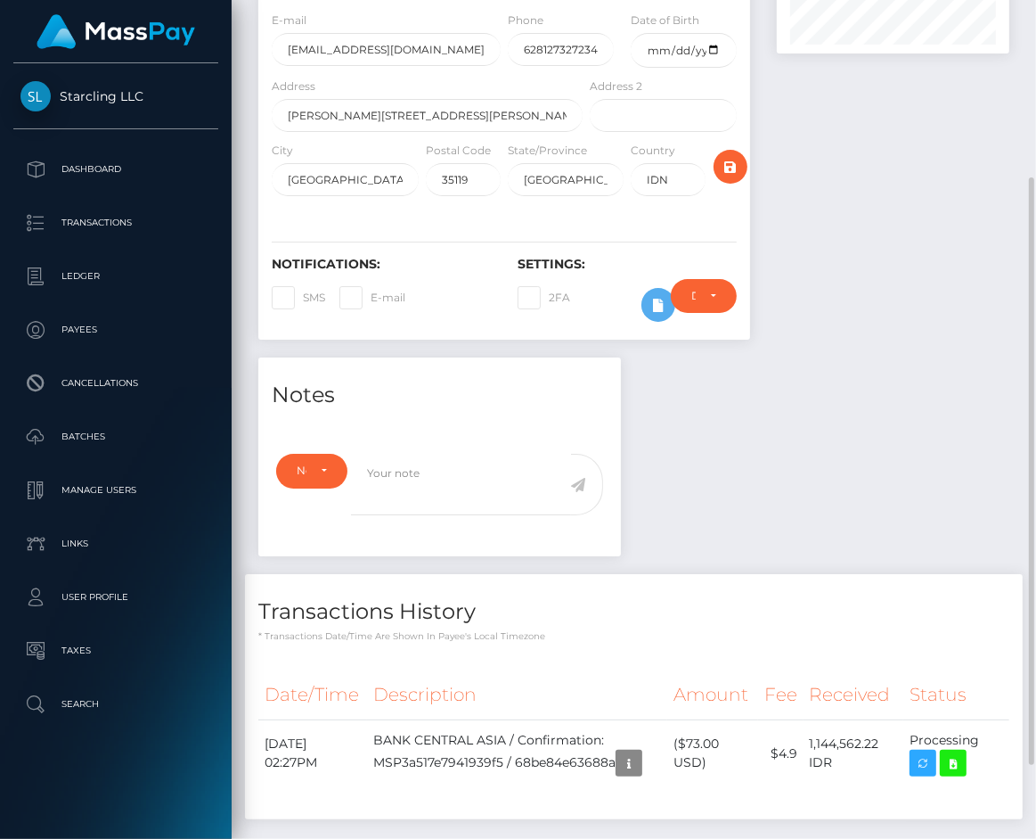
scroll to position [0, 0]
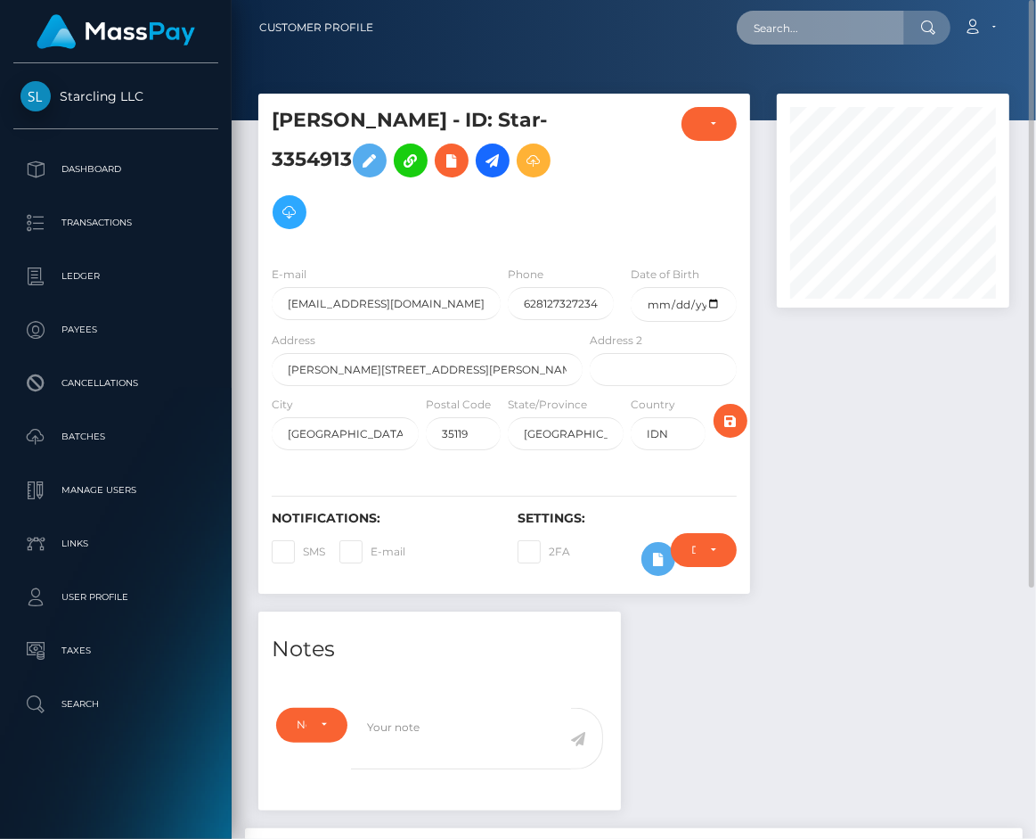
click at [848, 26] on input "text" at bounding box center [821, 28] width 168 height 34
paste input "1721744"
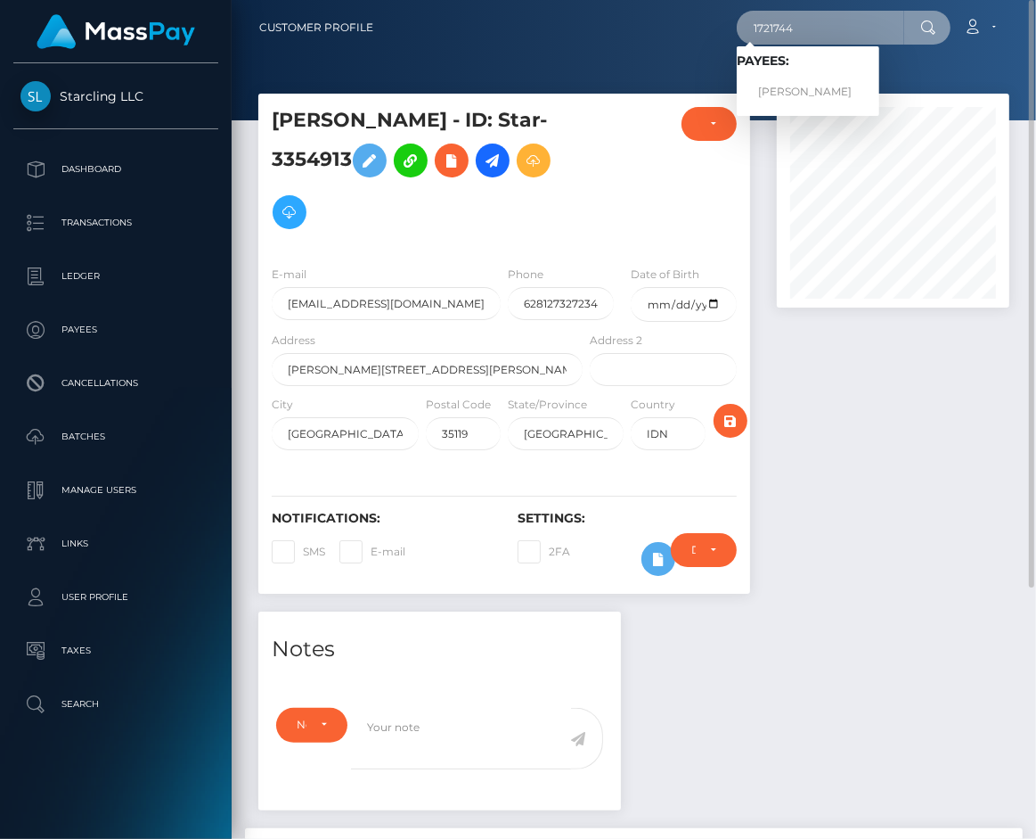
type input "1721744"
drag, startPoint x: 831, startPoint y: 88, endPoint x: 770, endPoint y: 87, distance: 60.6
click at [831, 88] on link "Michael Gunawan" at bounding box center [808, 92] width 143 height 33
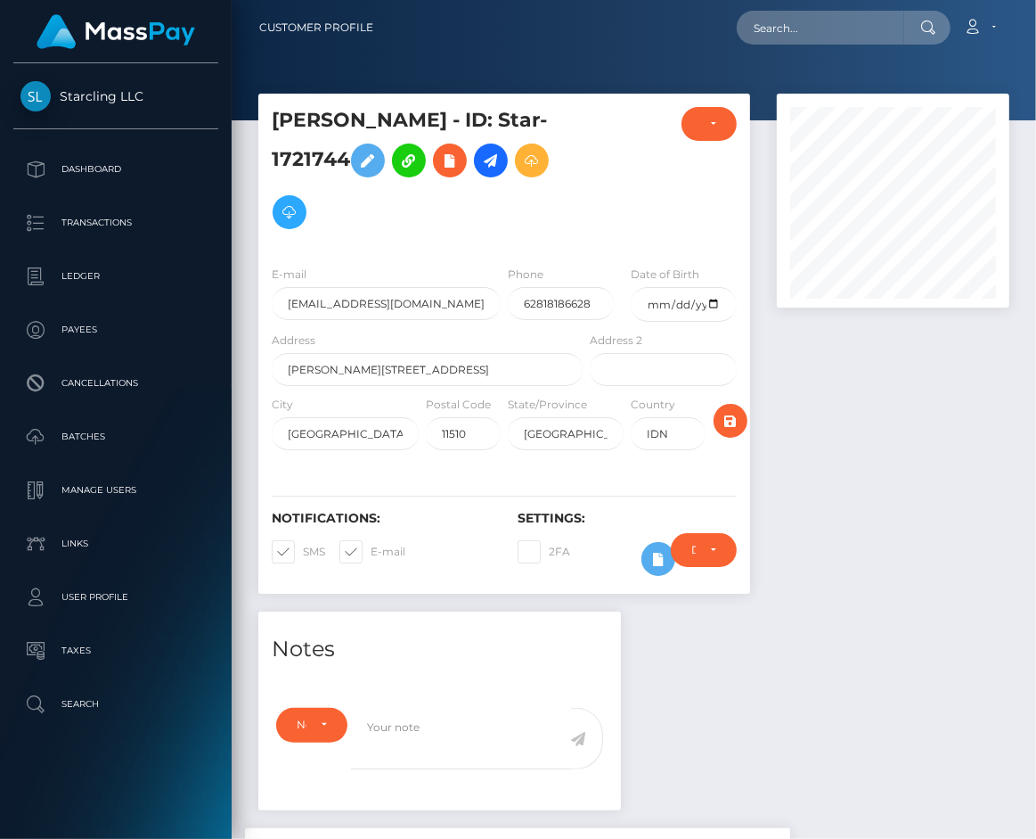
scroll to position [214, 232]
drag, startPoint x: 358, startPoint y: 541, endPoint x: 22, endPoint y: 534, distance: 336.1
click at [371, 545] on span at bounding box center [371, 551] width 0 height 13
click at [371, 541] on input "E-mail" at bounding box center [377, 546] width 12 height 12
checkbox input "false"
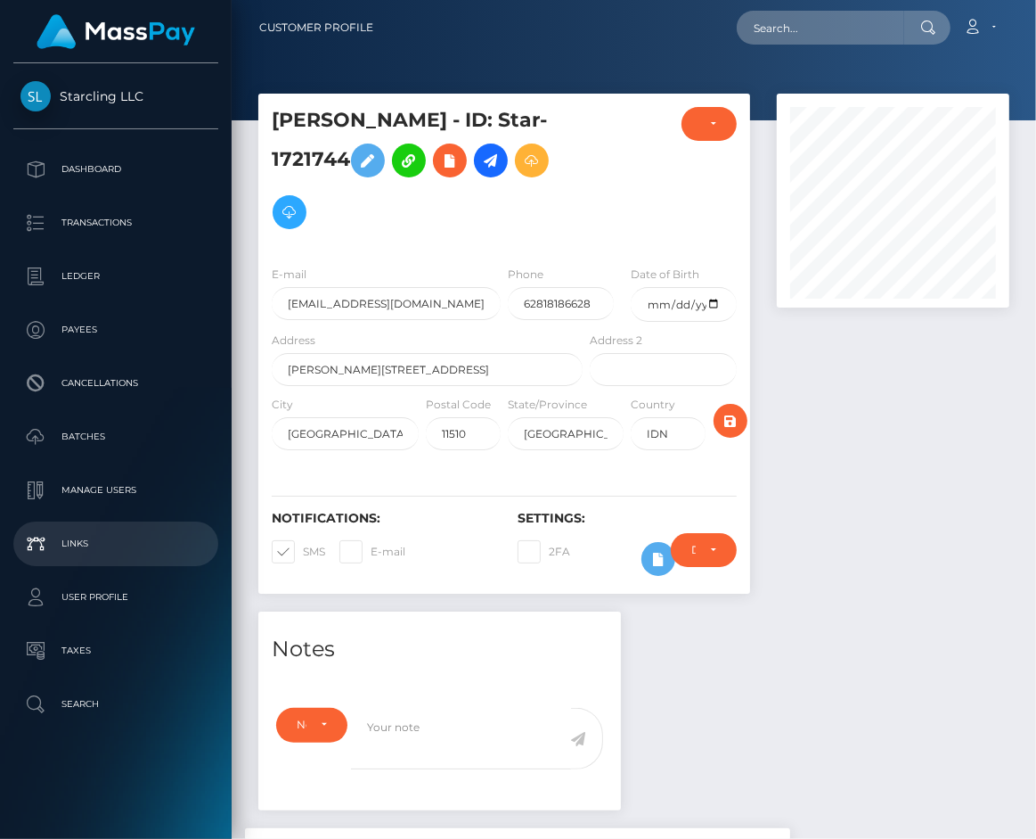
click at [295, 547] on label "SMS" at bounding box center [298, 551] width 53 height 23
click at [303, 547] on input "SMS" at bounding box center [309, 546] width 12 height 12
checkbox input "false"
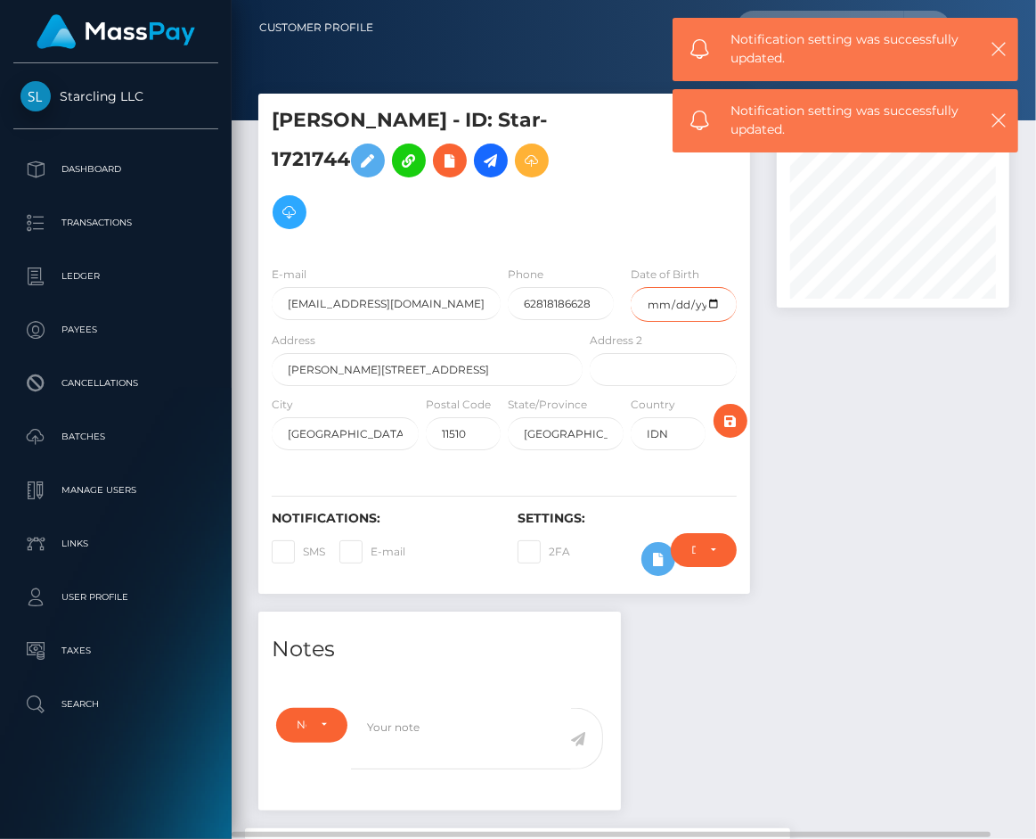
click at [662, 305] on input "date" at bounding box center [684, 304] width 106 height 35
type input "[DATE]"
click at [734, 413] on icon "submit" at bounding box center [730, 421] width 21 height 22
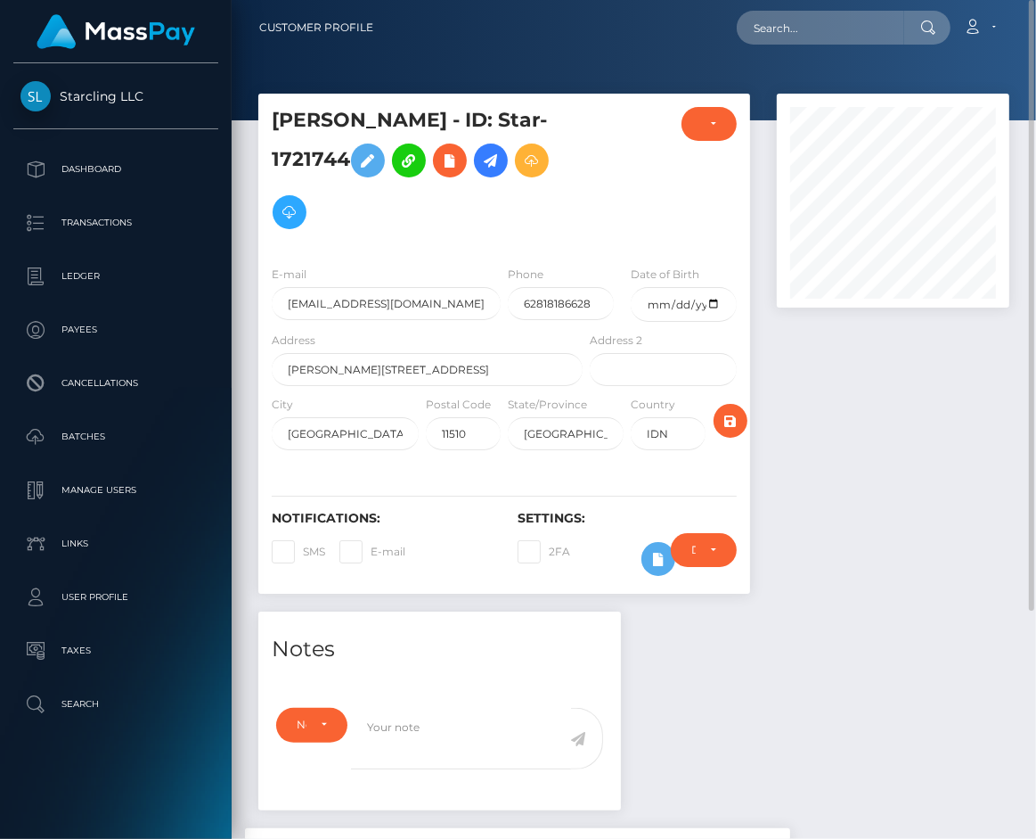
drag, startPoint x: 499, startPoint y: 160, endPoint x: 490, endPoint y: 192, distance: 32.4
click at [499, 160] on icon at bounding box center [490, 161] width 21 height 22
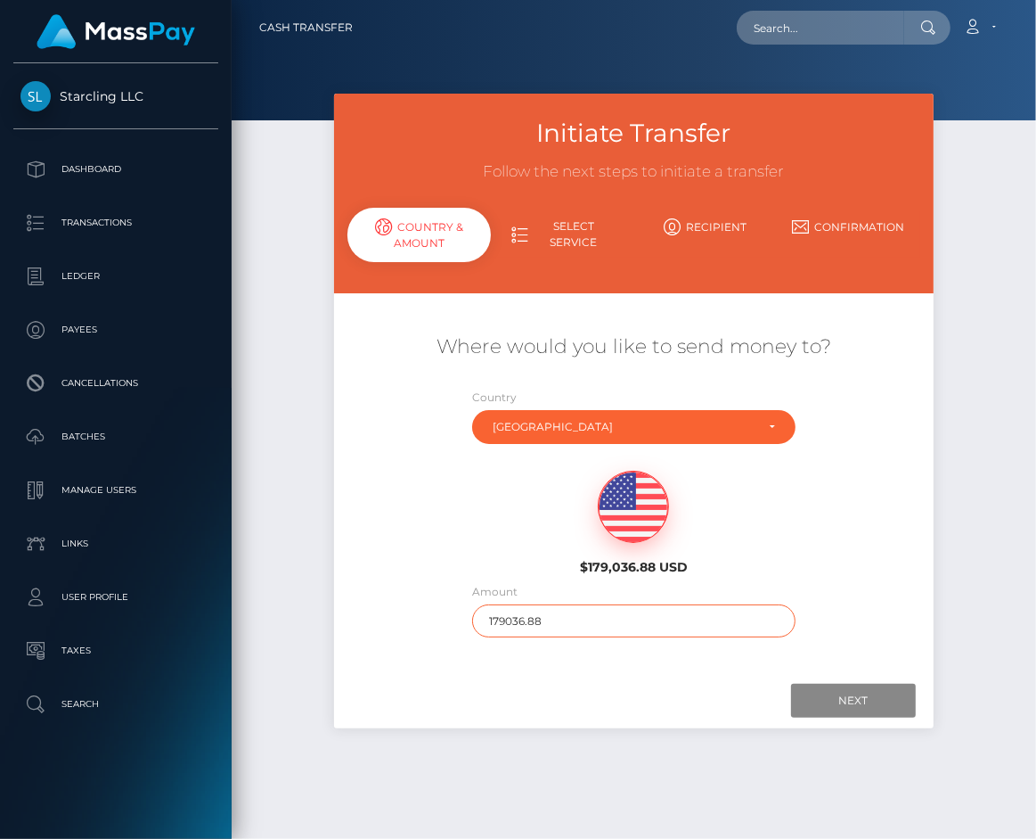
click at [561, 632] on input "179036.88" at bounding box center [633, 620] width 323 height 33
type input "149"
click at [583, 656] on div "Where would you like to send money to? Country Abkhazia Afghanistan Albania Alg…" at bounding box center [634, 485] width 573 height 357
click at [821, 695] on input "Next" at bounding box center [853, 701] width 125 height 34
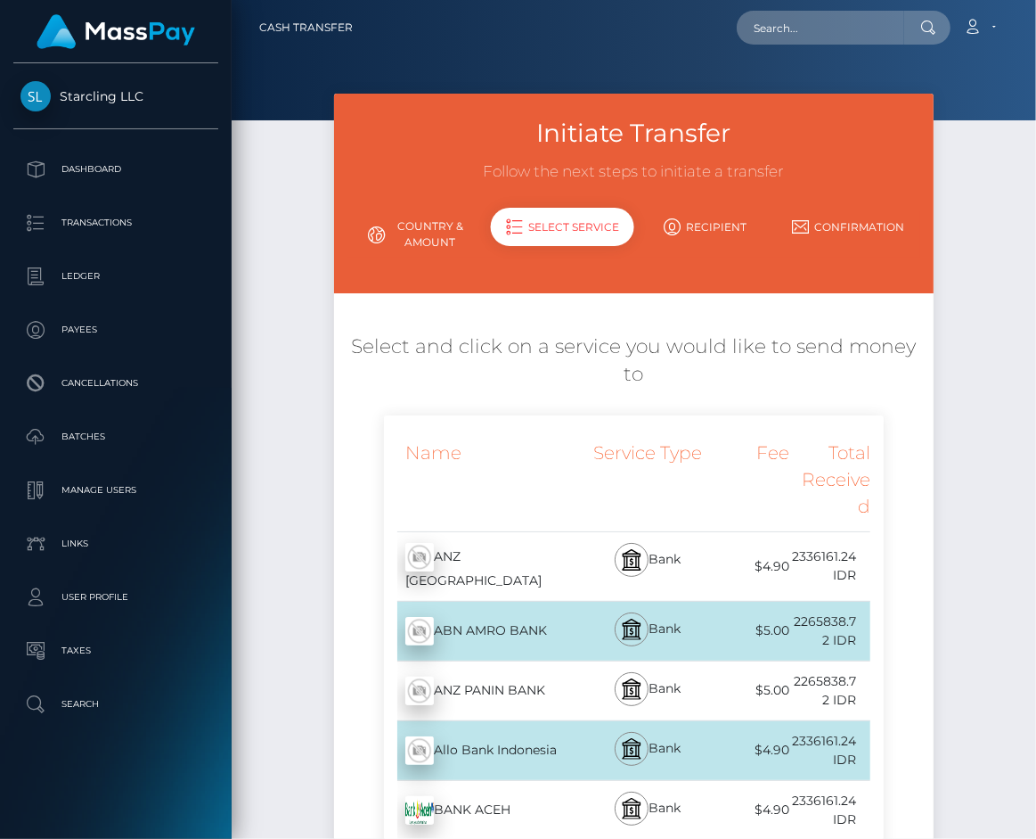
click at [420, 361] on h5 "Select and click on a service you would like to send money to" at bounding box center [634, 360] width 573 height 55
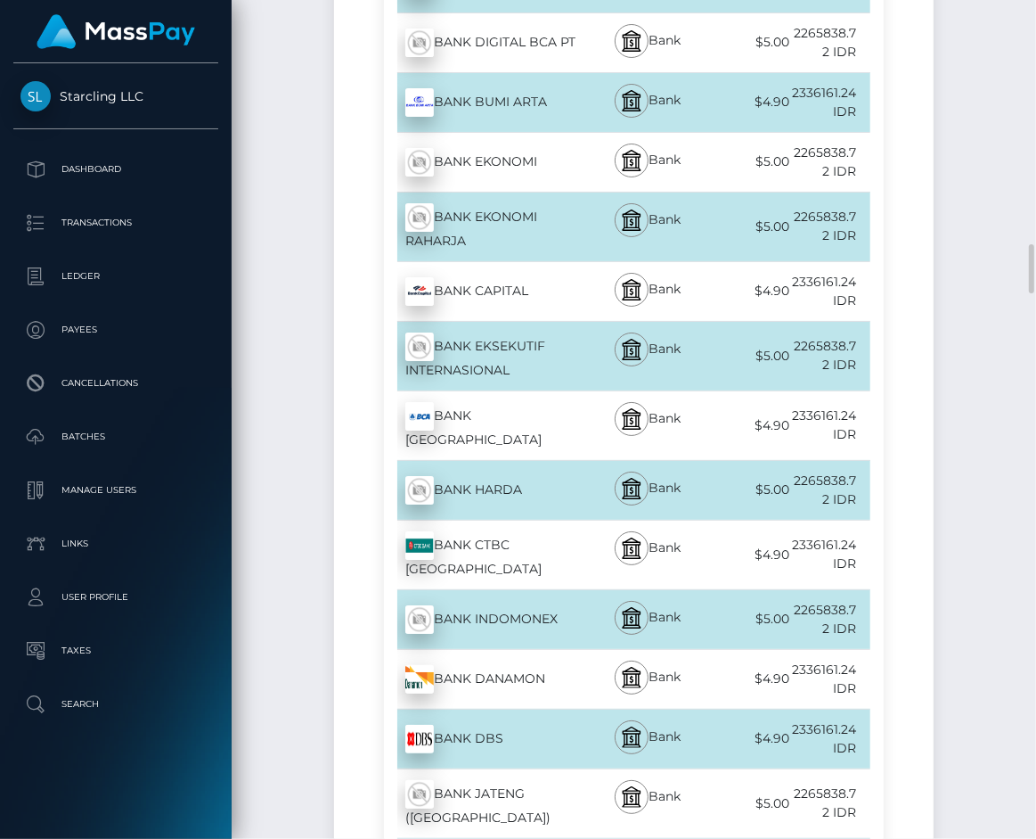
scroll to position [1876, 0]
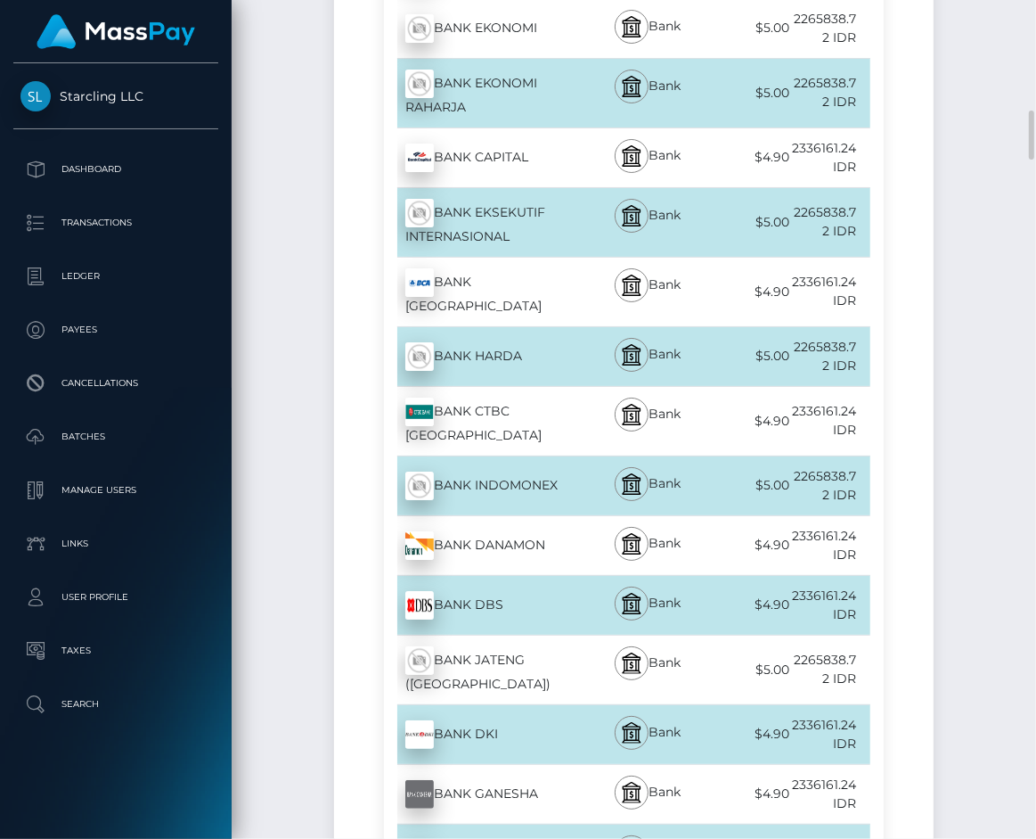
click at [422, 268] on img at bounding box center [419, 282] width 29 height 29
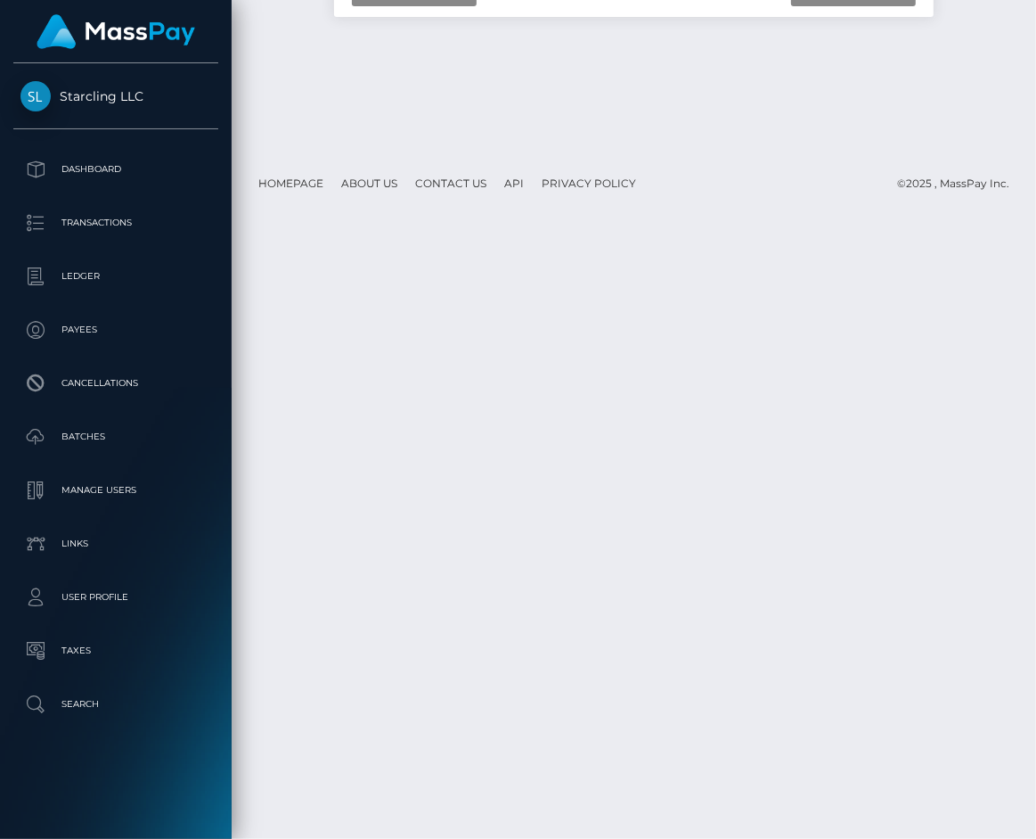
scroll to position [0, 0]
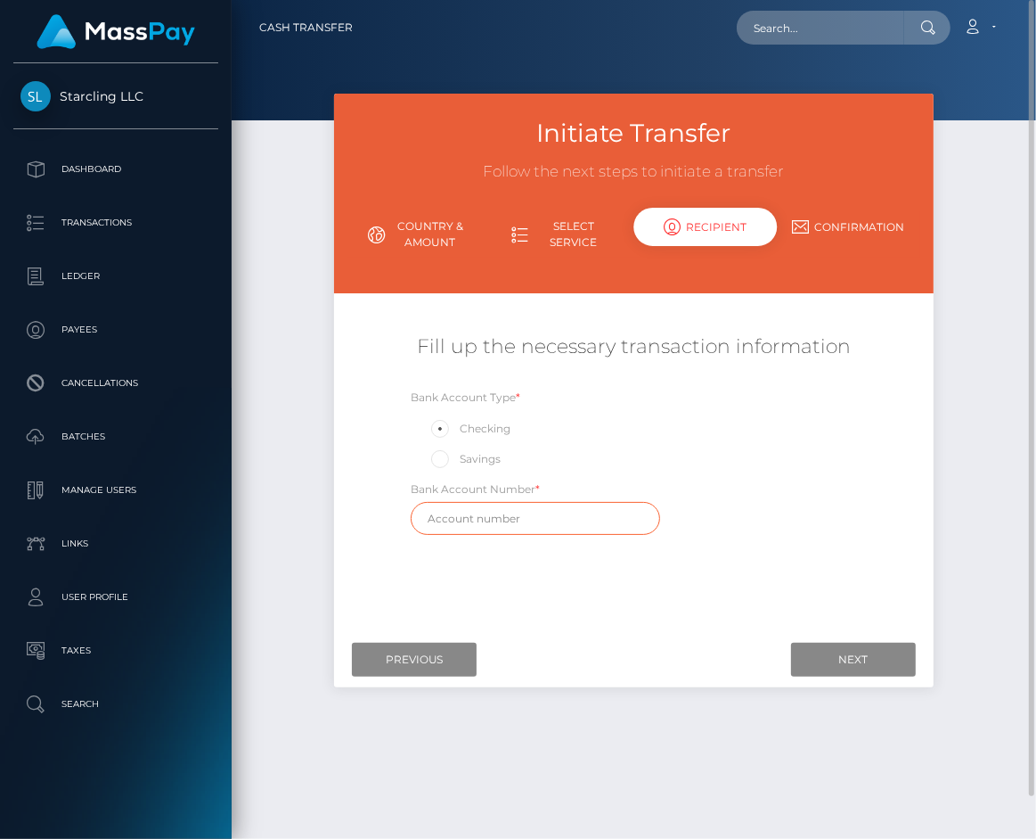
click at [541, 528] on input "text" at bounding box center [535, 518] width 249 height 33
paste input "4661267385"
type input "4661267385"
click at [802, 468] on div "Bank Account Type * Checking Savings Bank Account Number * 4661267385" at bounding box center [633, 466] width 499 height 156
click at [492, 449] on label "Savings" at bounding box center [465, 458] width 72 height 23
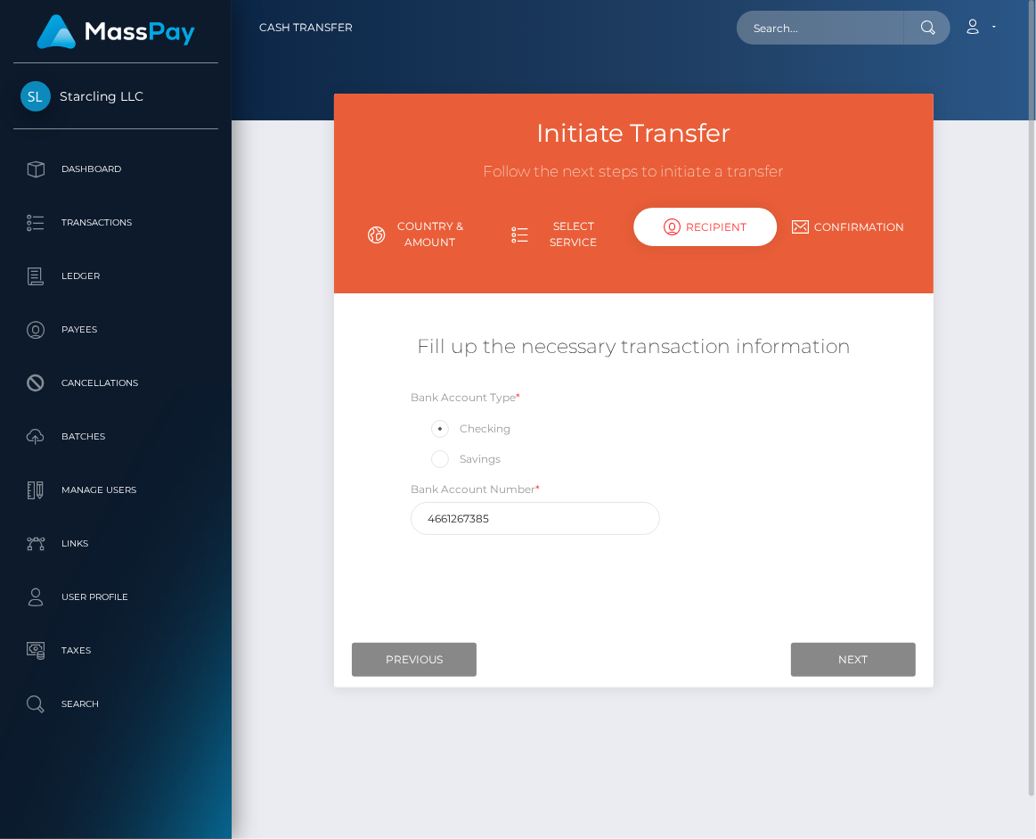
click at [454, 452] on input "Savings" at bounding box center [448, 458] width 12 height 12
radio input "true"
click at [840, 653] on input "Next" at bounding box center [853, 660] width 125 height 34
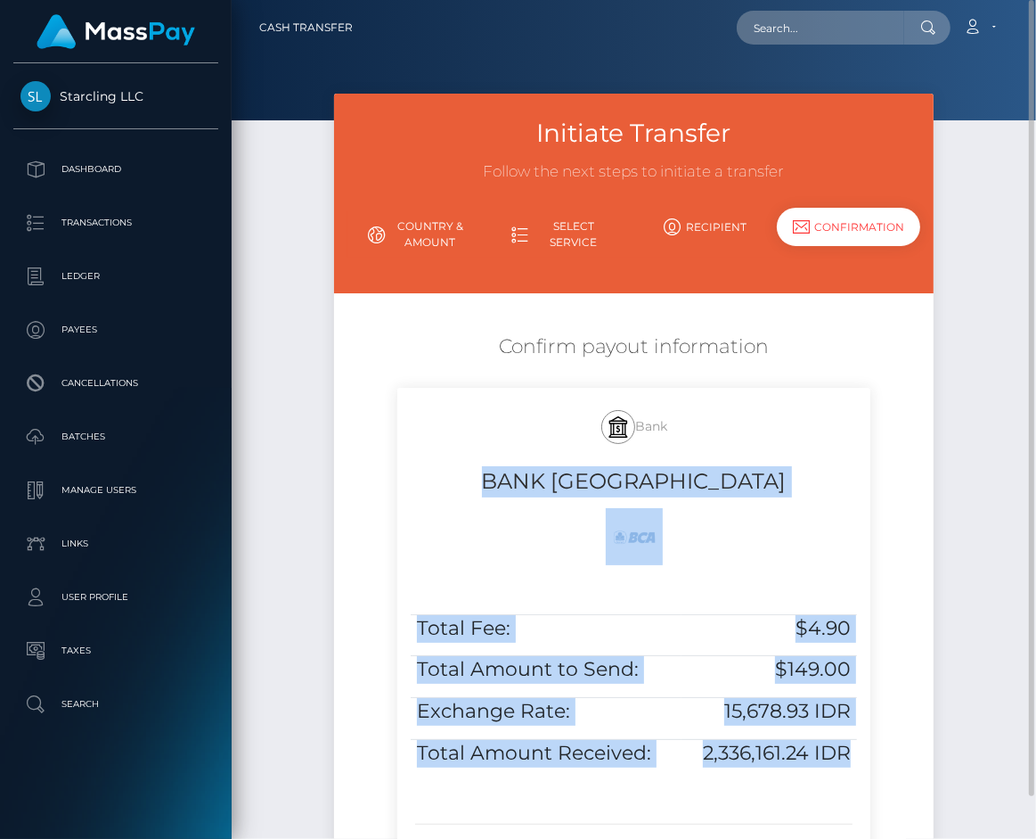
drag, startPoint x: 850, startPoint y: 753, endPoint x: 486, endPoint y: 467, distance: 463.3
click at [486, 467] on div "Bank BANK CENTRAL ASIA Total Fee: $4.90 Total Amount to Send: $149.00 Exchange …" at bounding box center [633, 628] width 472 height 480
copy div "BANK CENTRAL ASIA Total Fee: $4.90 Total Amount to Send: $149.00 Exchange Rate:…"
click at [586, 575] on div "Bank BANK CENTRAL ASIA" at bounding box center [633, 494] width 472 height 213
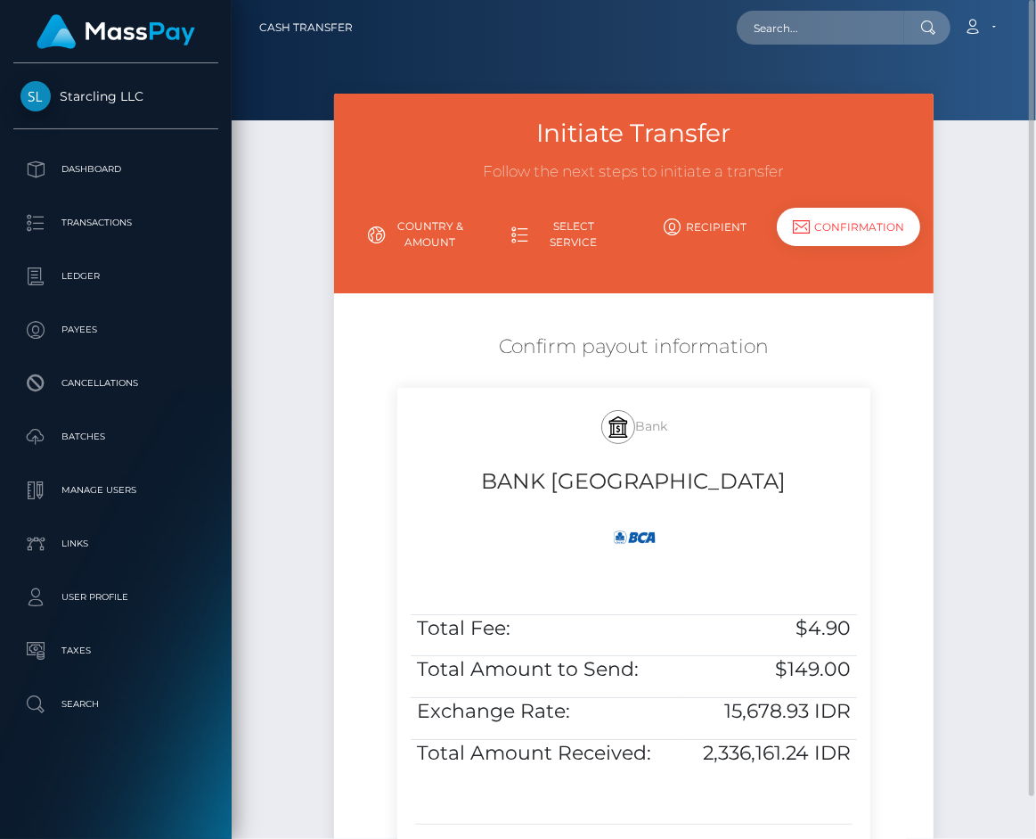
scroll to position [134, 0]
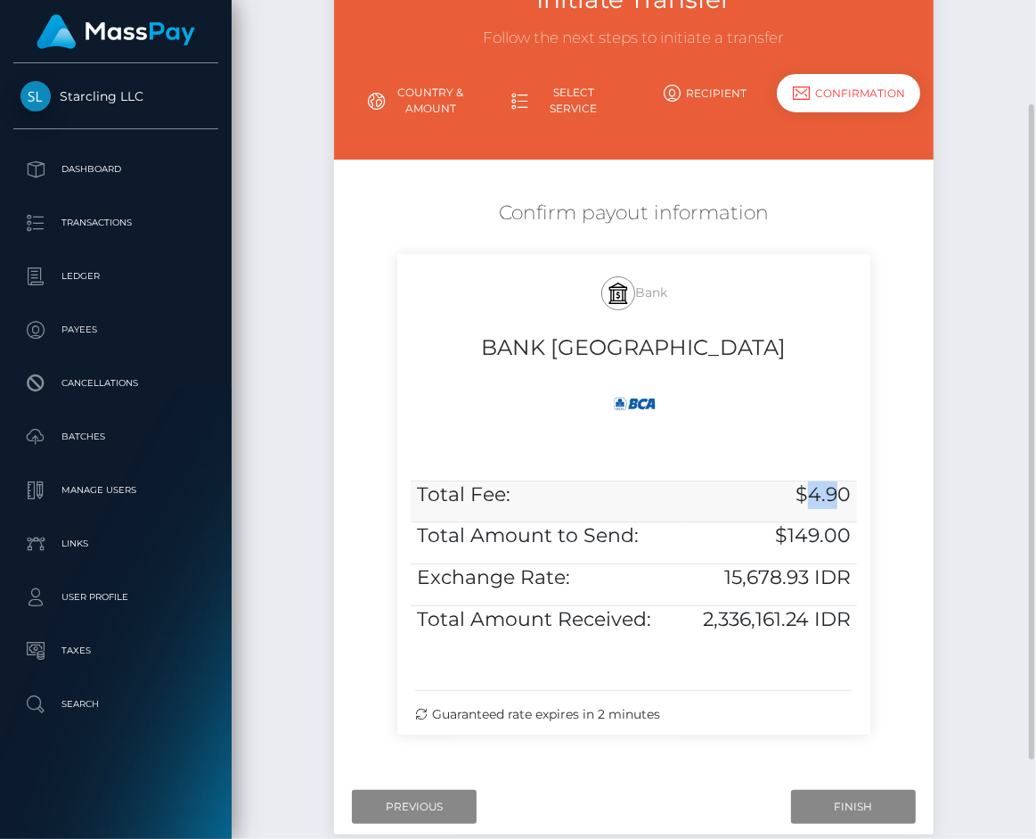
drag, startPoint x: 809, startPoint y: 490, endPoint x: 834, endPoint y: 490, distance: 25.0
click at [834, 490] on h5 "$4.90" at bounding box center [769, 495] width 163 height 28
copy h5 "4.9"
click at [814, 530] on h5 "$149.00" at bounding box center [769, 536] width 163 height 28
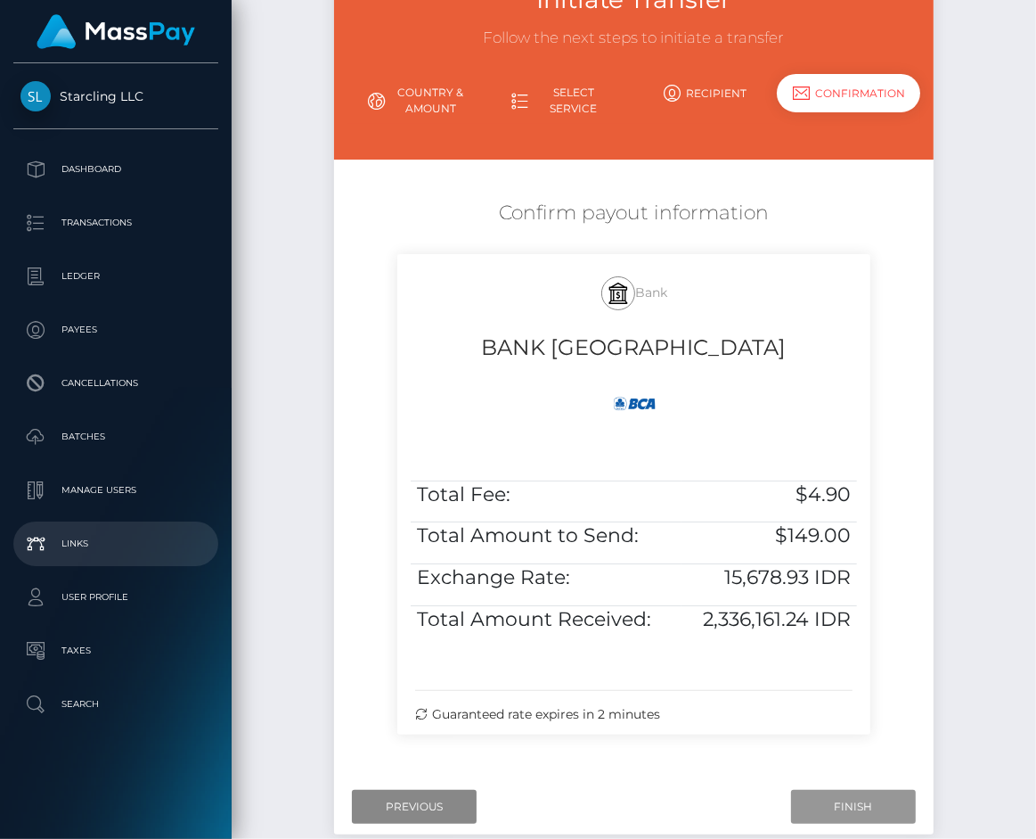
drag, startPoint x: 851, startPoint y: 799, endPoint x: 51, endPoint y: 524, distance: 846.0
click at [852, 799] on input "Finish" at bounding box center [853, 807] width 125 height 34
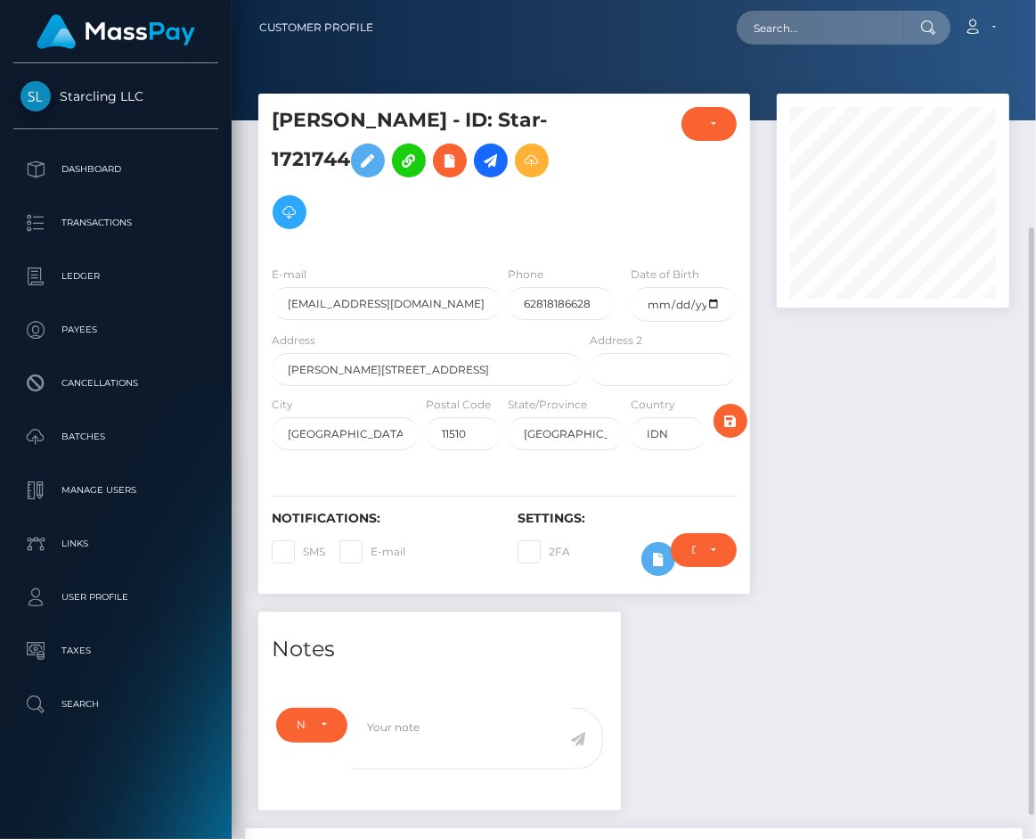
scroll to position [267, 0]
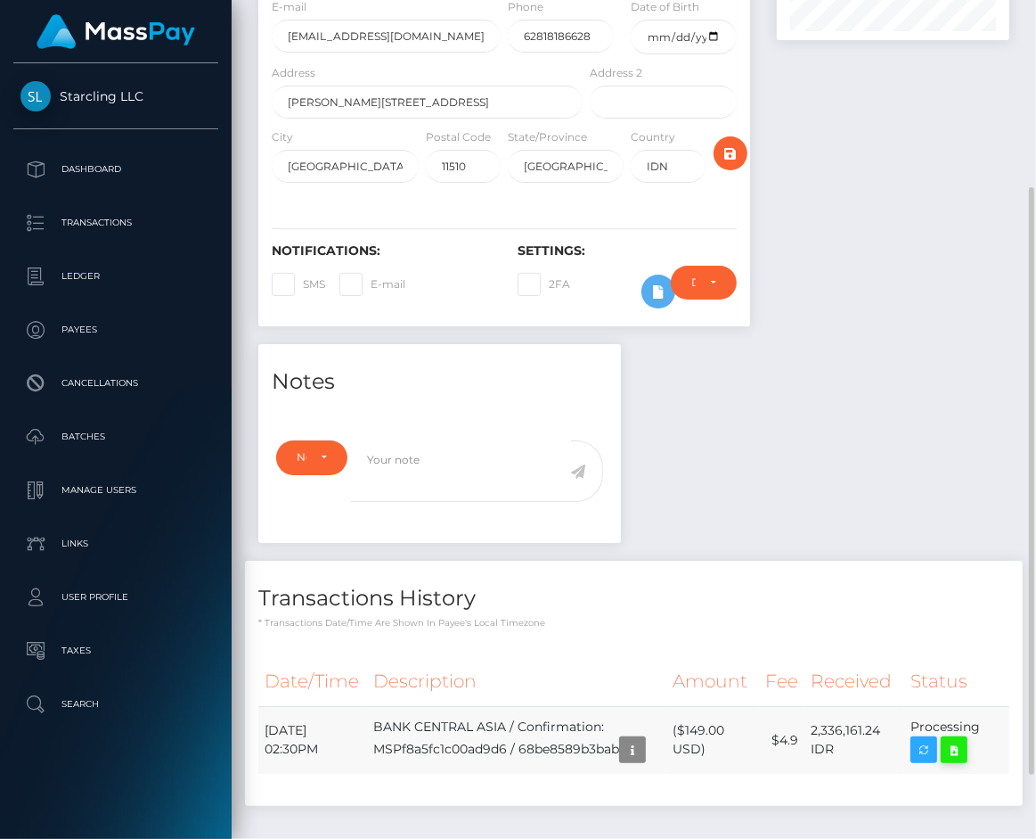
click at [959, 761] on icon at bounding box center [954, 750] width 21 height 22
drag, startPoint x: 267, startPoint y: 739, endPoint x: 1008, endPoint y: 739, distance: 740.6
click at [1008, 739] on tr "September 8, 2025 02:30PM BANK CENTRAL ASIA / Confirmation: MSPf8a5fc1c00ad9d6 …" at bounding box center [633, 740] width 751 height 68
copy tr "September 8, 2025 02:30PM BANK CENTRAL ASIA / Confirmation: MSPf8a5fc1c00ad9d6 …"
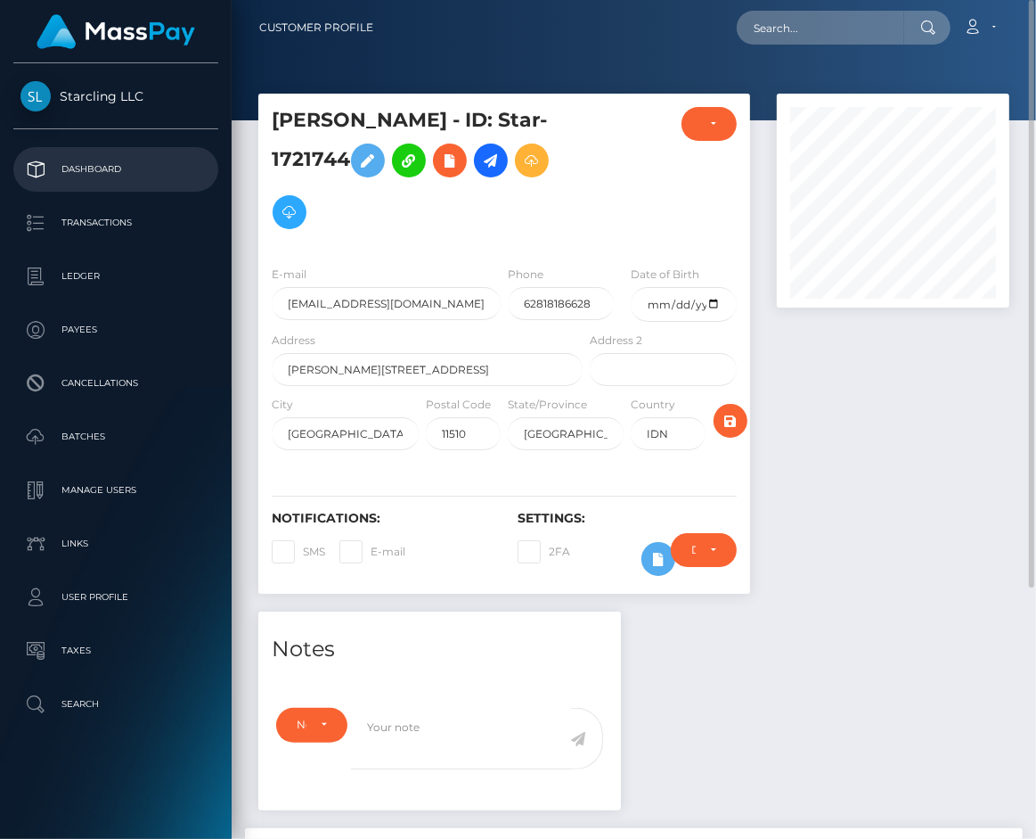
click at [148, 166] on p "Dashboard" at bounding box center [115, 169] width 191 height 27
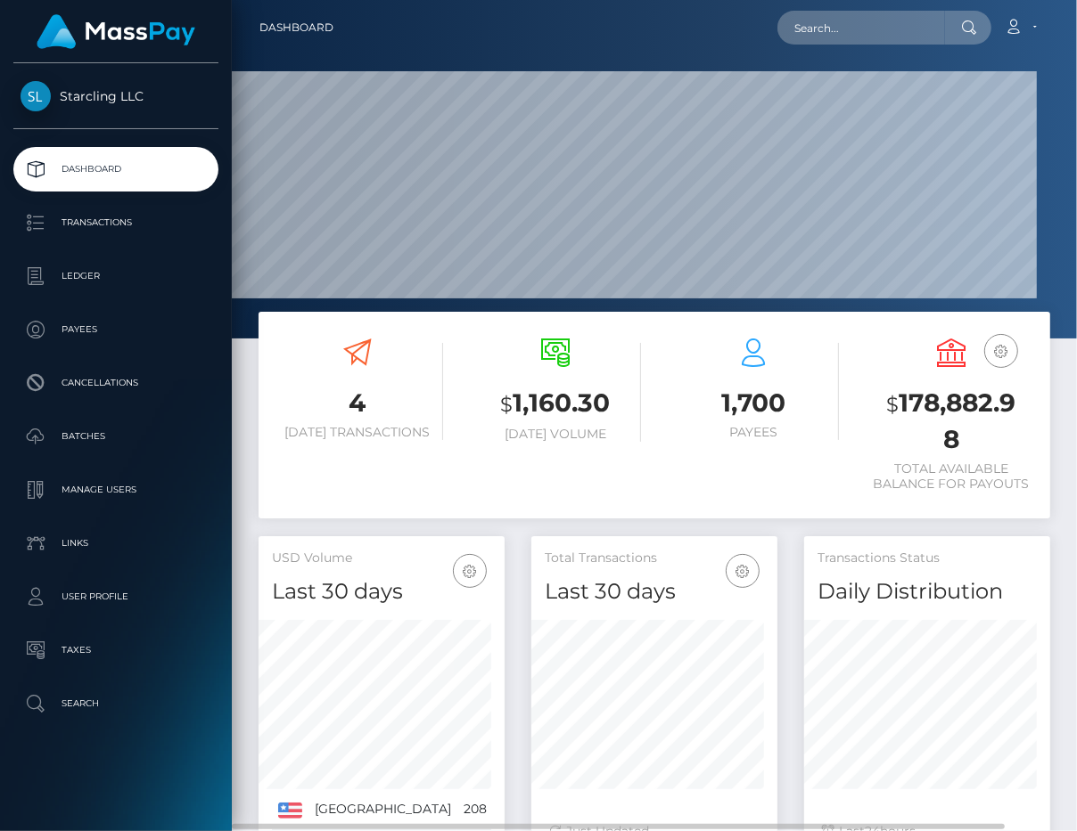
scroll to position [315, 246]
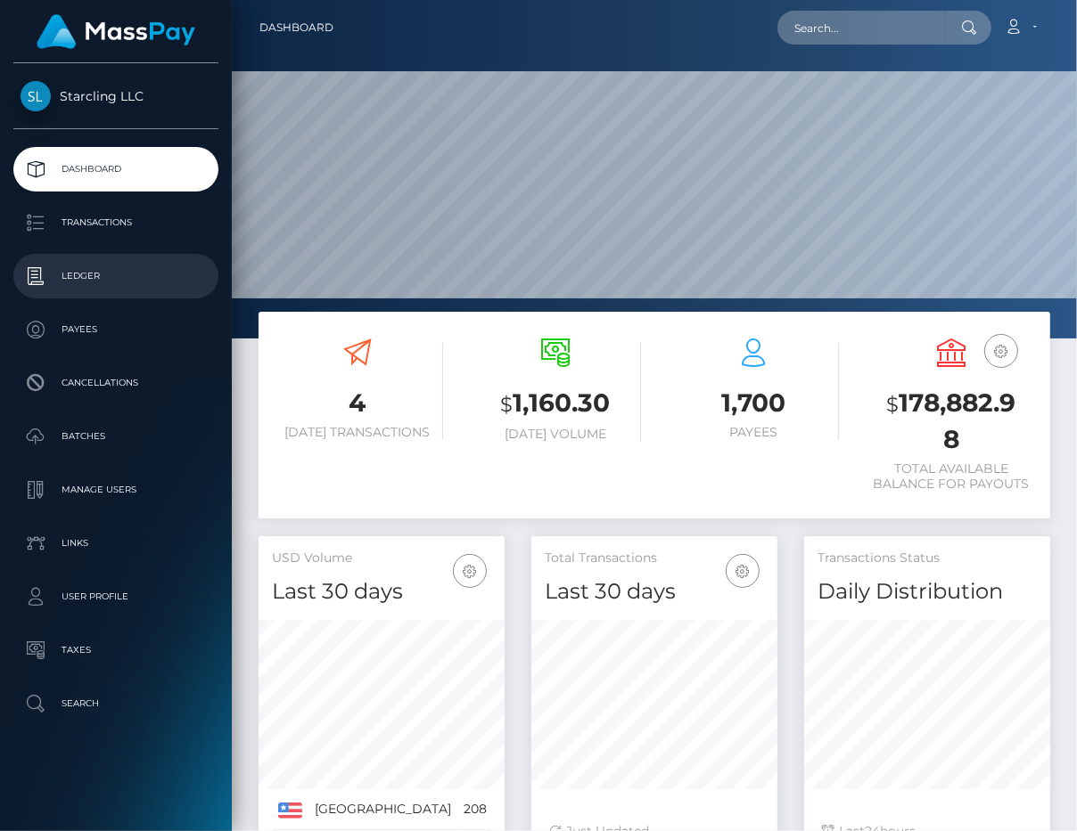
click at [143, 279] on p "Ledger" at bounding box center [115, 276] width 191 height 27
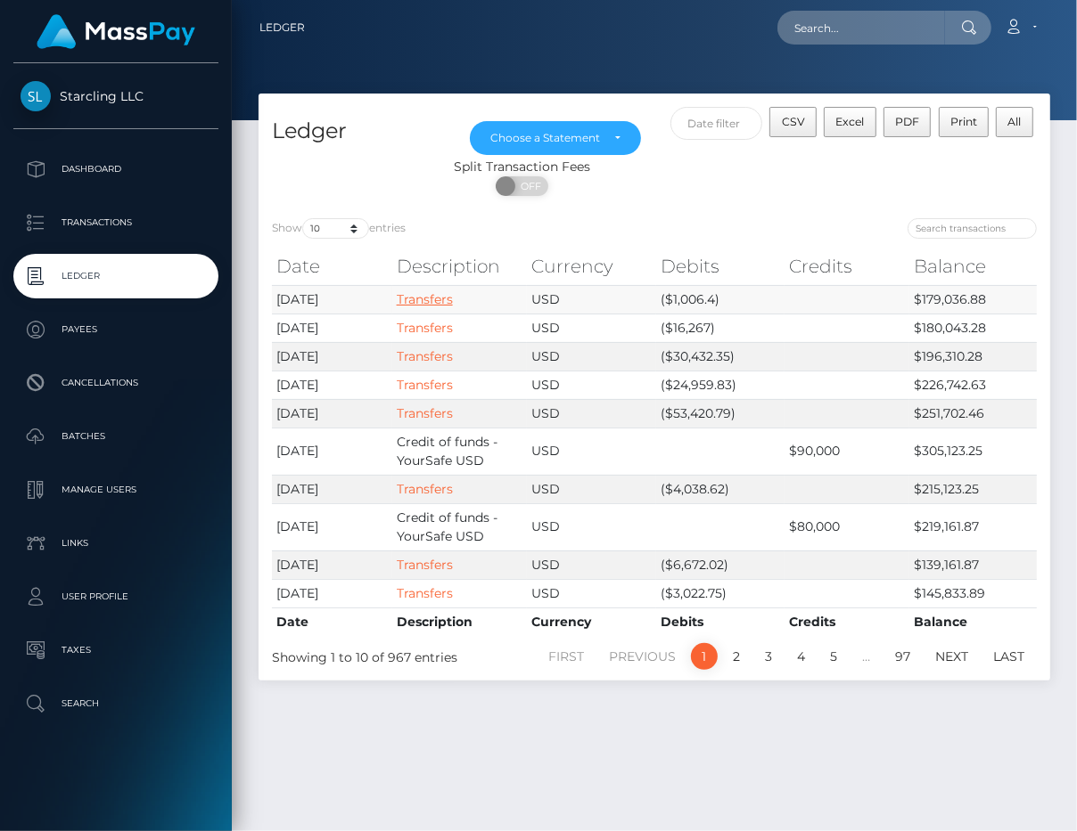
click at [445, 305] on link "Transfers" at bounding box center [425, 299] width 56 height 16
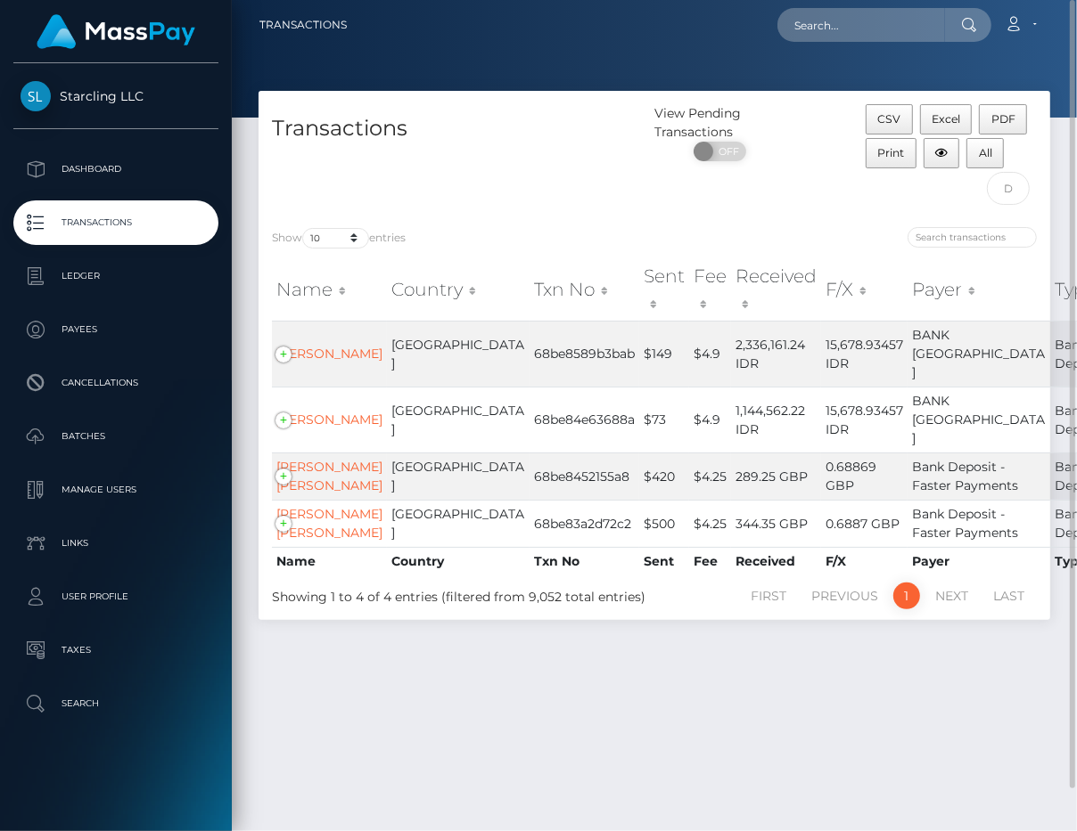
scroll to position [4, 0]
click at [616, 725] on div "Transactions View Pending Transactions ON OFF CSV Excel PDF Print All Show 10 2…" at bounding box center [654, 451] width 845 height 722
click at [639, 495] on td "$420" at bounding box center [664, 475] width 50 height 47
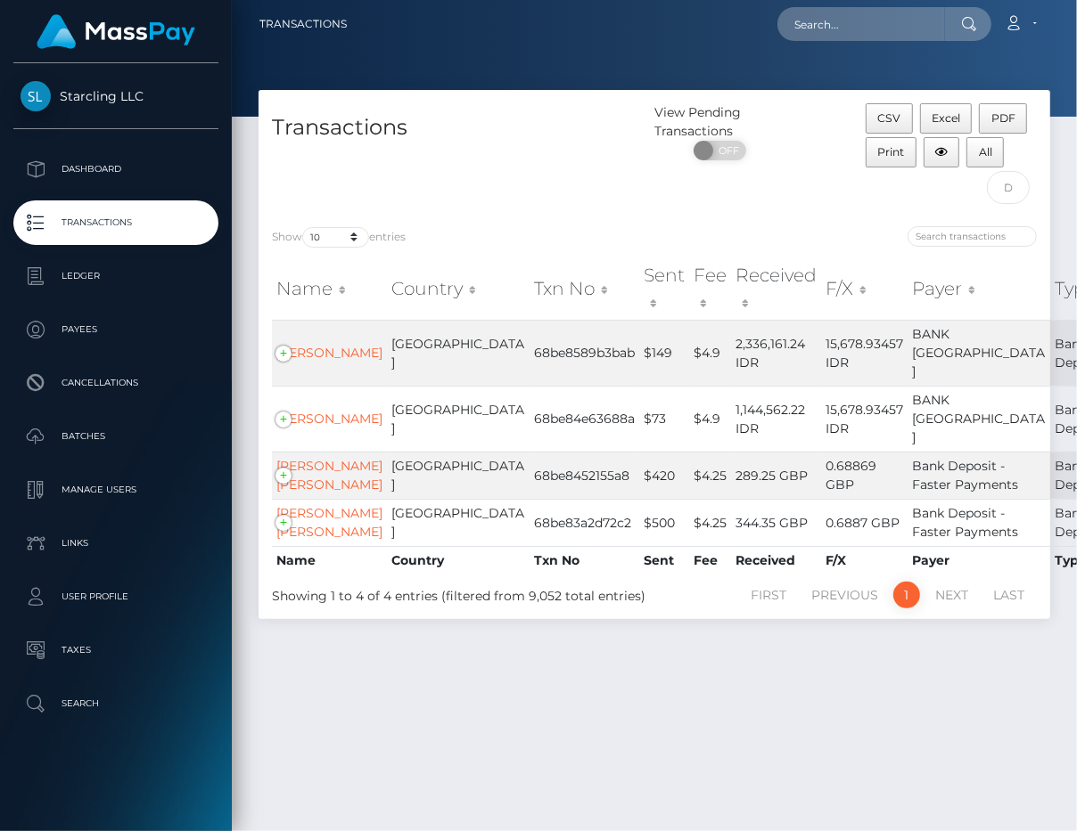
click at [50, 230] on p "Transactions" at bounding box center [115, 222] width 191 height 27
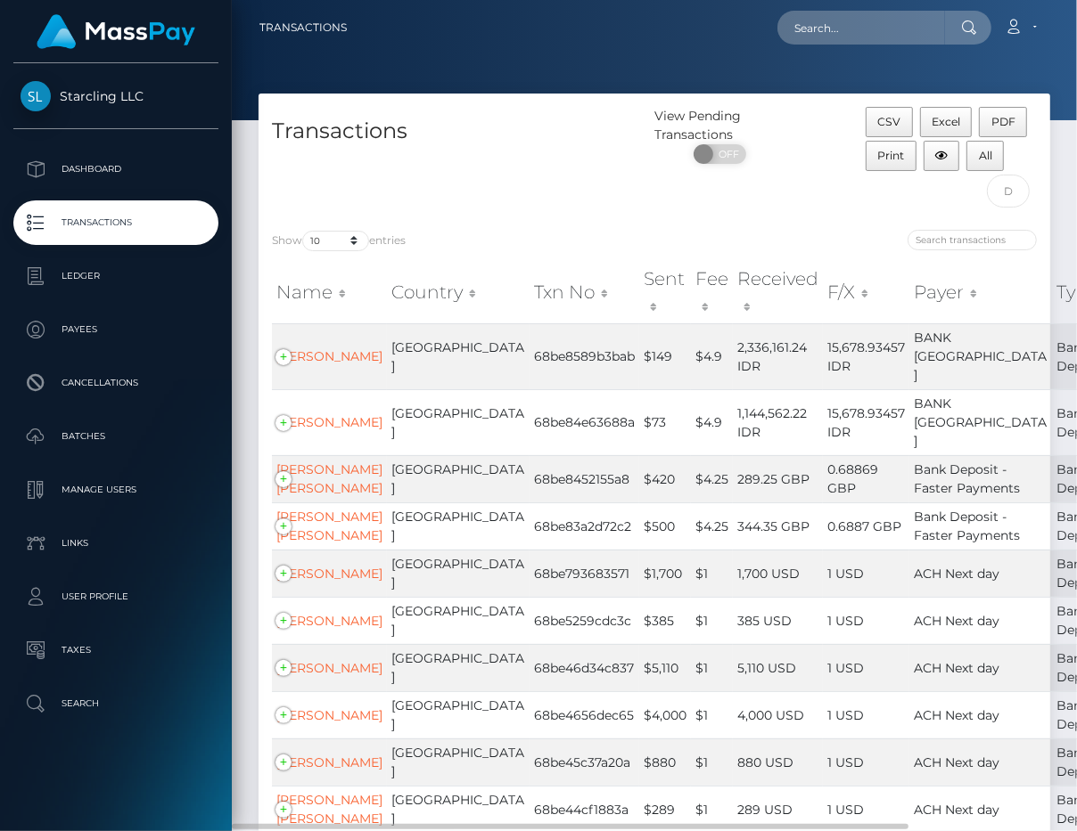
drag, startPoint x: 572, startPoint y: 169, endPoint x: 644, endPoint y: 176, distance: 72.5
click at [572, 169] on div "Transactions" at bounding box center [456, 162] width 396 height 110
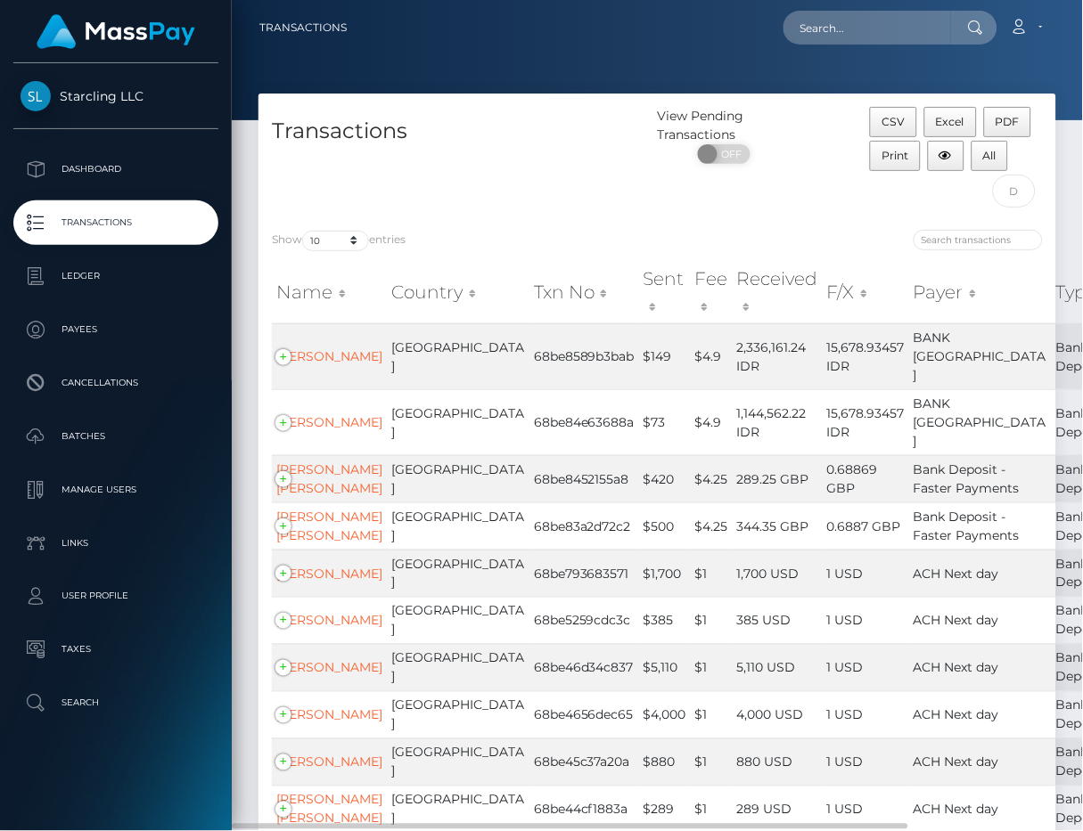
click at [630, 204] on div "Transactions" at bounding box center [457, 162] width 399 height 110
